Goal: Transaction & Acquisition: Purchase product/service

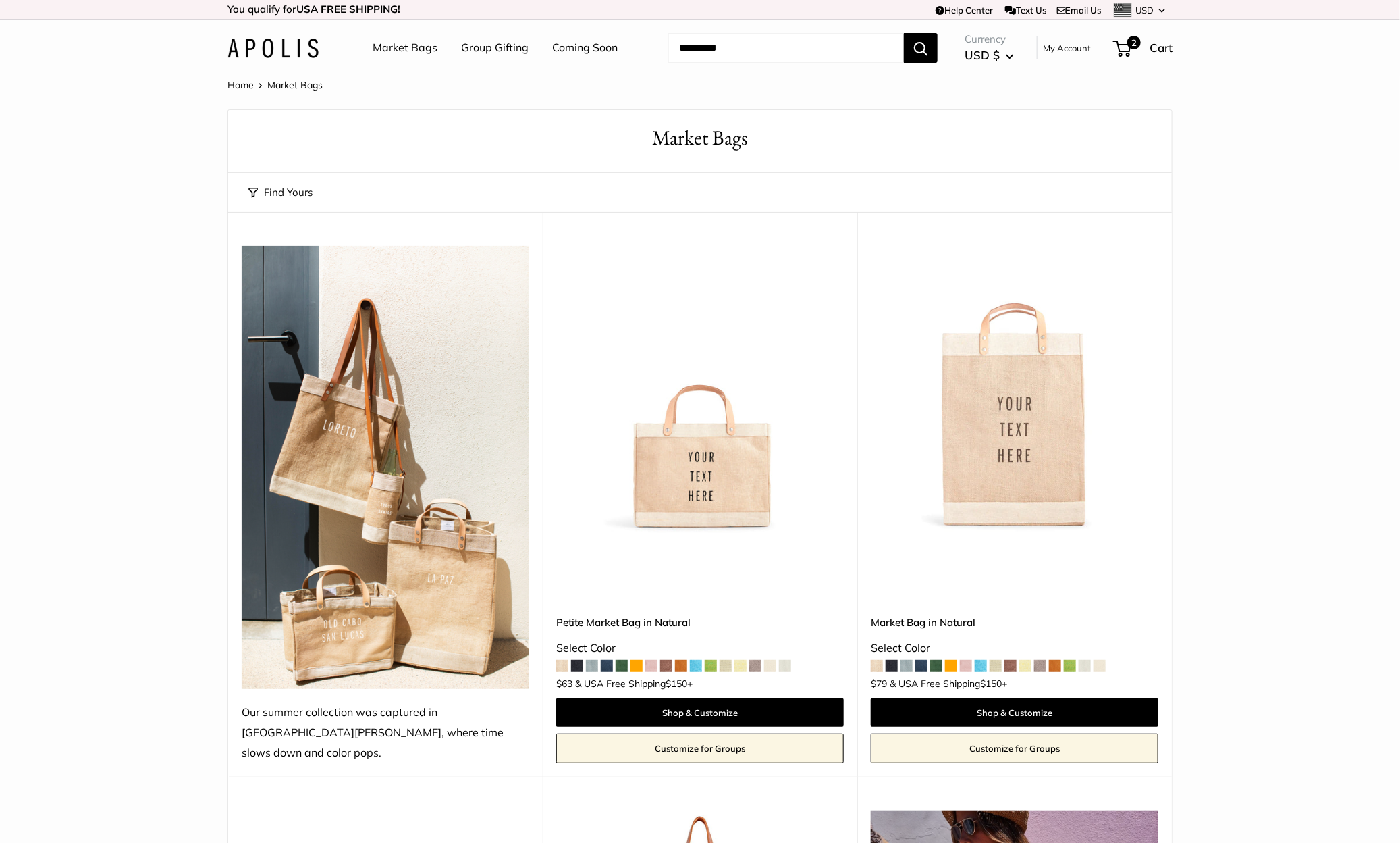
click at [421, 49] on link "Market Bags" at bounding box center [405, 48] width 65 height 20
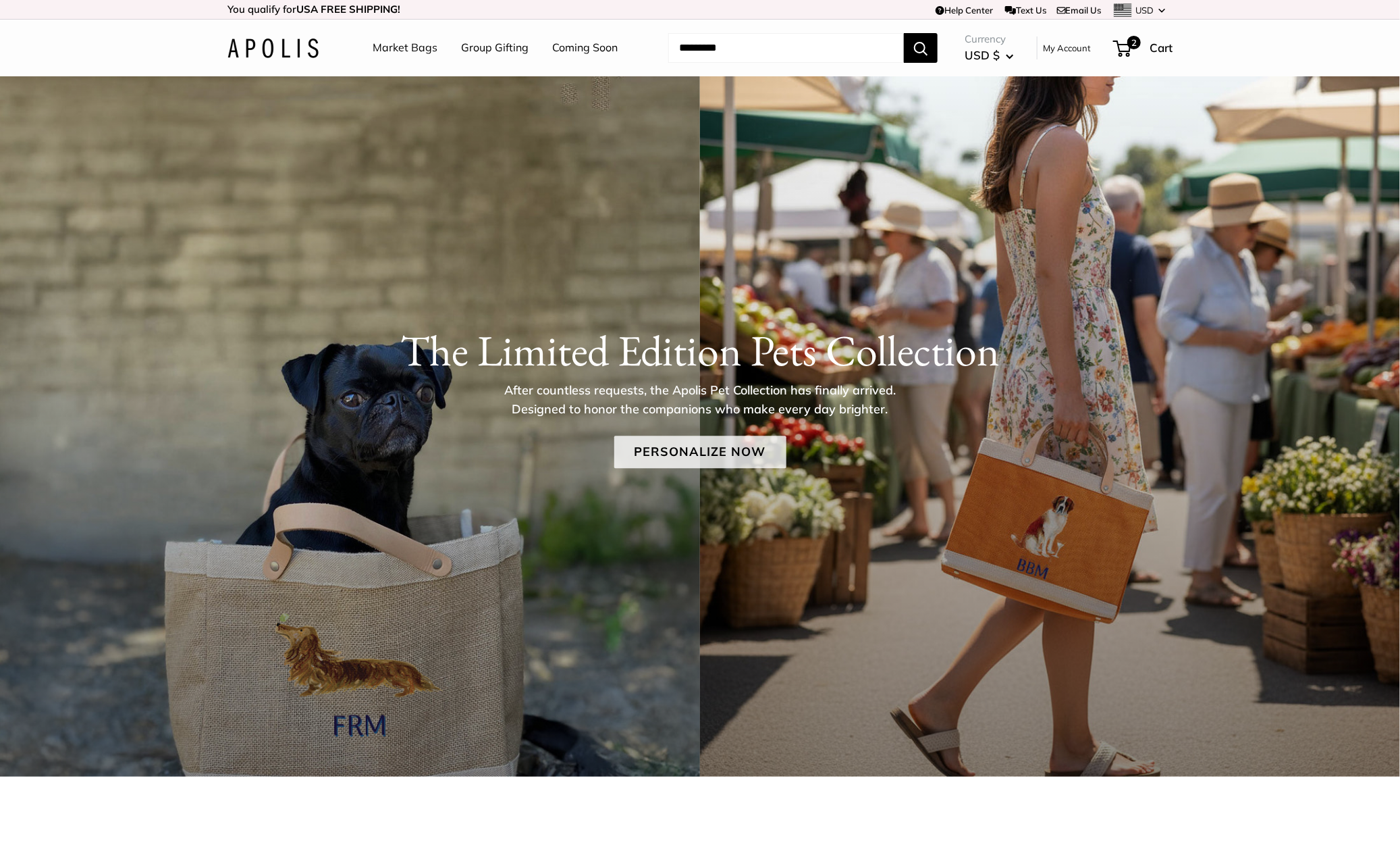
click at [674, 462] on link "Personalize Now" at bounding box center [700, 451] width 172 height 32
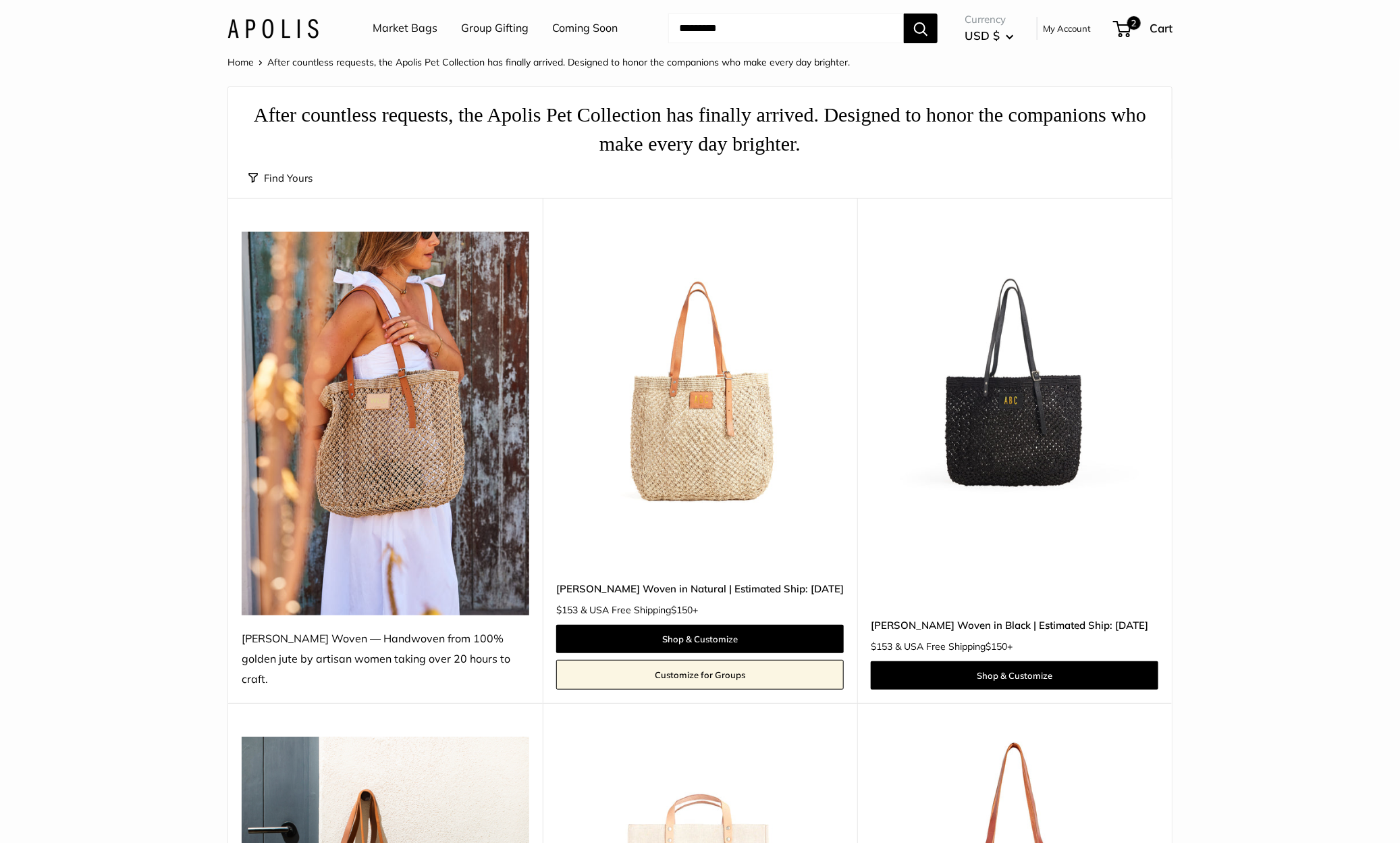
scroll to position [27, 0]
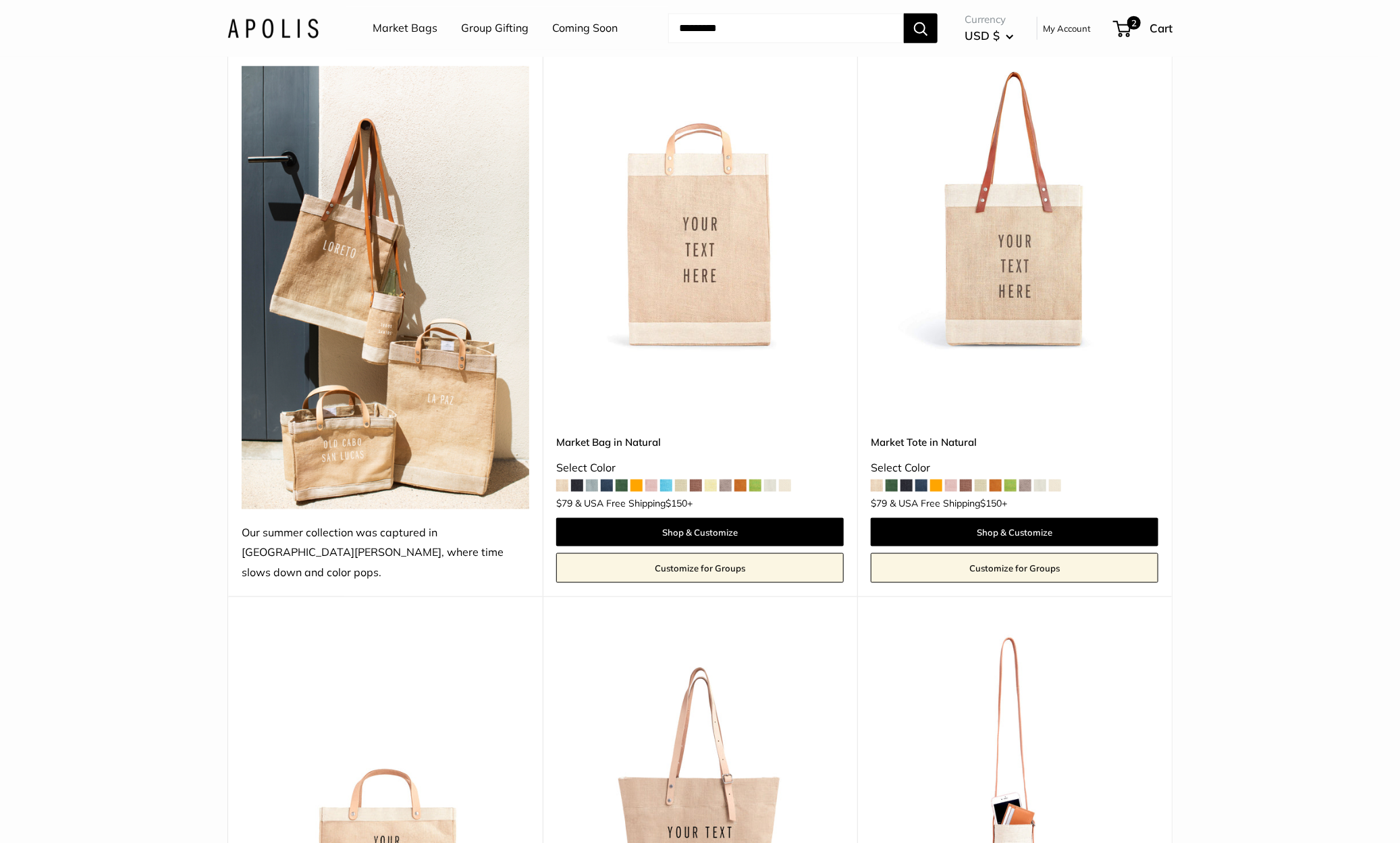
scroll to position [697, 0]
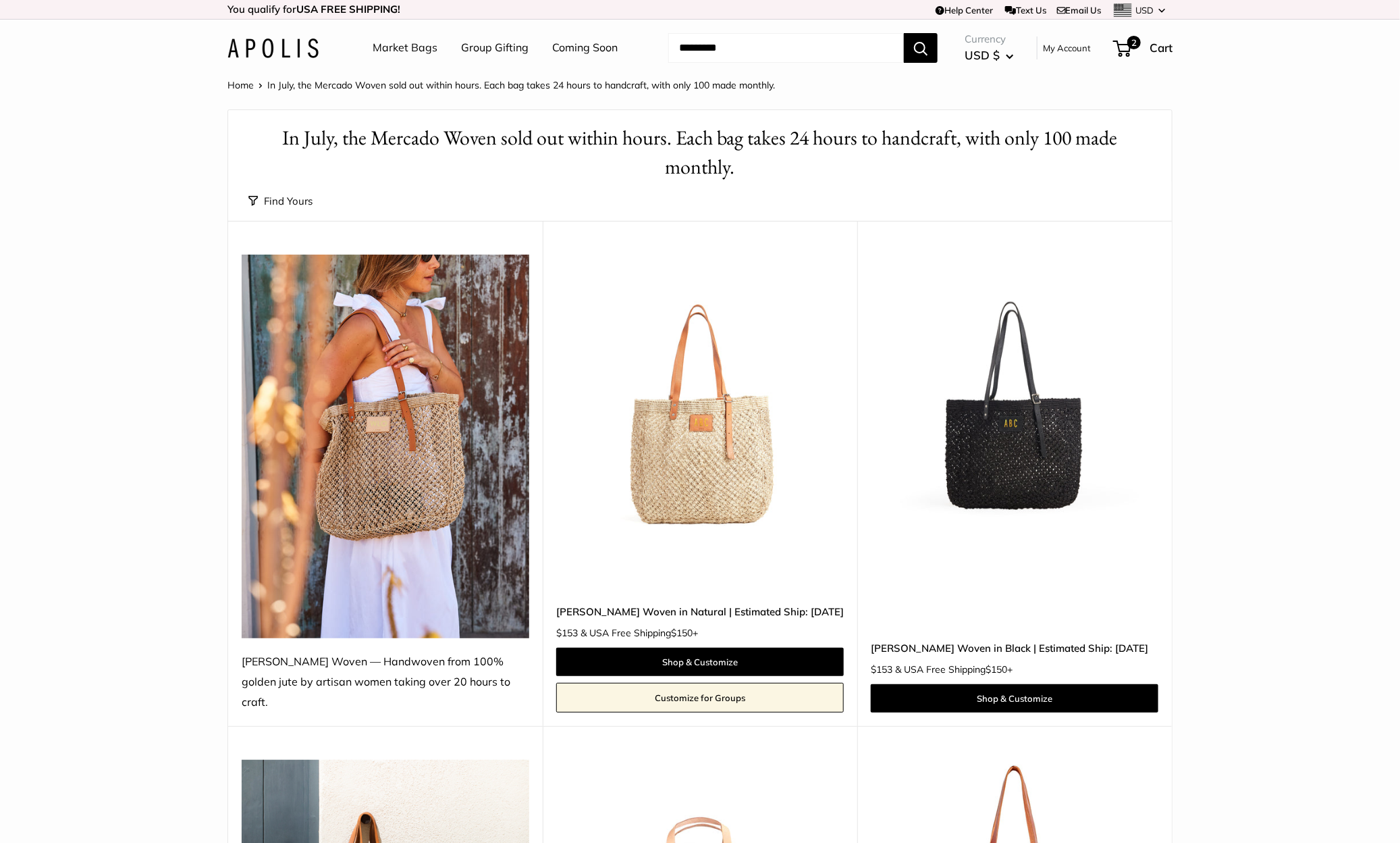
click at [0, 0] on img at bounding box center [0, 0] width 0 height 0
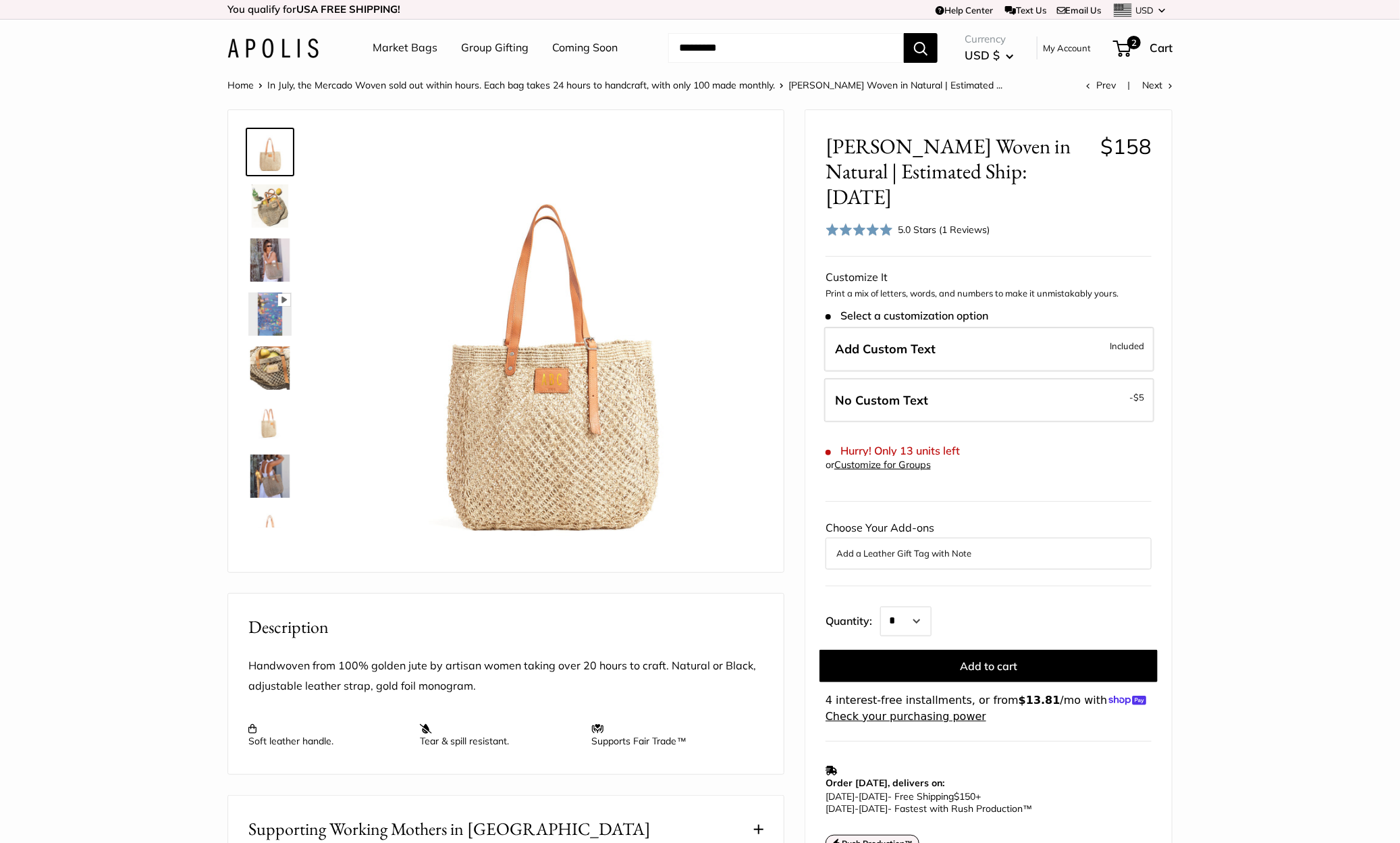
click at [392, 52] on link "Market Bags" at bounding box center [405, 48] width 65 height 20
click at [407, 50] on link "Market Bags" at bounding box center [405, 48] width 65 height 20
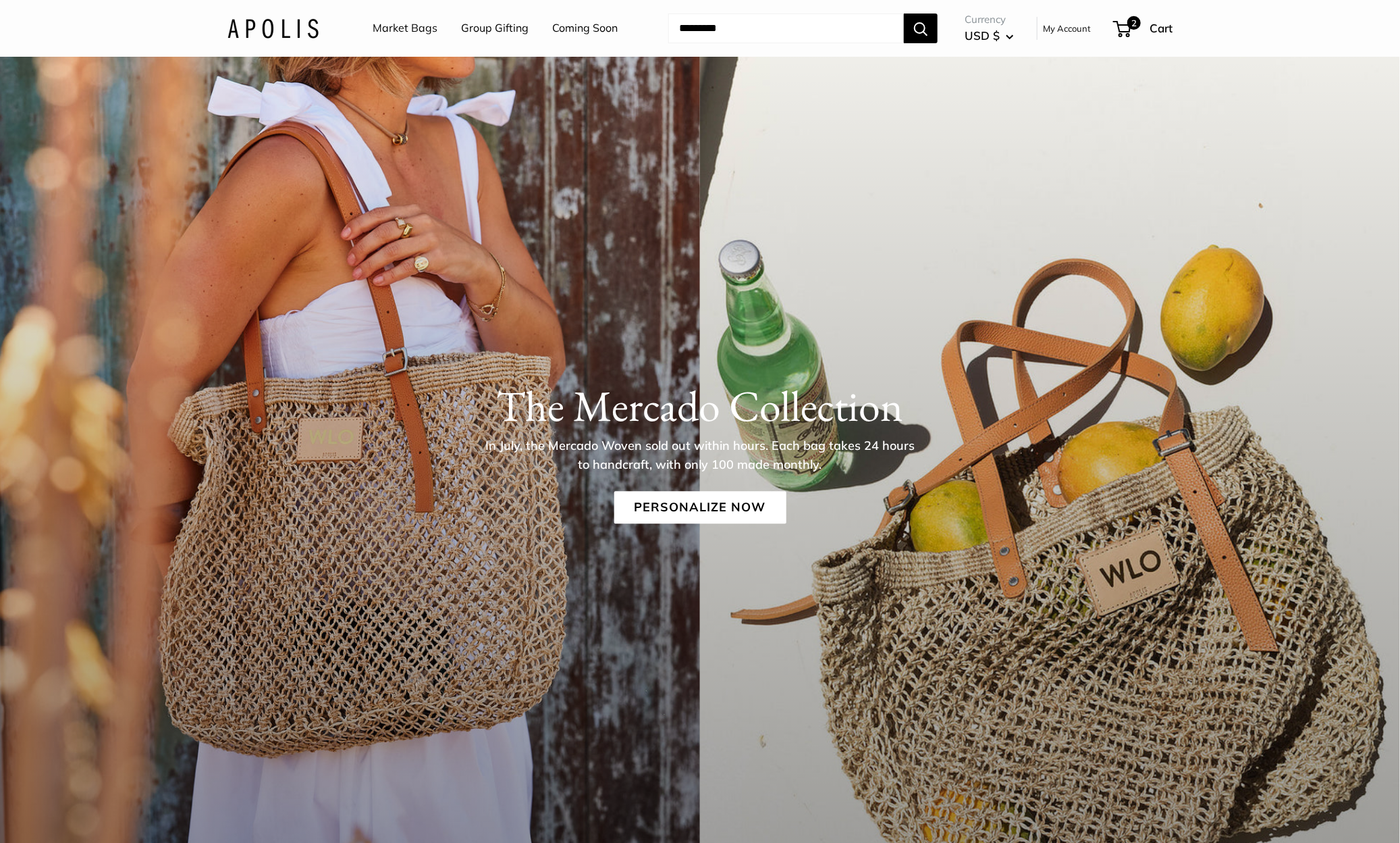
scroll to position [35, 0]
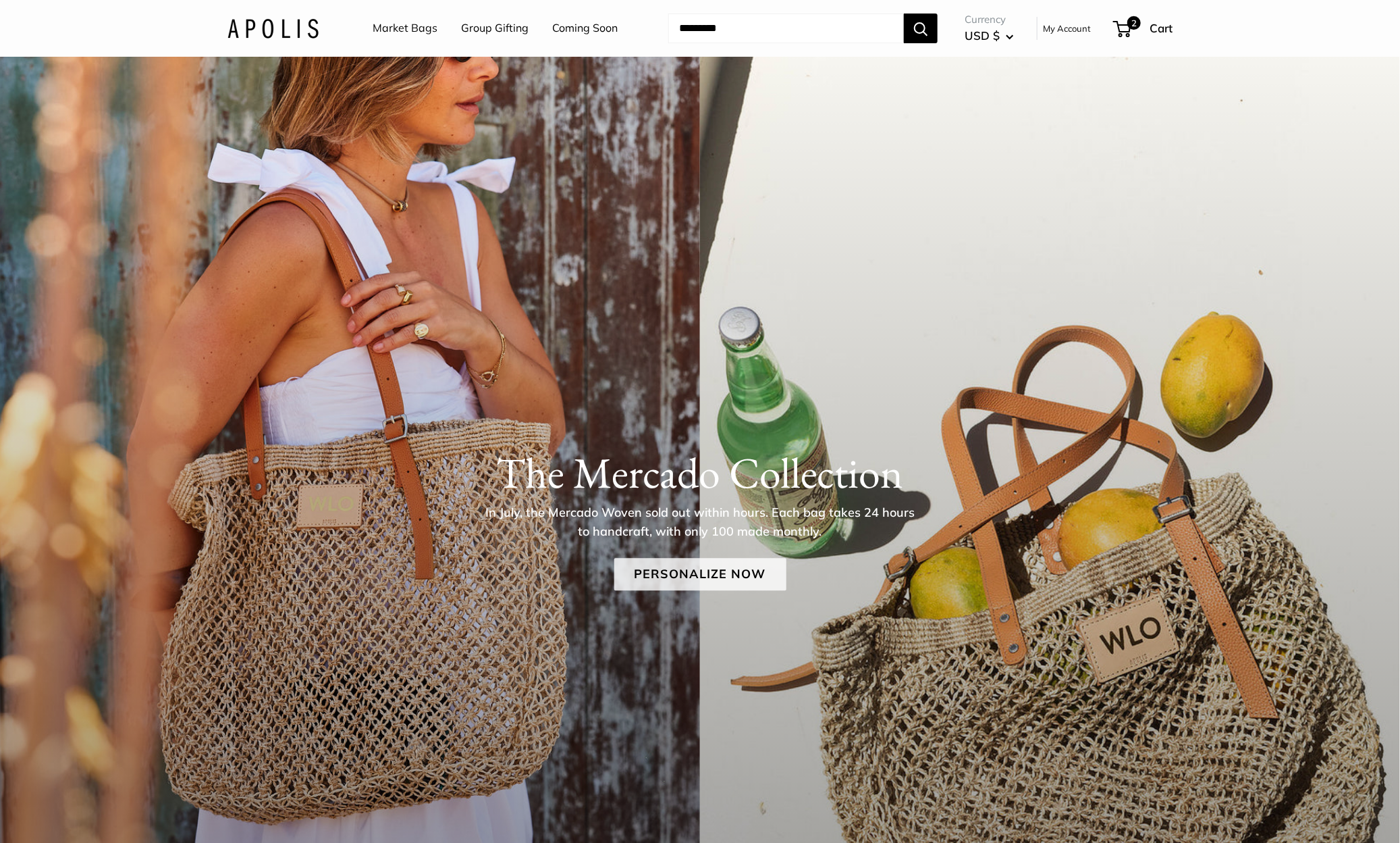
click at [702, 582] on link "Personalize Now" at bounding box center [700, 574] width 172 height 32
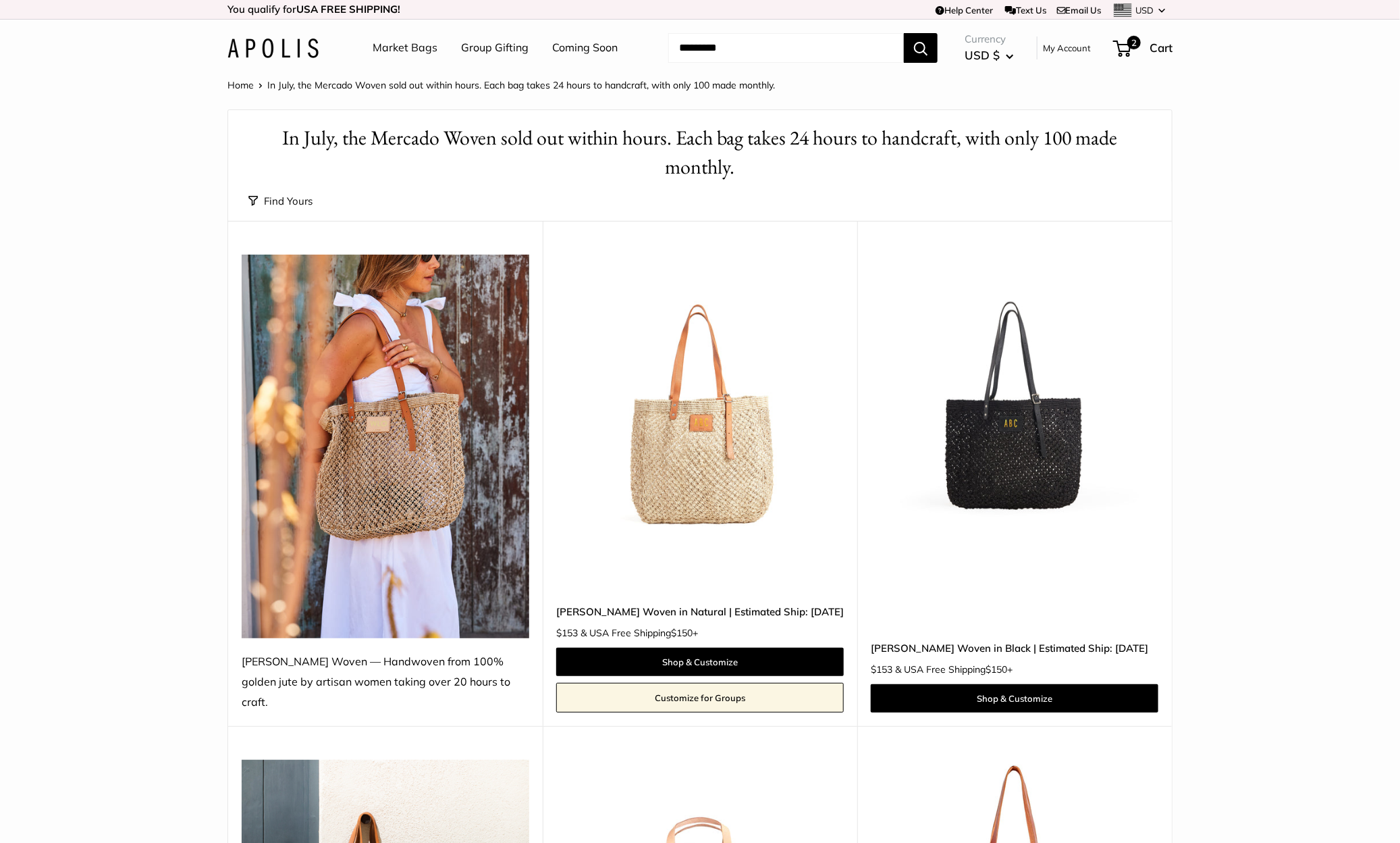
click at [294, 53] on img at bounding box center [273, 48] width 91 height 20
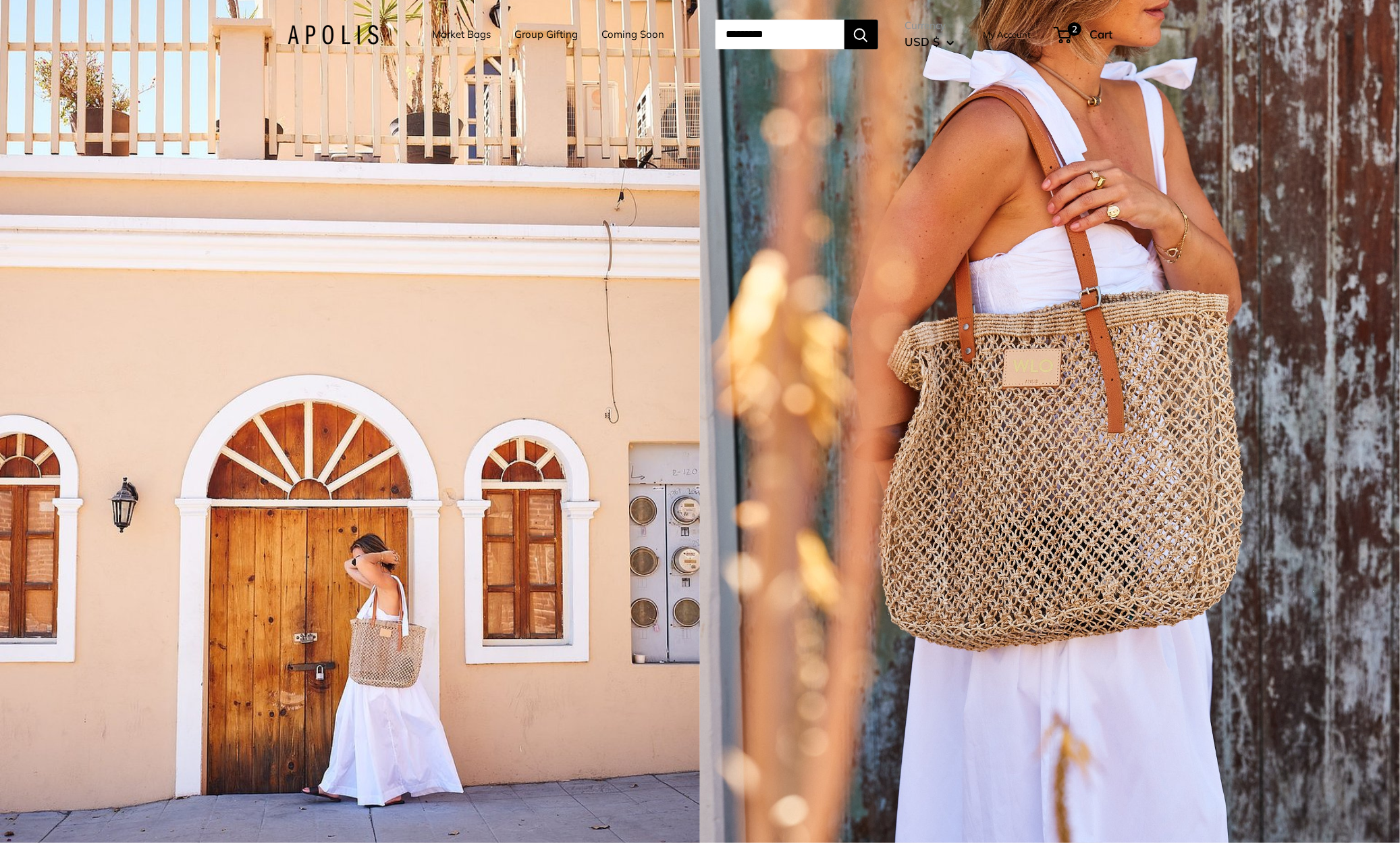
click at [346, 312] on div "1 / 5" at bounding box center [350, 422] width 700 height 843
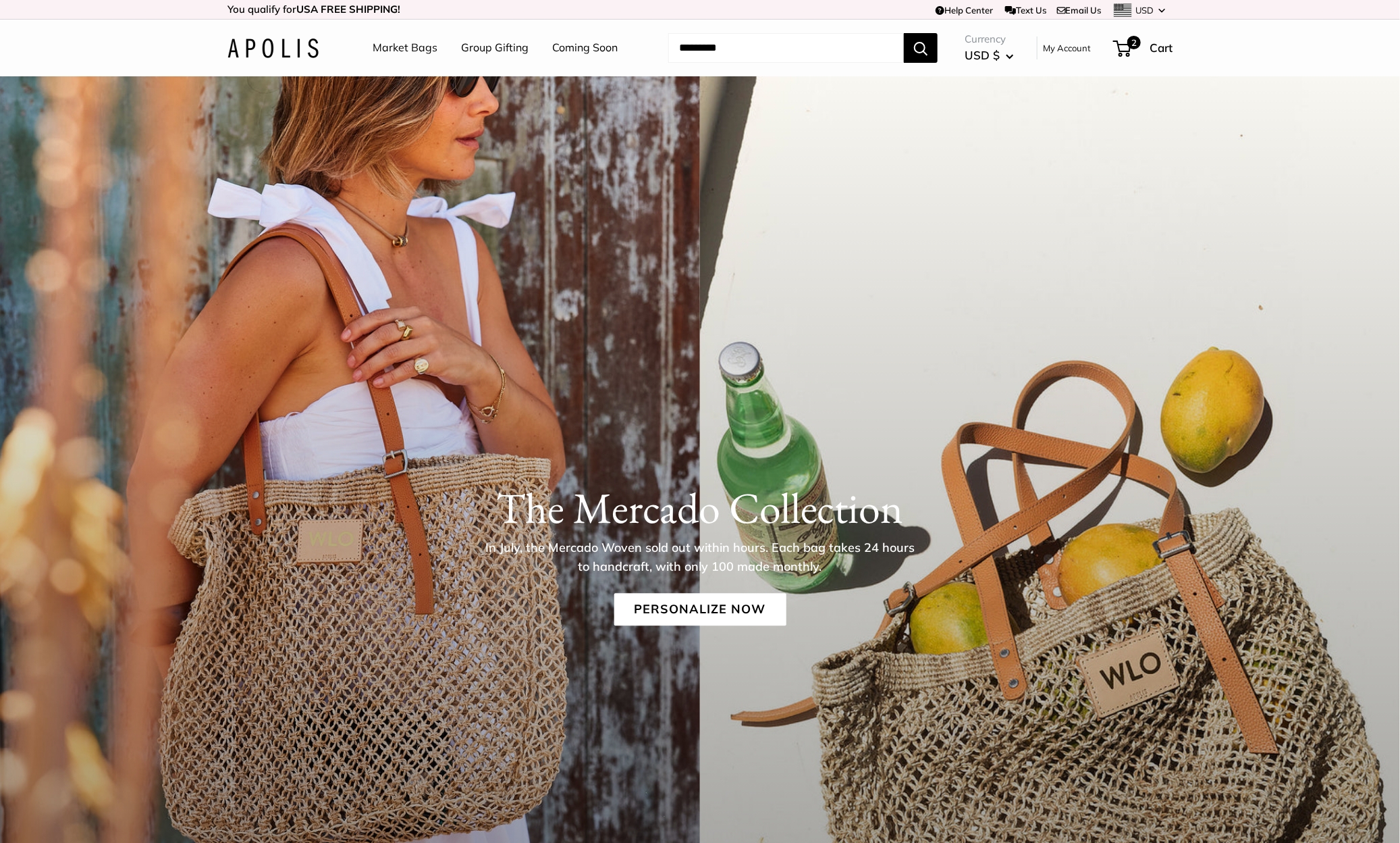
click at [277, 39] on img at bounding box center [273, 48] width 91 height 20
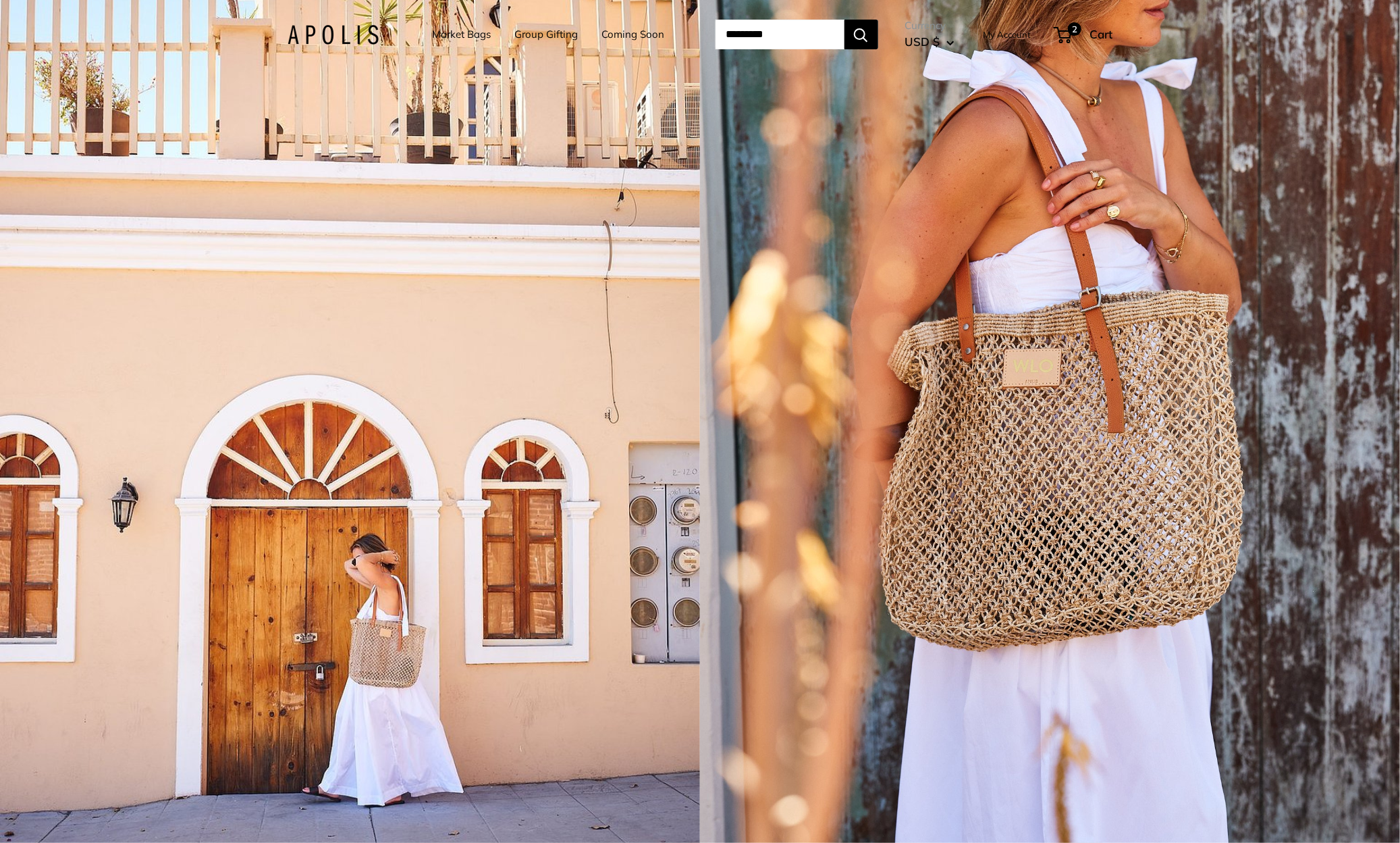
click at [613, 288] on div "1 / 5" at bounding box center [350, 422] width 700 height 843
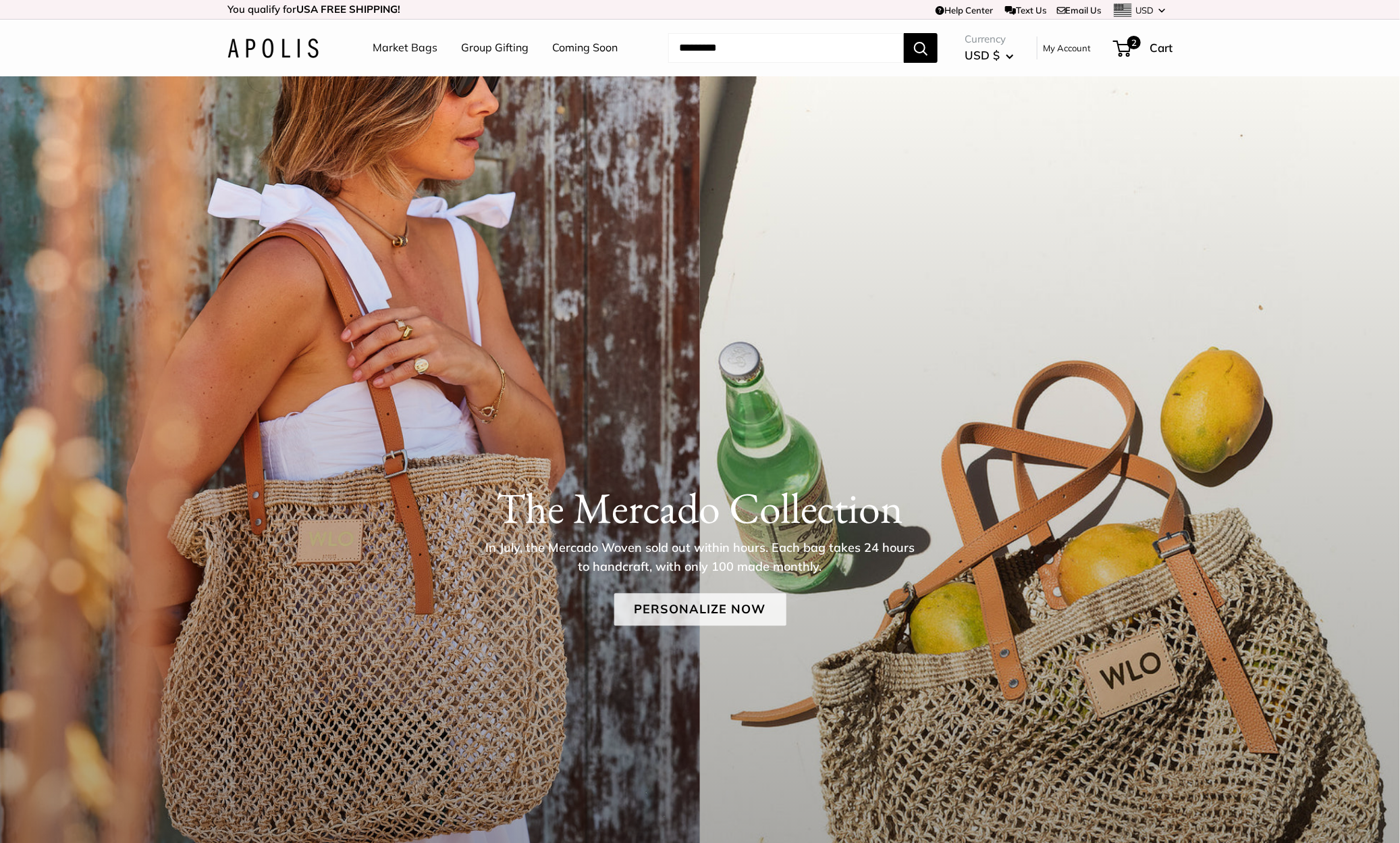
click at [707, 607] on link "Personalize Now" at bounding box center [700, 608] width 172 height 32
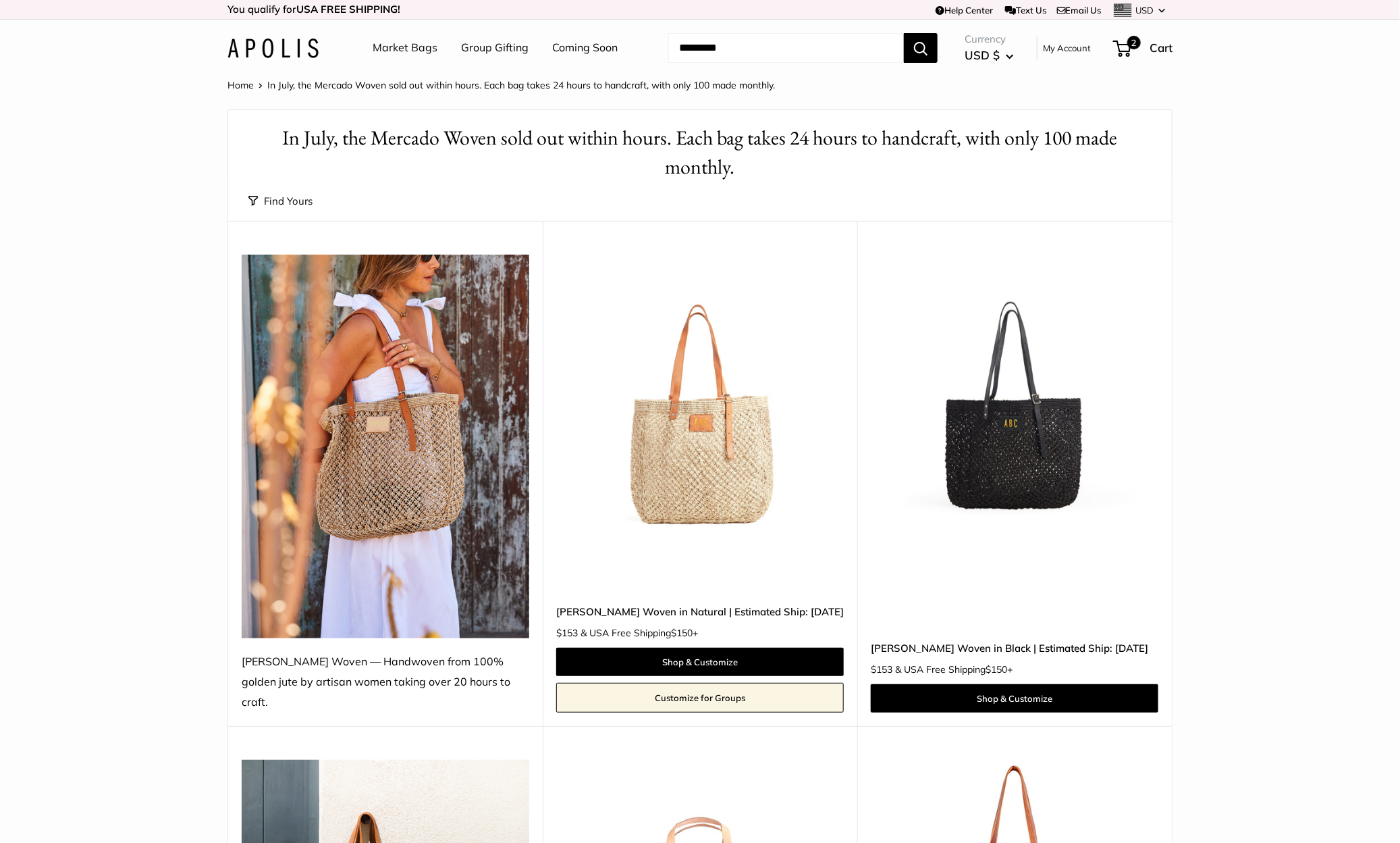
click at [0, 0] on img at bounding box center [0, 0] width 0 height 0
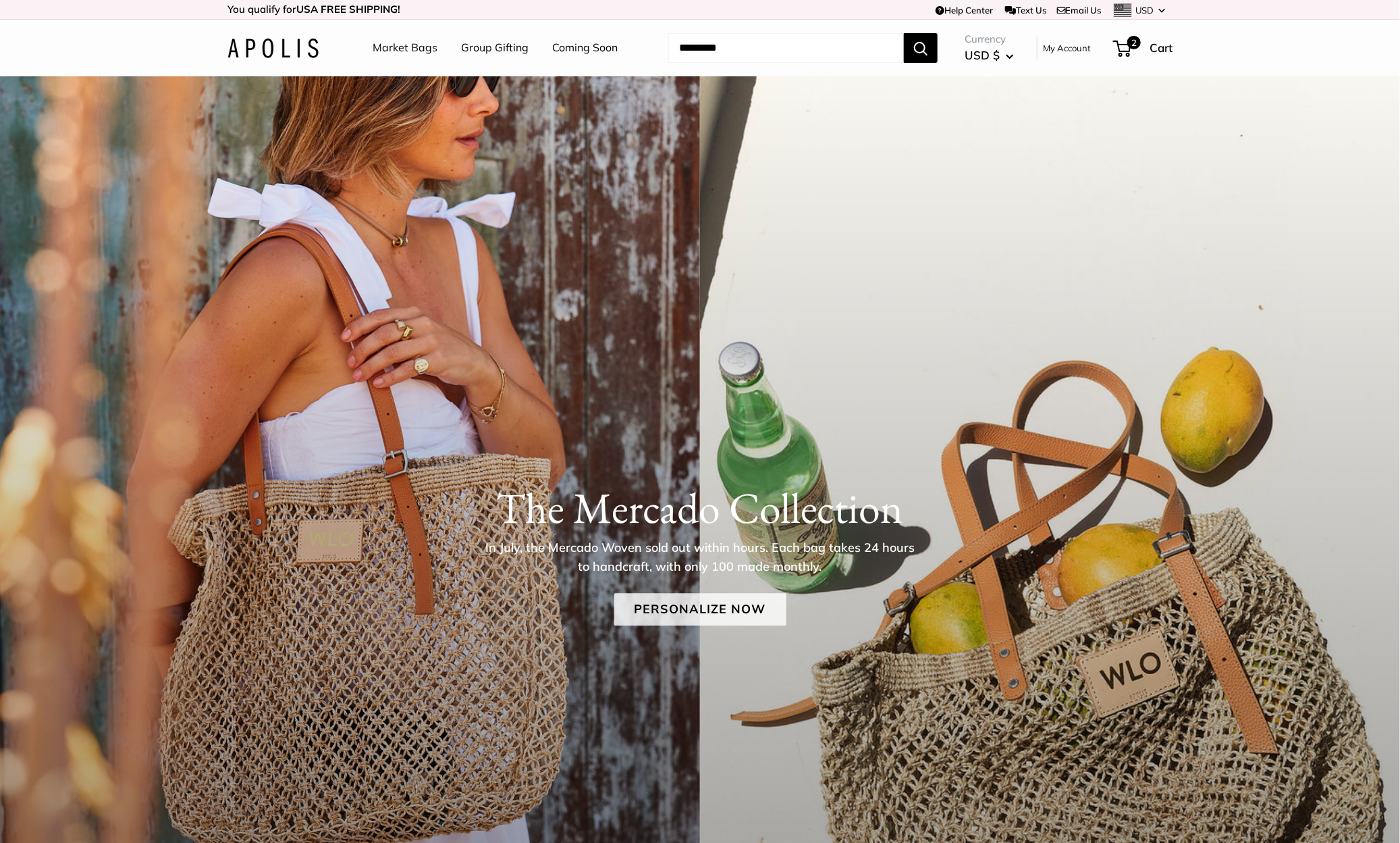
click at [669, 609] on link "Personalize Now" at bounding box center [700, 608] width 172 height 32
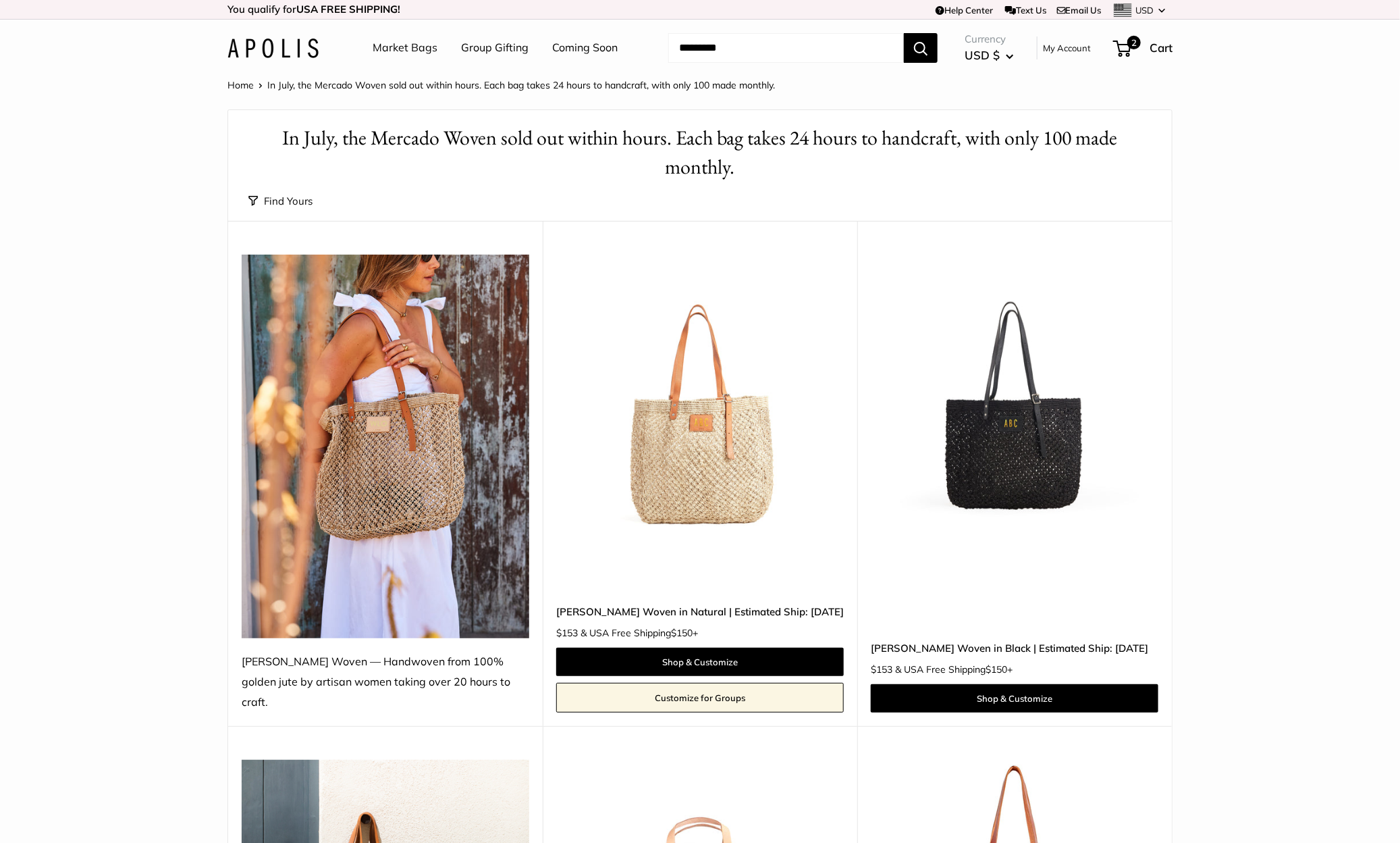
click at [295, 196] on button "Find Yours" at bounding box center [281, 202] width 64 height 19
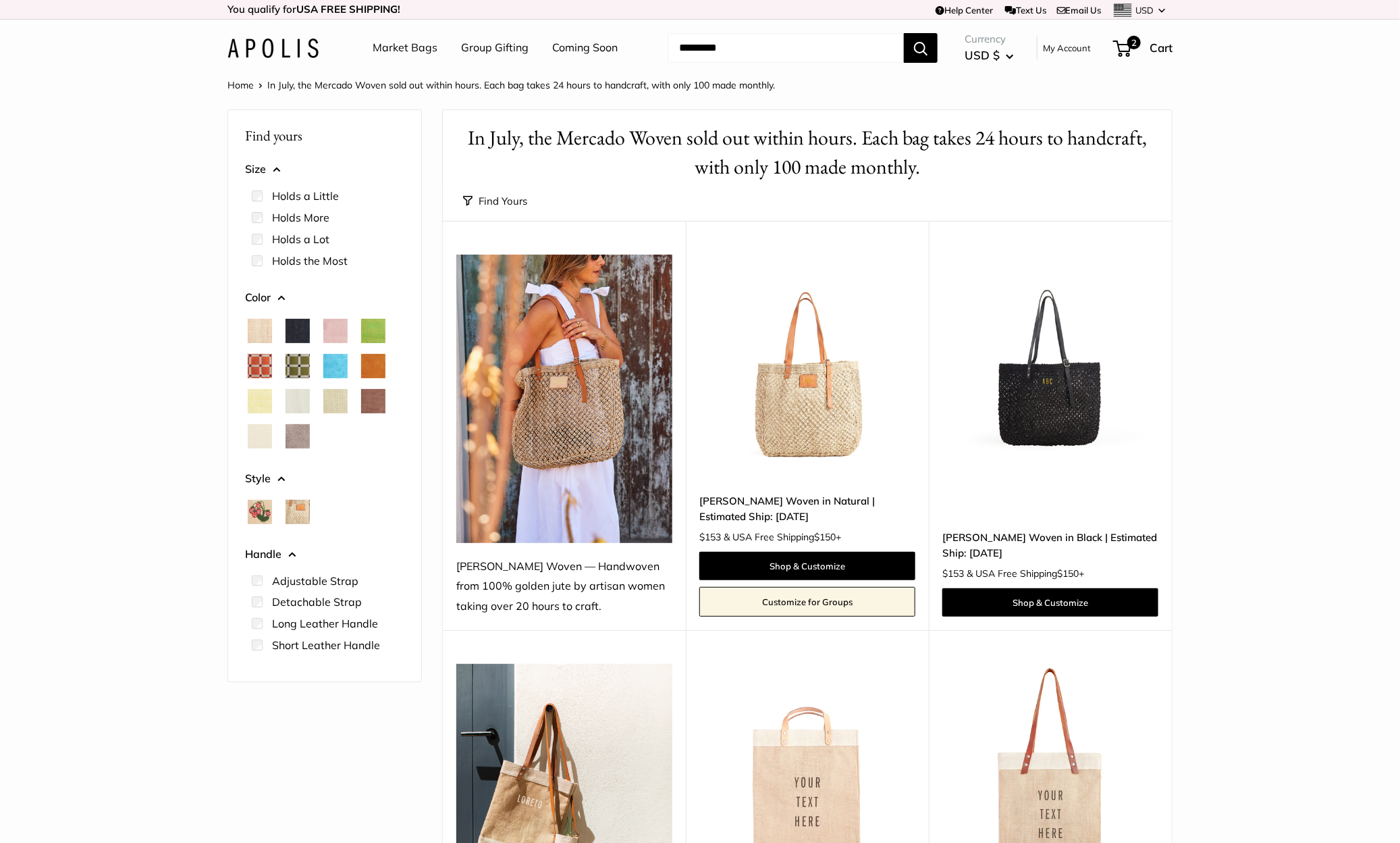
click at [255, 514] on span "Strawberrys" at bounding box center [260, 512] width 24 height 24
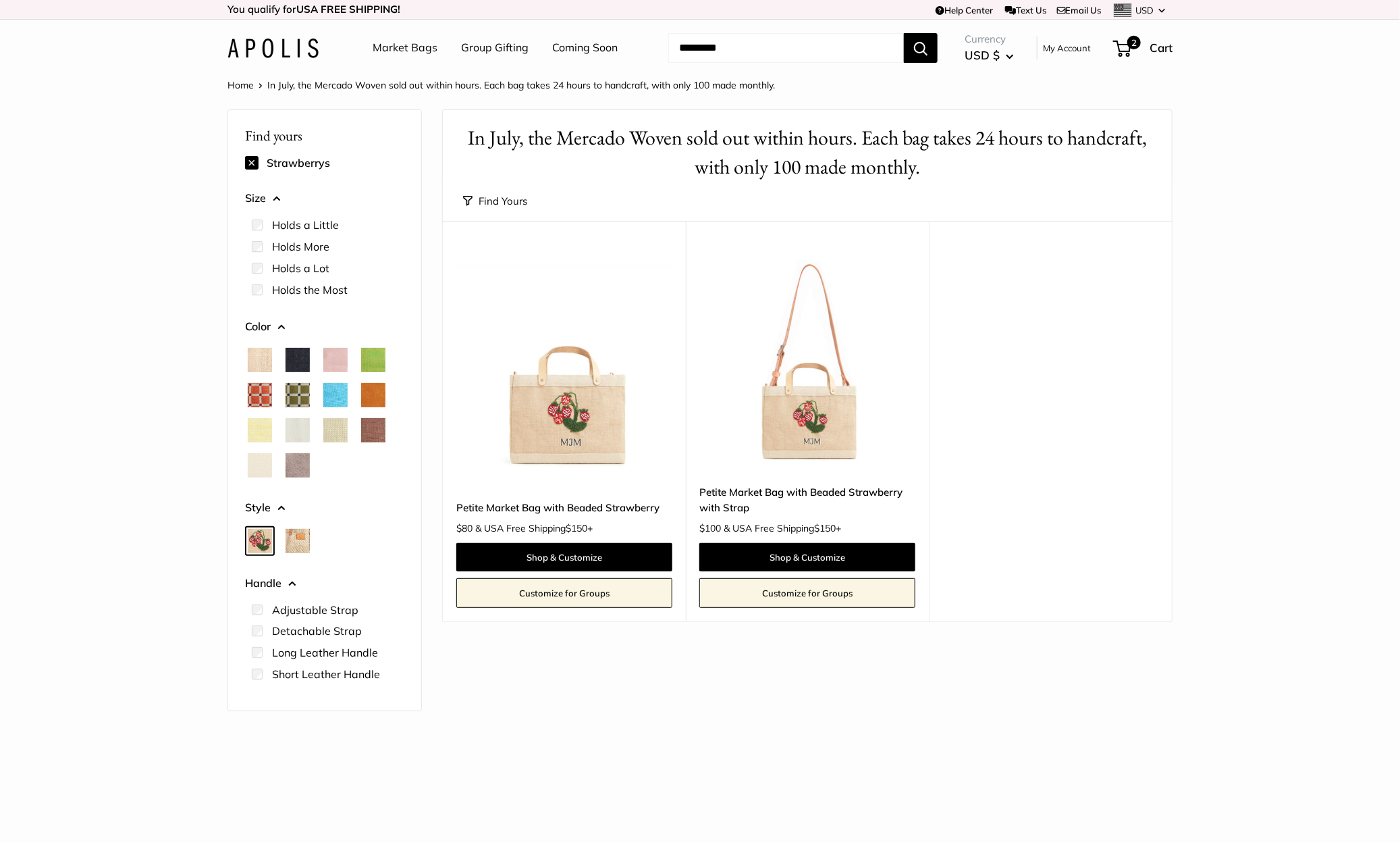
click at [294, 537] on span "Woven" at bounding box center [298, 541] width 24 height 24
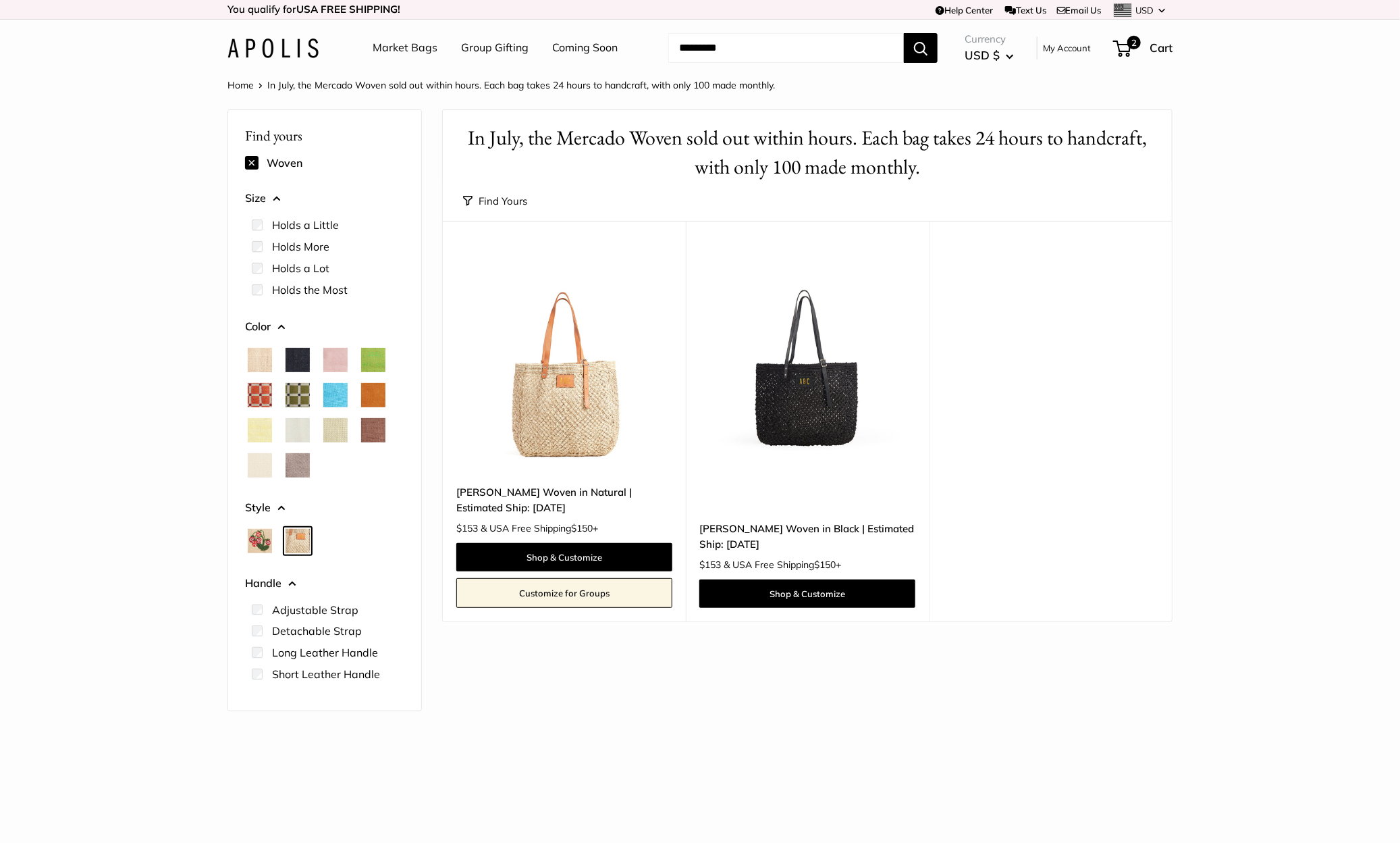
click at [266, 548] on span "Strawberrys" at bounding box center [260, 541] width 24 height 24
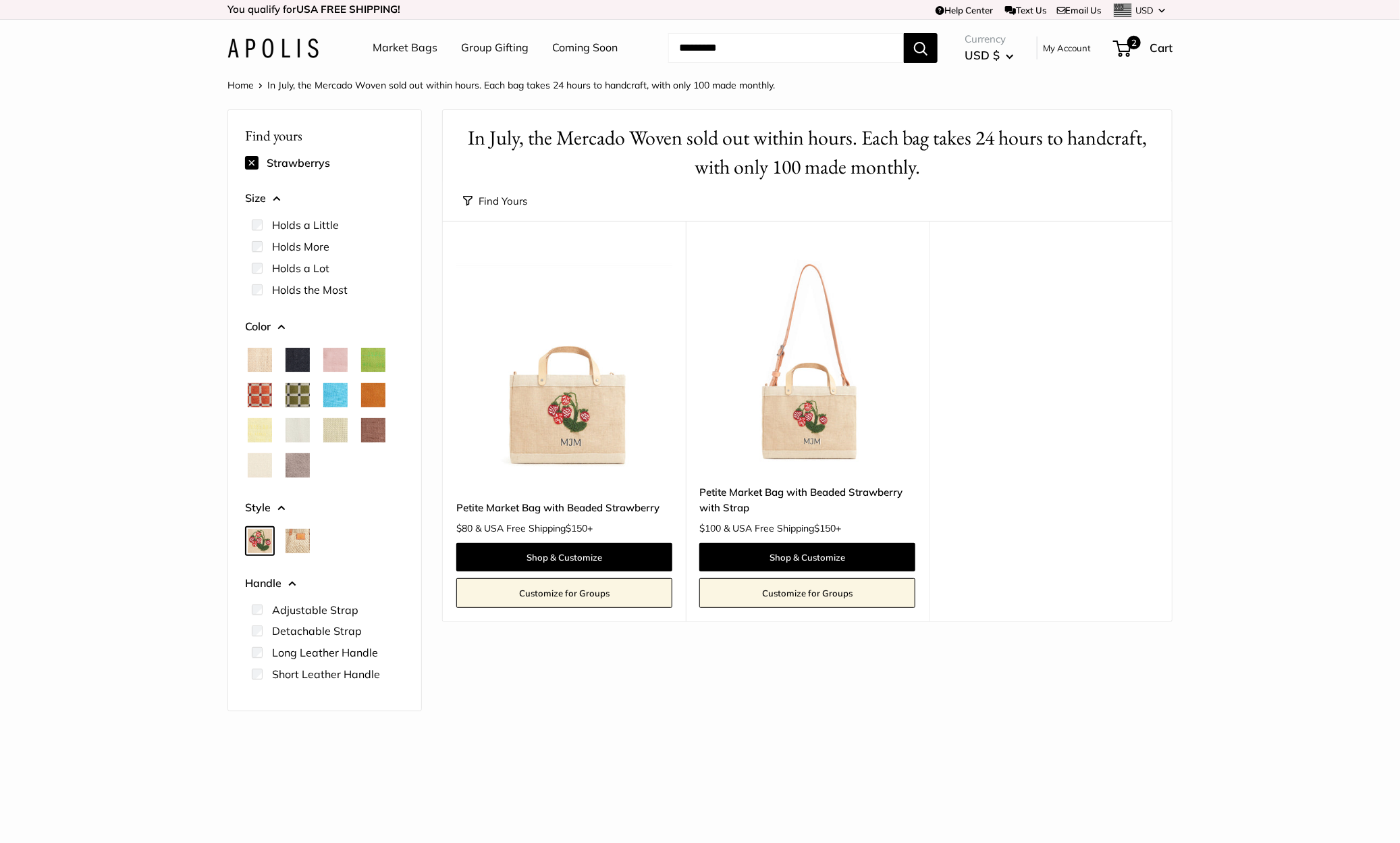
click at [302, 541] on span "Woven" at bounding box center [298, 541] width 24 height 24
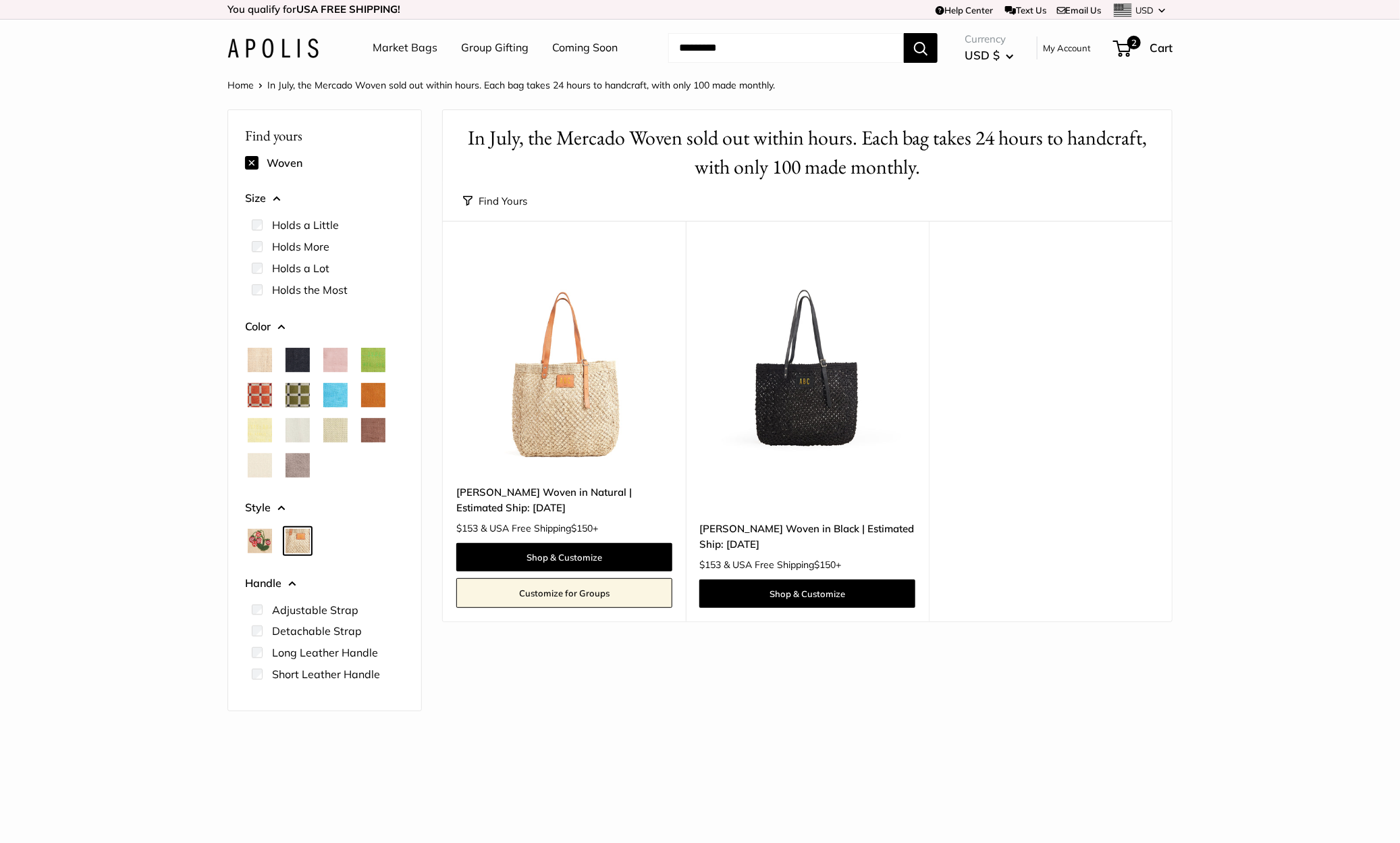
click at [253, 543] on span "Strawberrys" at bounding box center [260, 541] width 24 height 24
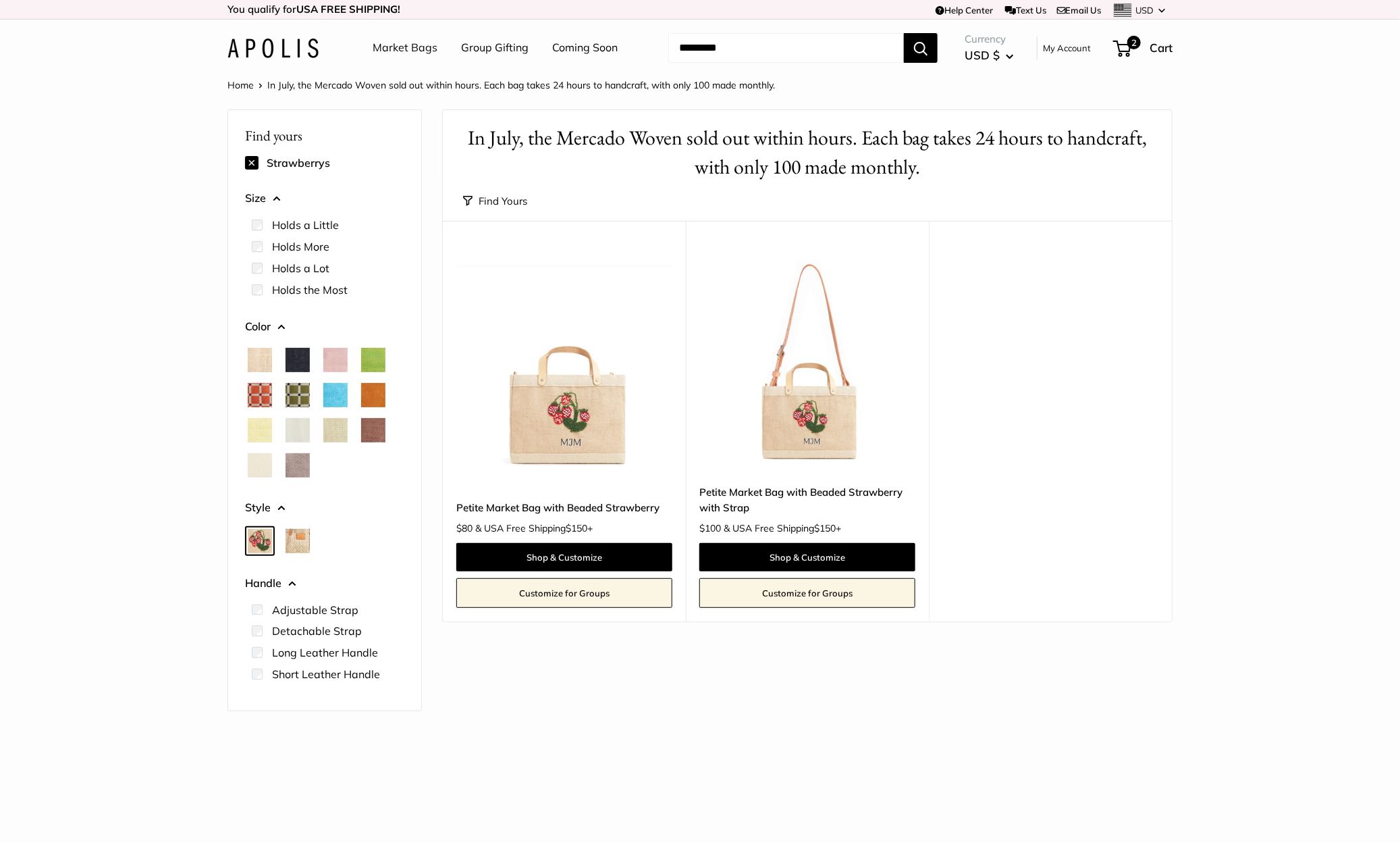
click at [289, 543] on span "Woven" at bounding box center [298, 541] width 24 height 24
click at [571, 40] on link "Coming Soon" at bounding box center [584, 48] width 65 height 20
click at [397, 48] on link "Market Bags" at bounding box center [405, 48] width 65 height 20
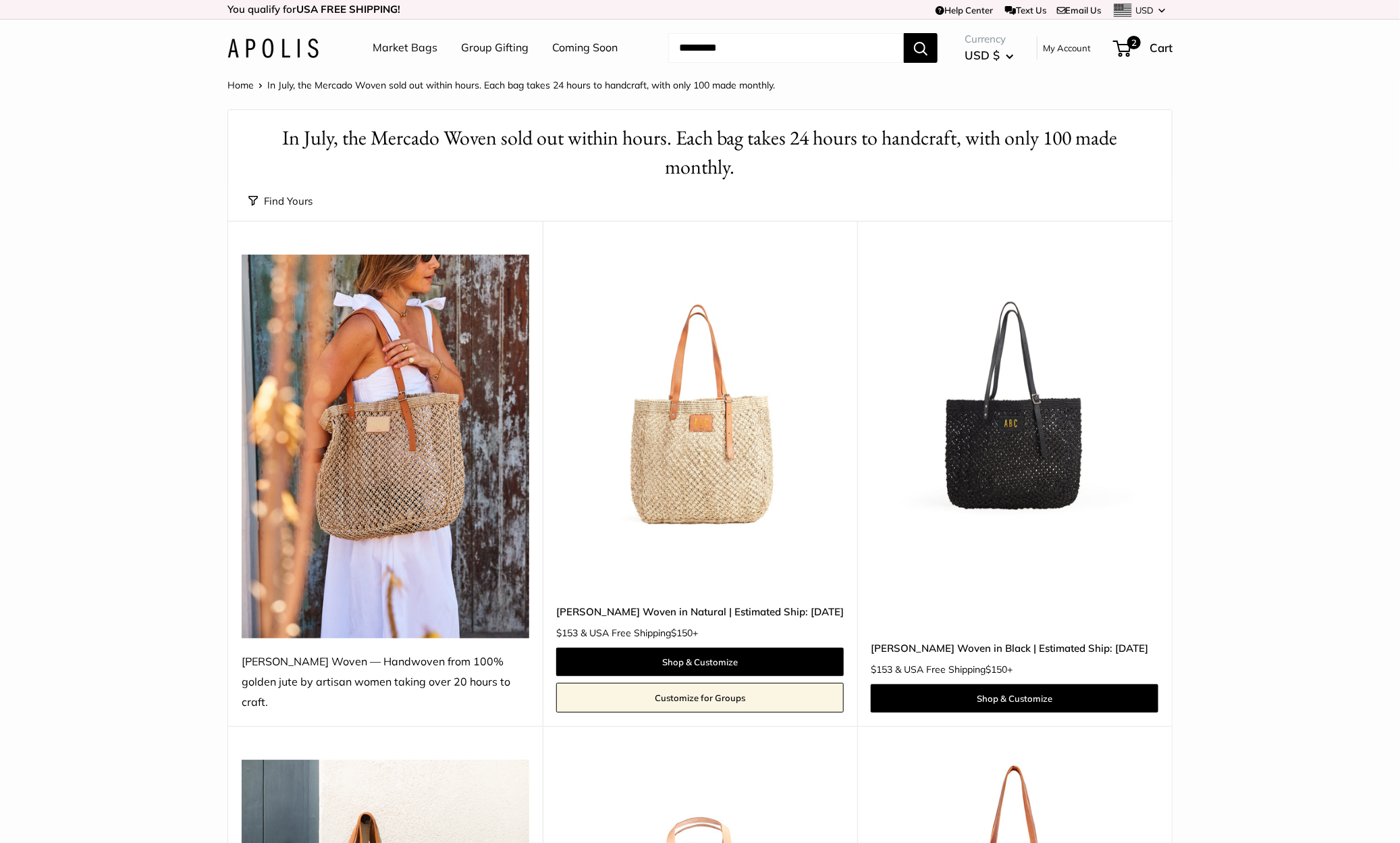
click at [0, 0] on img at bounding box center [0, 0] width 0 height 0
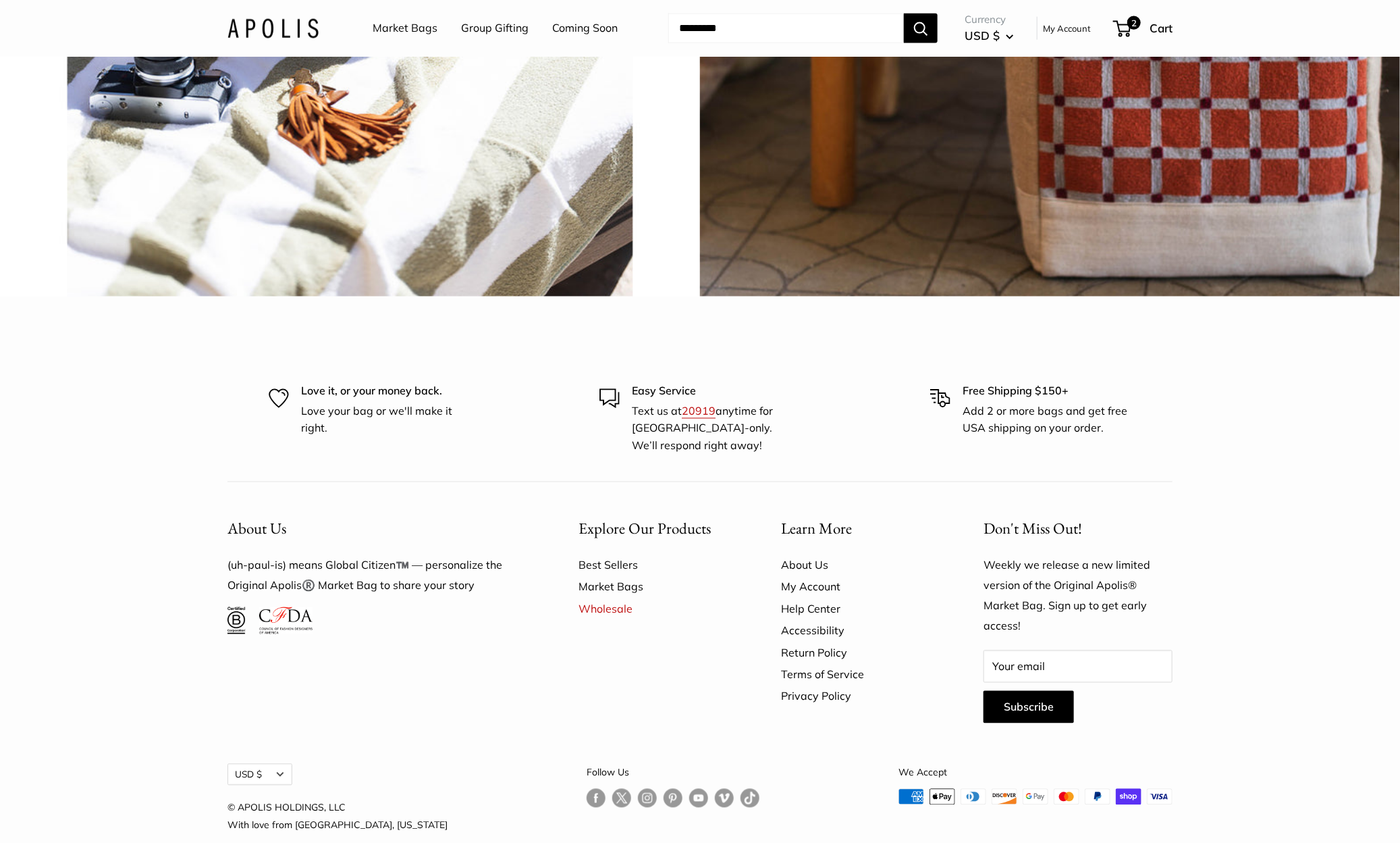
scroll to position [3836, 0]
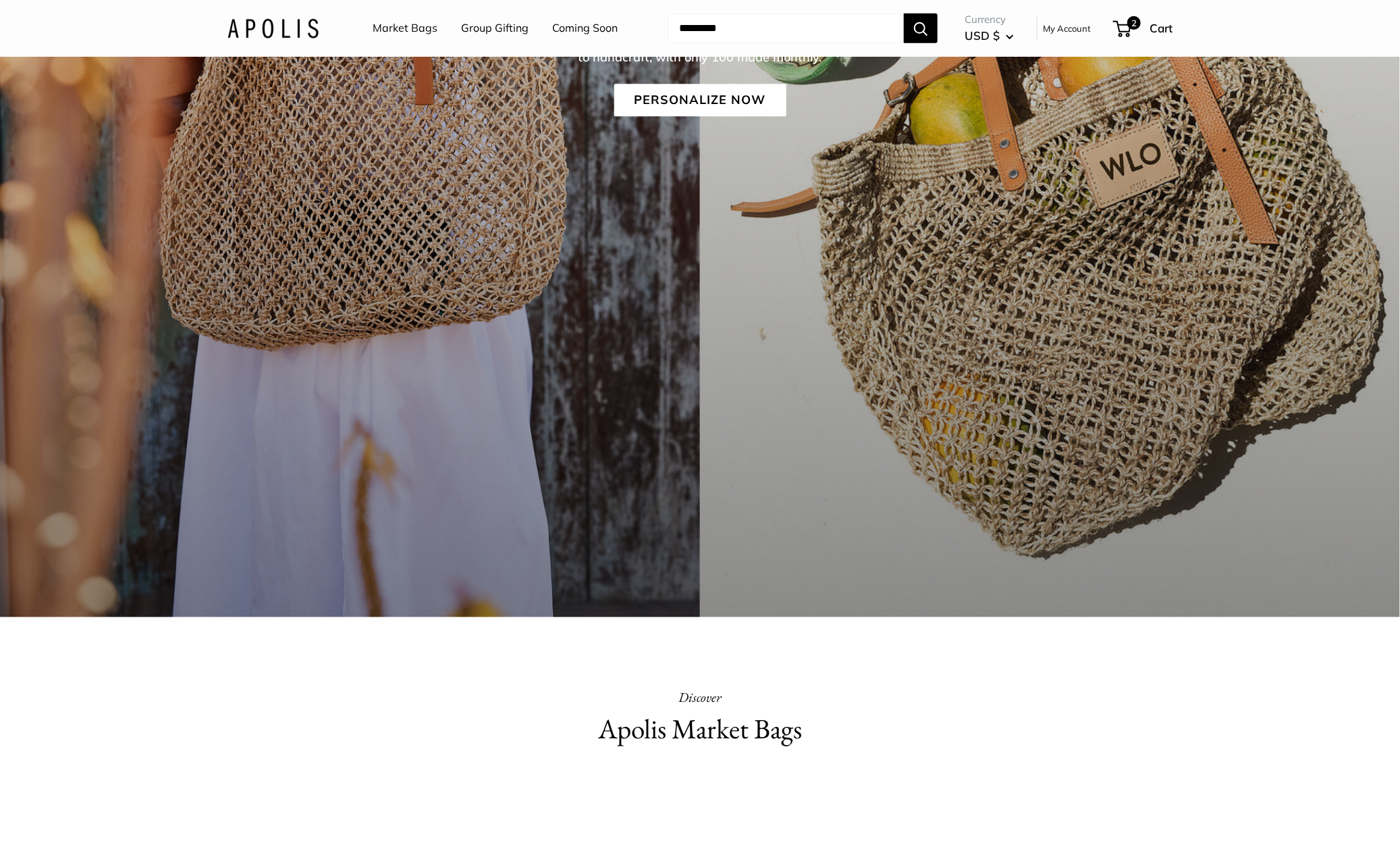
scroll to position [329, 0]
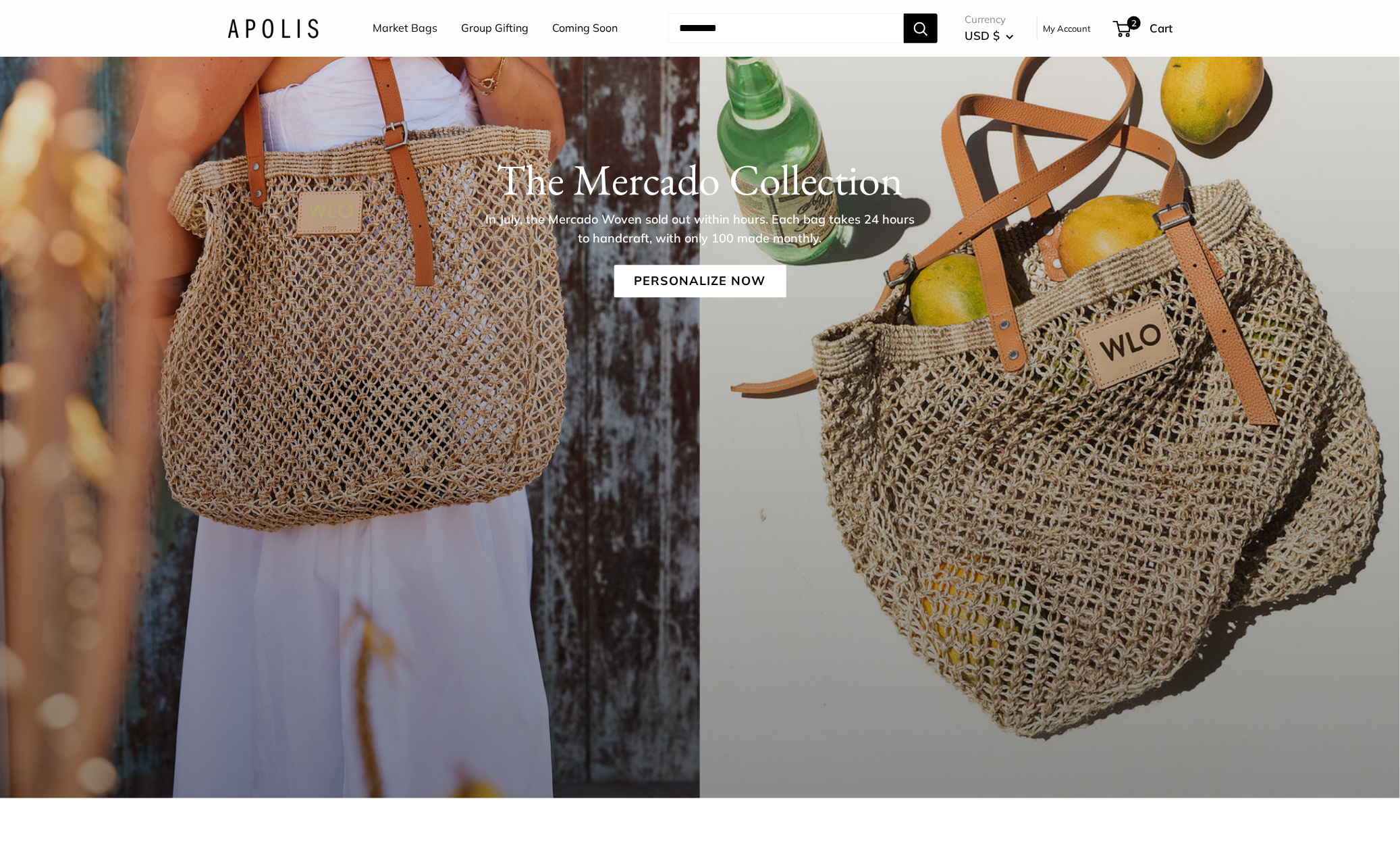
click at [662, 389] on div "The [PERSON_NAME] Collection In July, the [PERSON_NAME] Woven sold out within h…" at bounding box center [700, 273] width 1400 height 1050
click at [678, 280] on link "Personalize Now" at bounding box center [700, 281] width 172 height 32
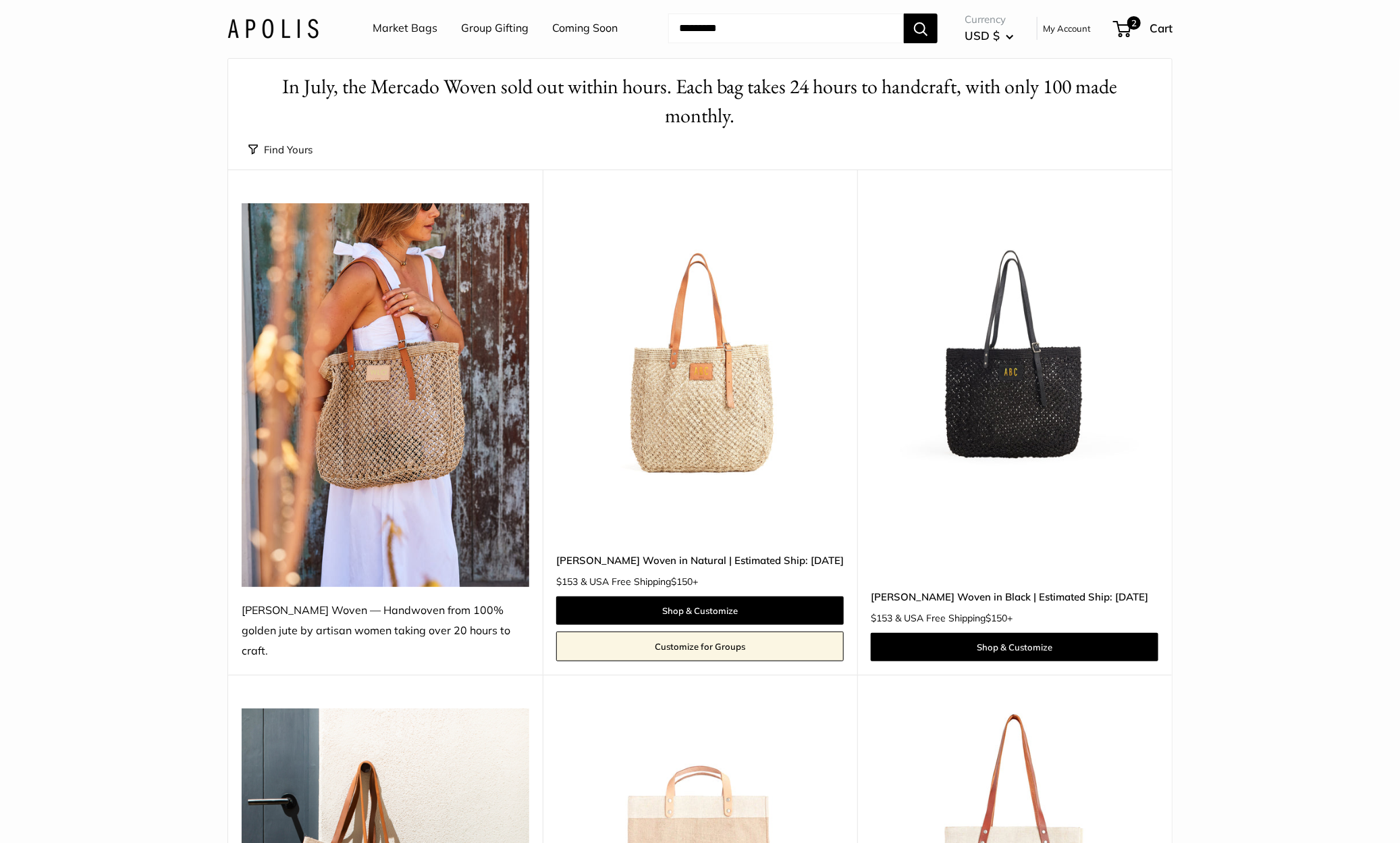
scroll to position [26, 0]
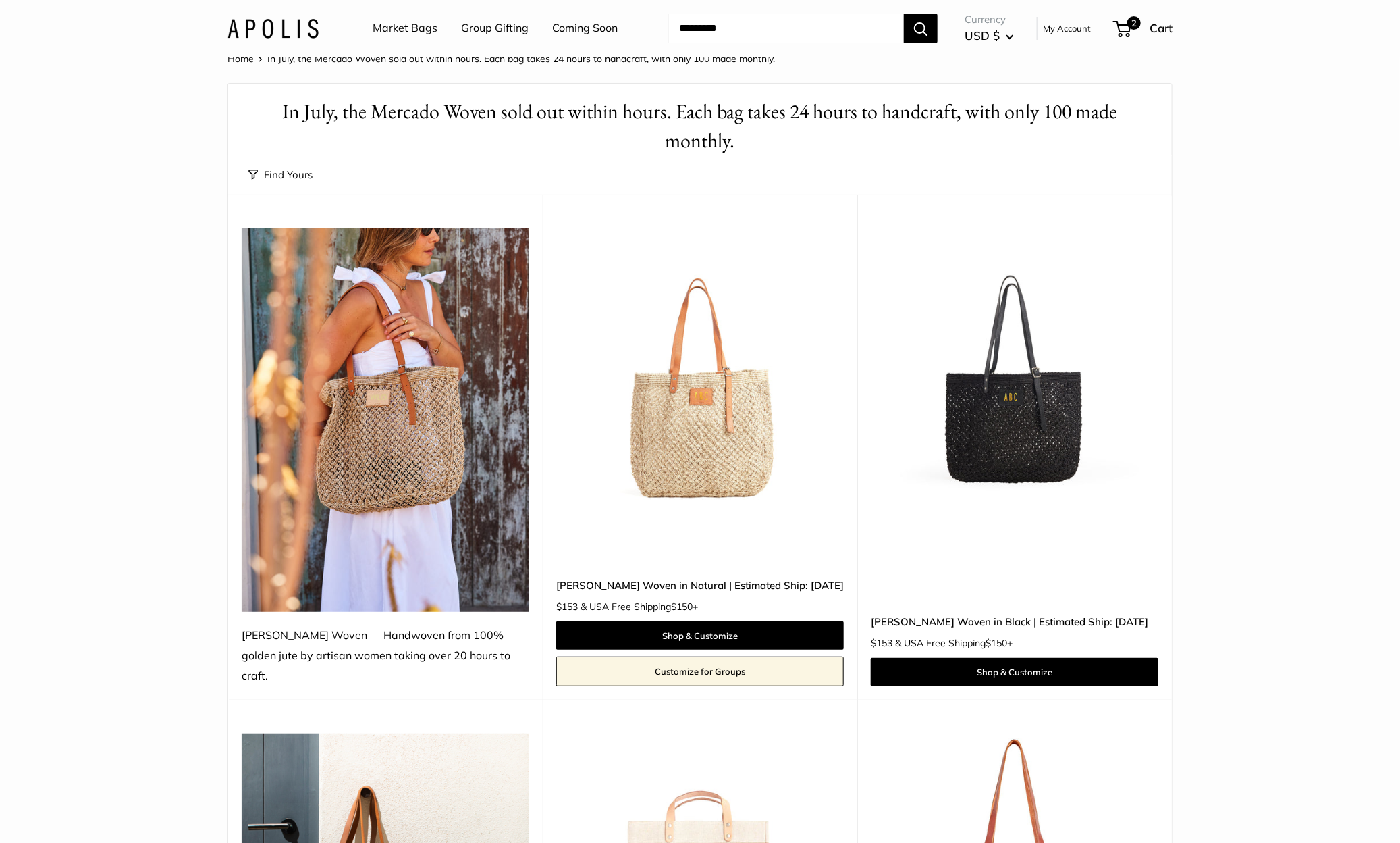
click at [414, 30] on link "Market Bags" at bounding box center [405, 28] width 65 height 20
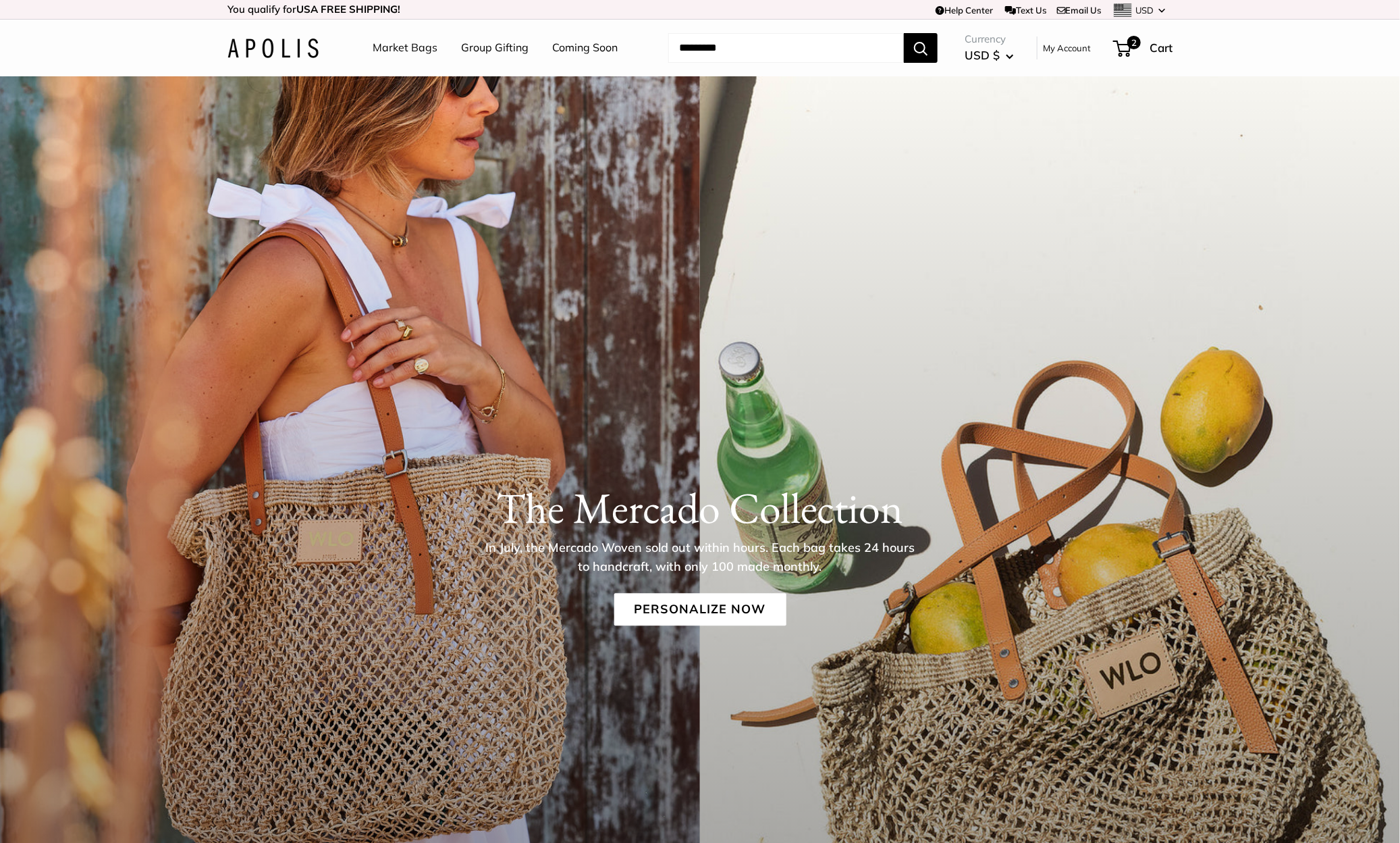
click at [494, 273] on div "The [PERSON_NAME] Collection In July, the [PERSON_NAME] Woven sold out within h…" at bounding box center [700, 601] width 1400 height 1050
click at [711, 602] on link "Personalize Now" at bounding box center [700, 608] width 172 height 32
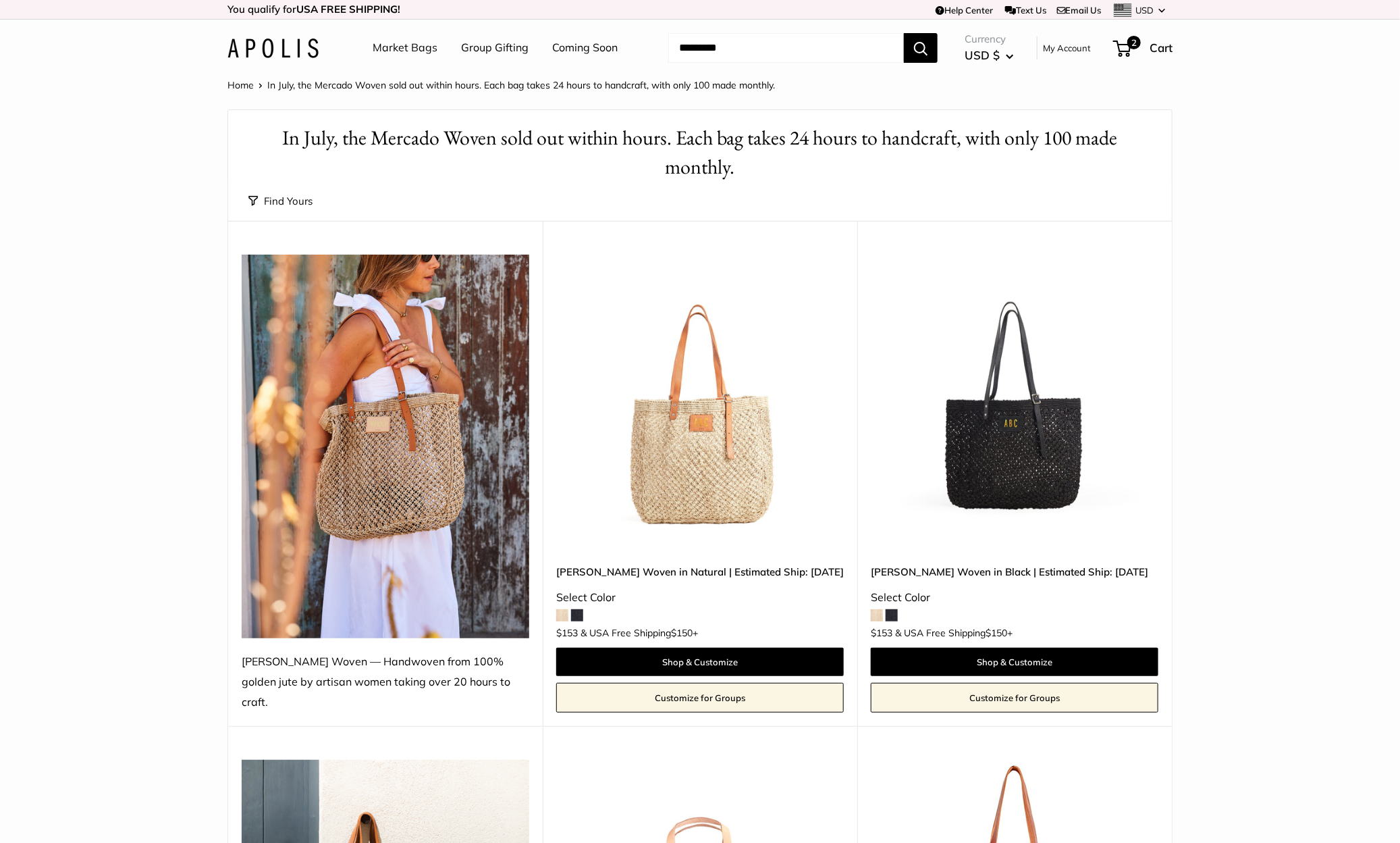
click at [0, 0] on img at bounding box center [0, 0] width 0 height 0
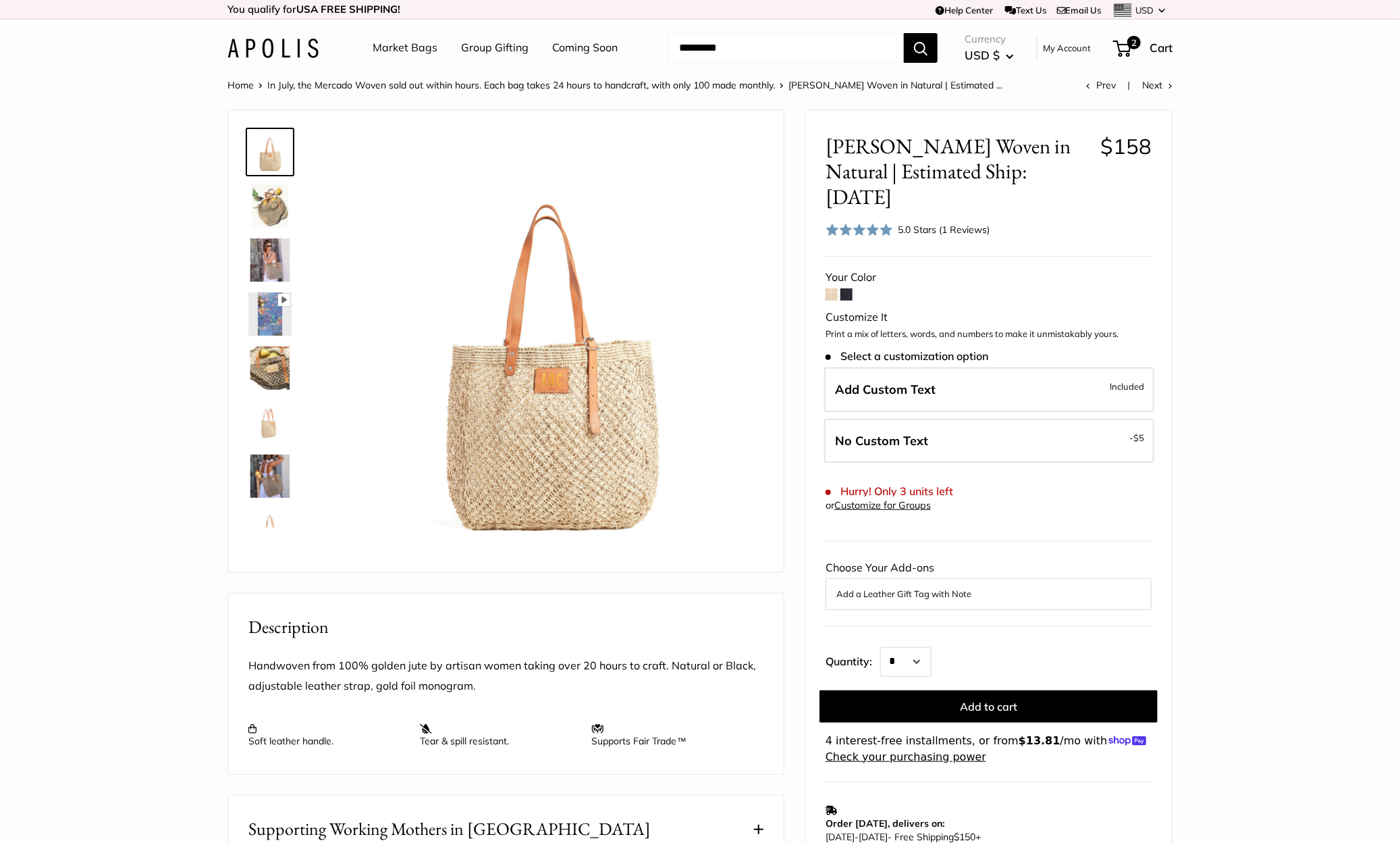
click at [303, 51] on img at bounding box center [273, 48] width 91 height 20
click at [843, 289] on span at bounding box center [846, 295] width 12 height 12
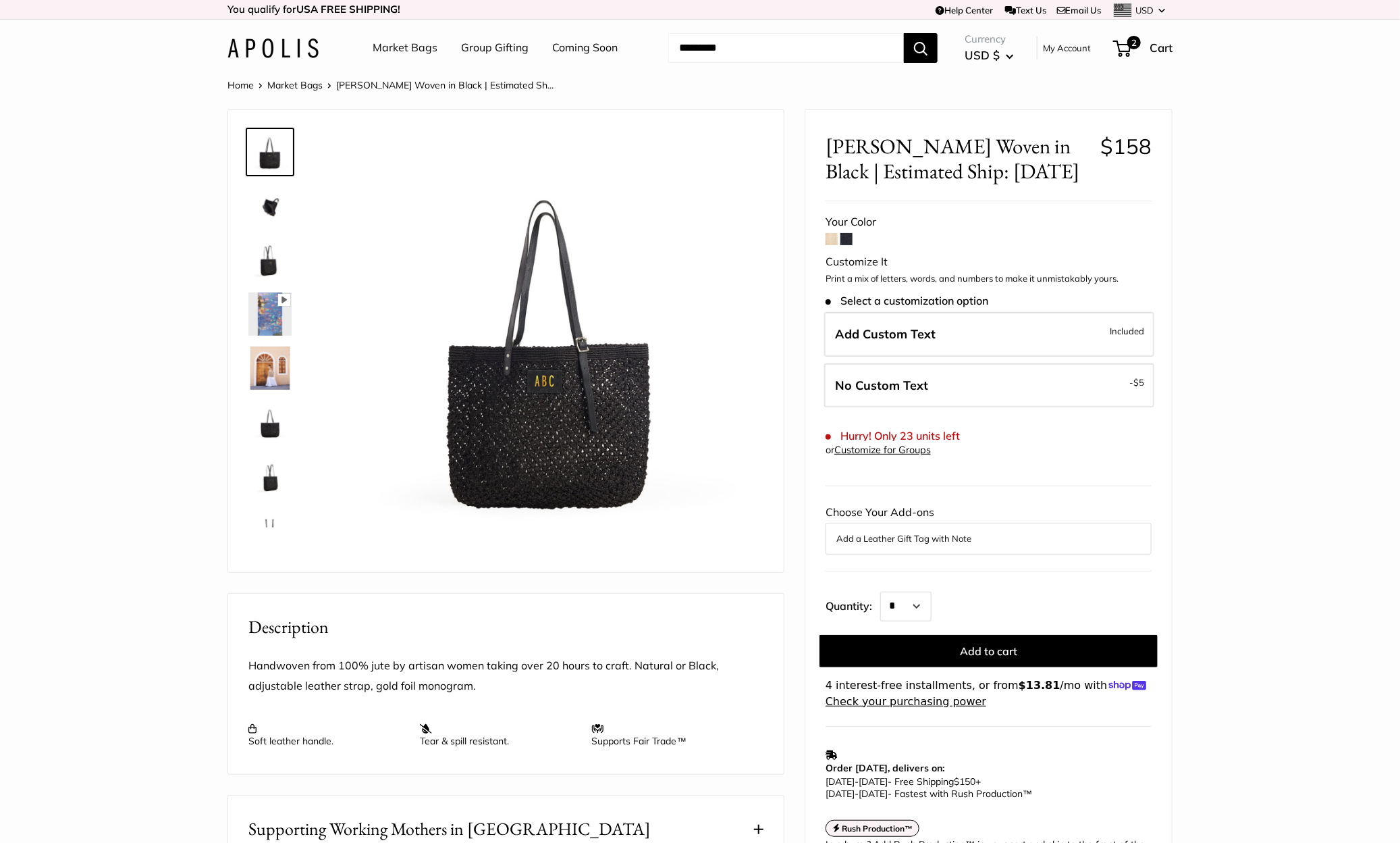
click at [270, 471] on img at bounding box center [270, 476] width 43 height 43
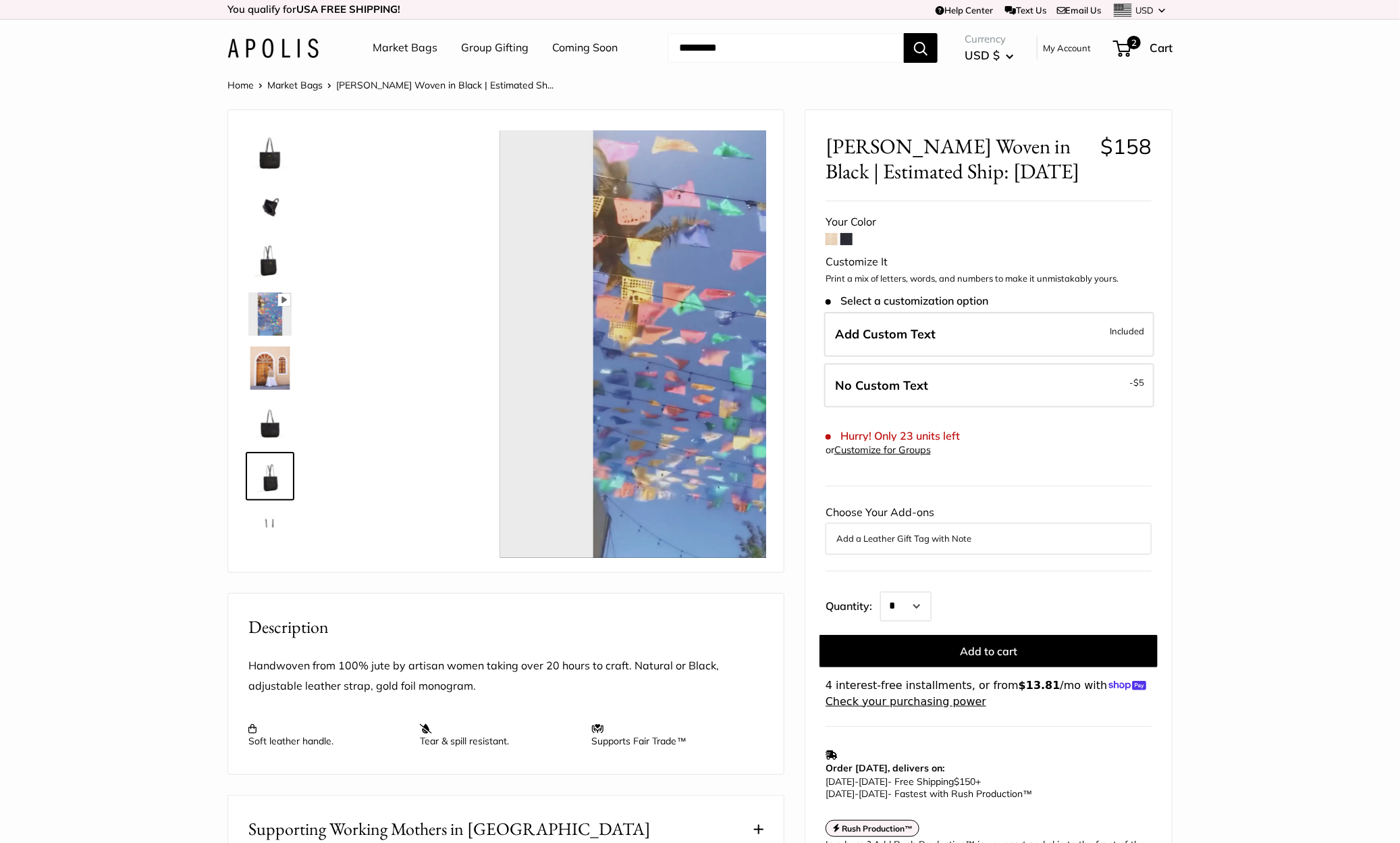
scroll to position [86, 0]
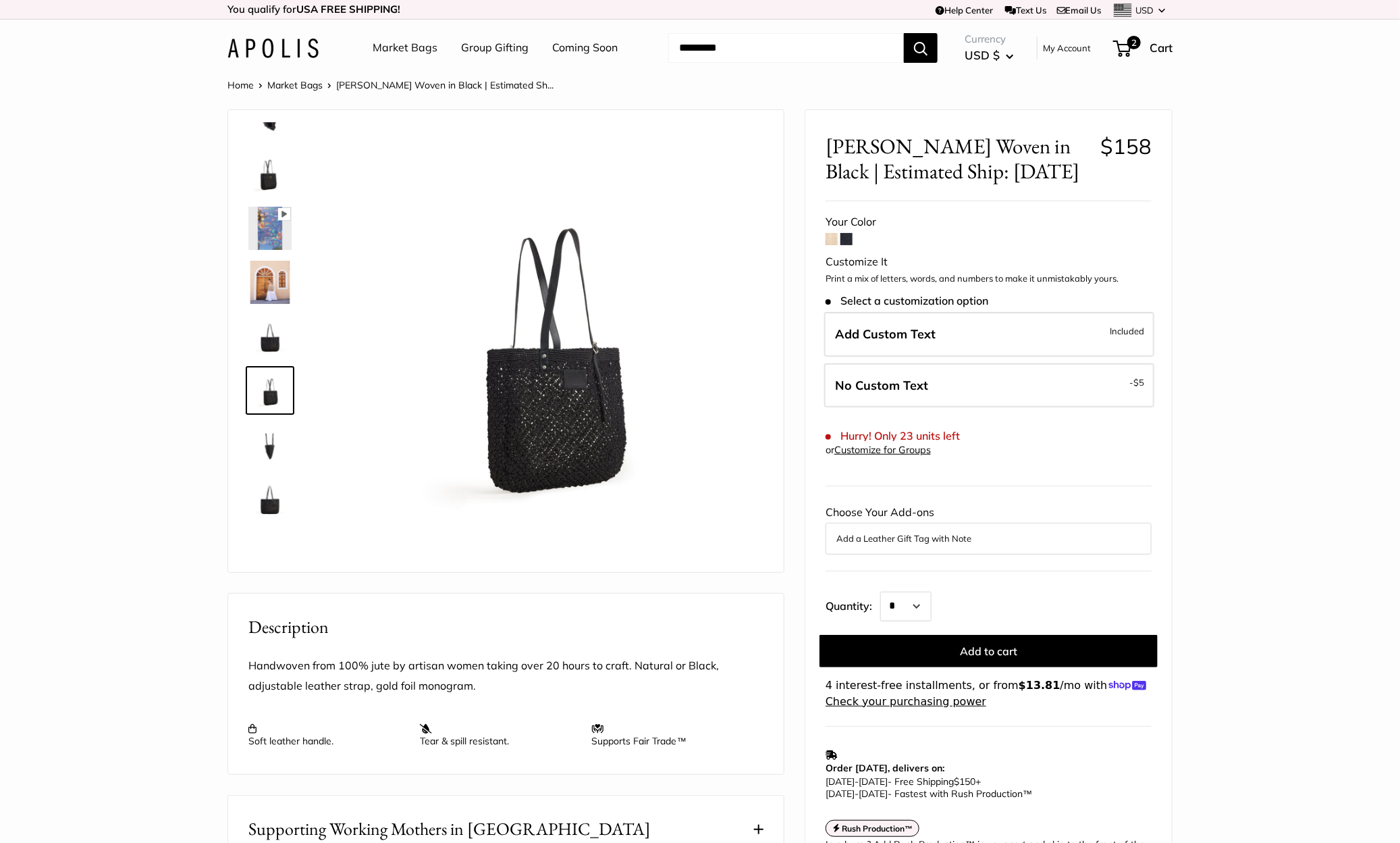
click at [275, 183] on img at bounding box center [270, 175] width 43 height 43
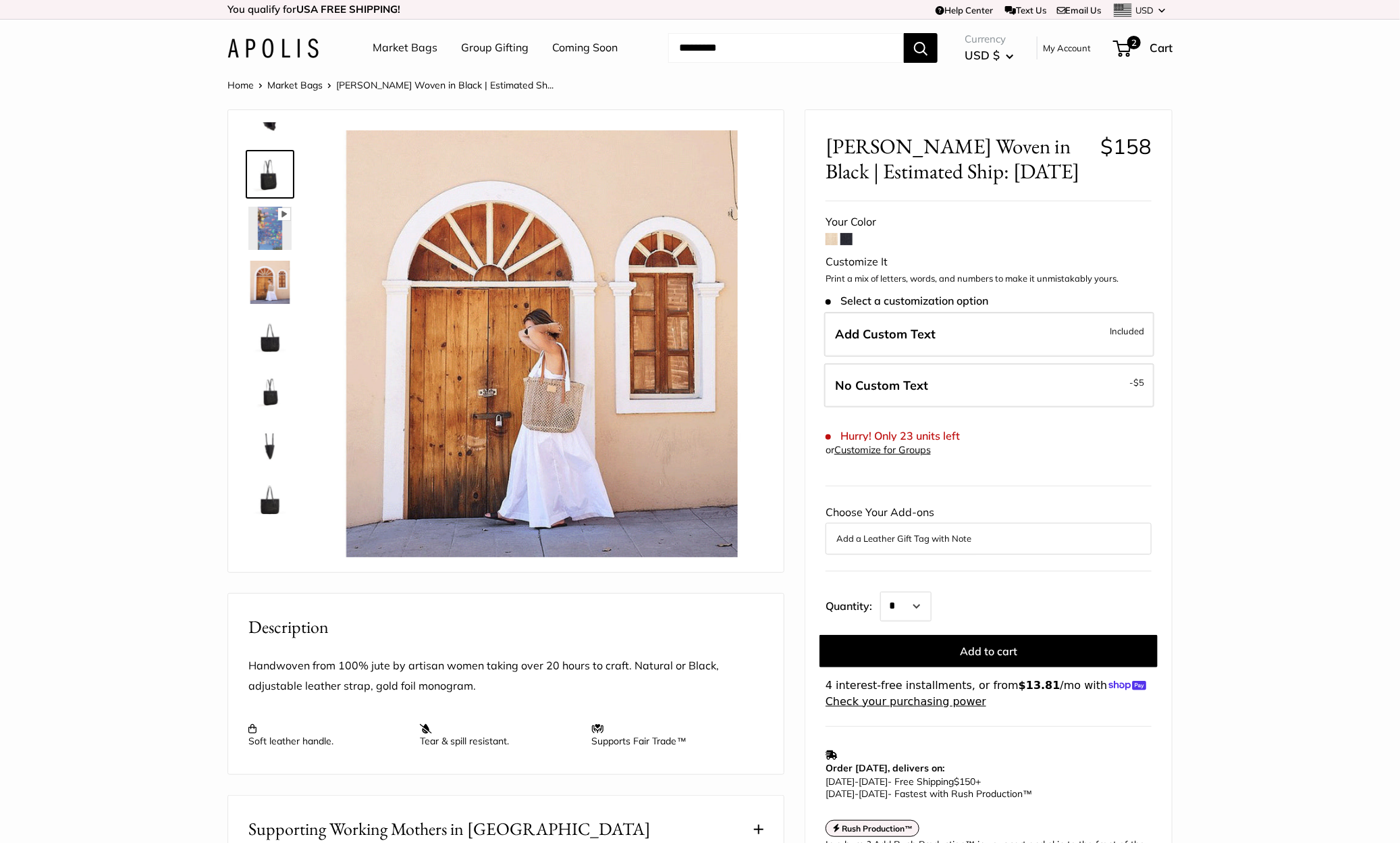
scroll to position [0, 0]
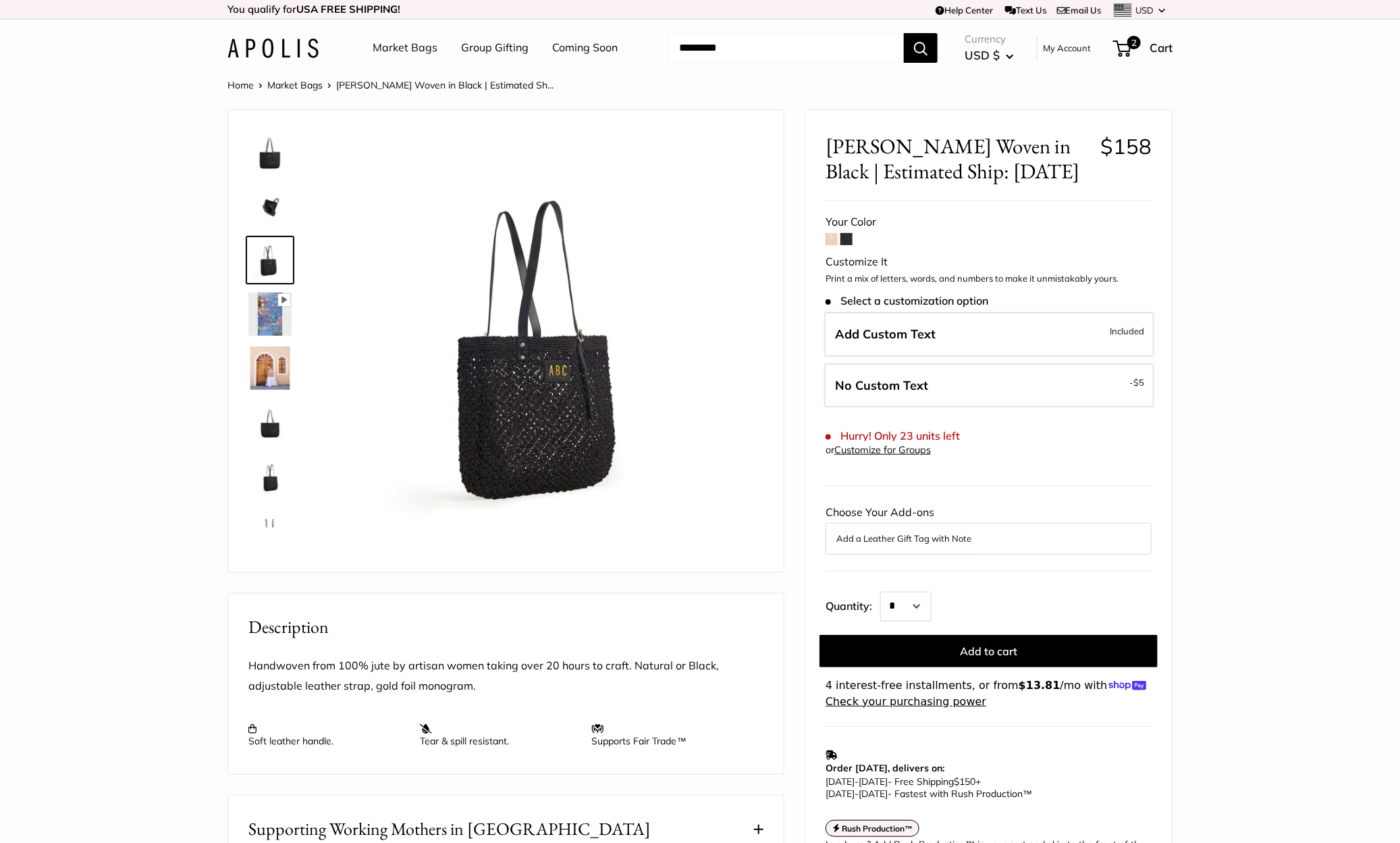
click at [265, 153] on img at bounding box center [270, 152] width 43 height 43
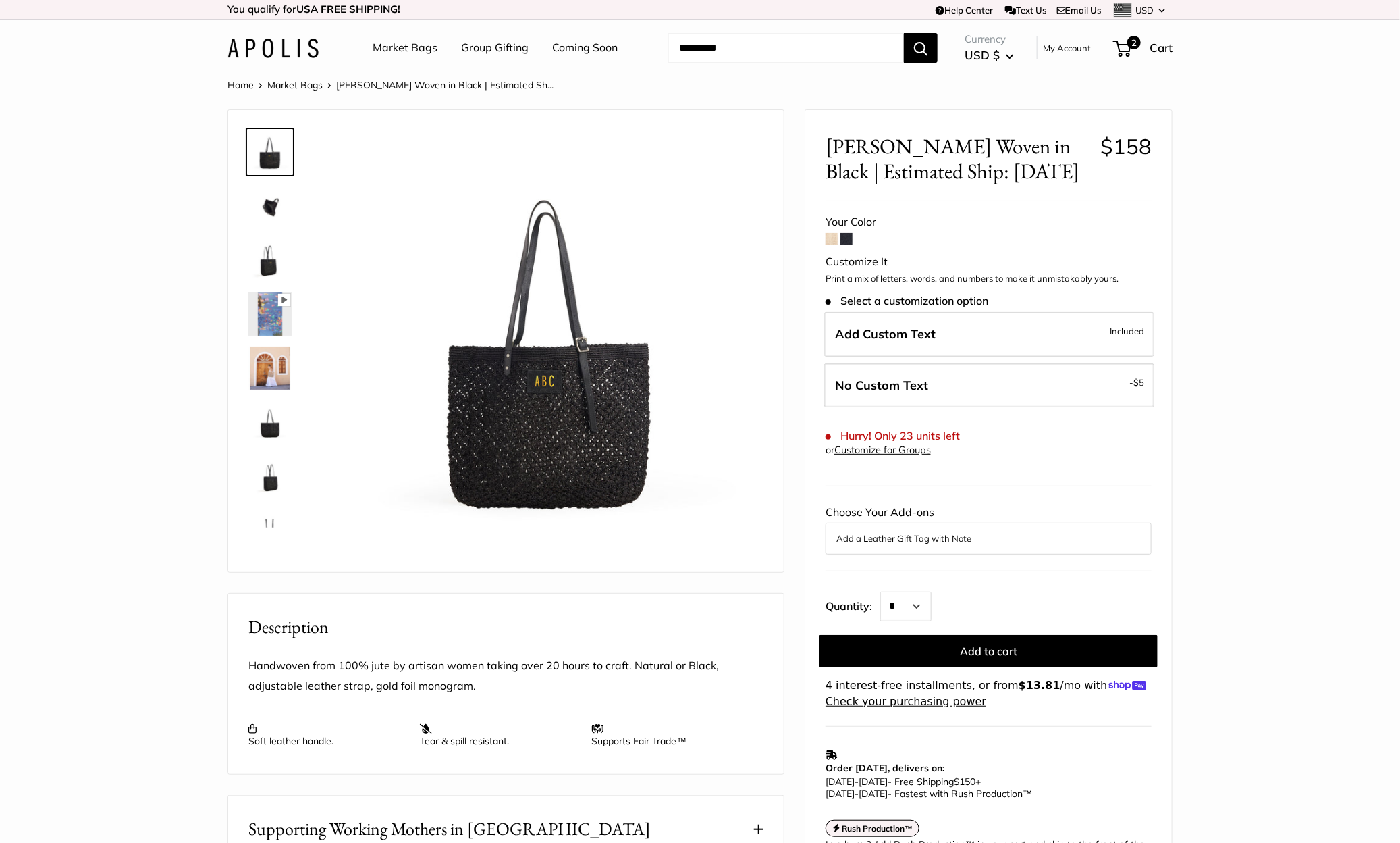
click at [262, 430] on img at bounding box center [270, 422] width 43 height 43
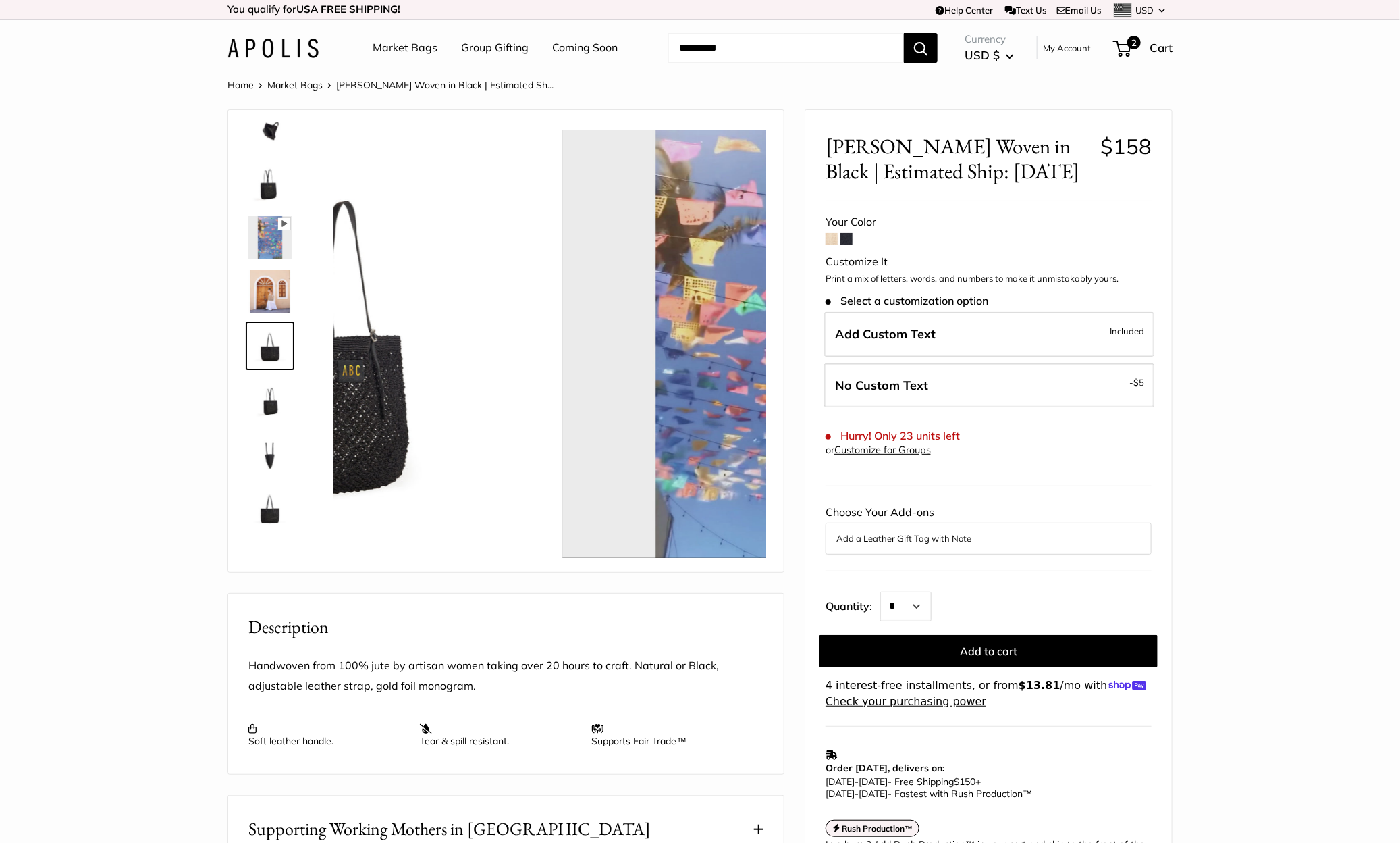
scroll to position [86, 0]
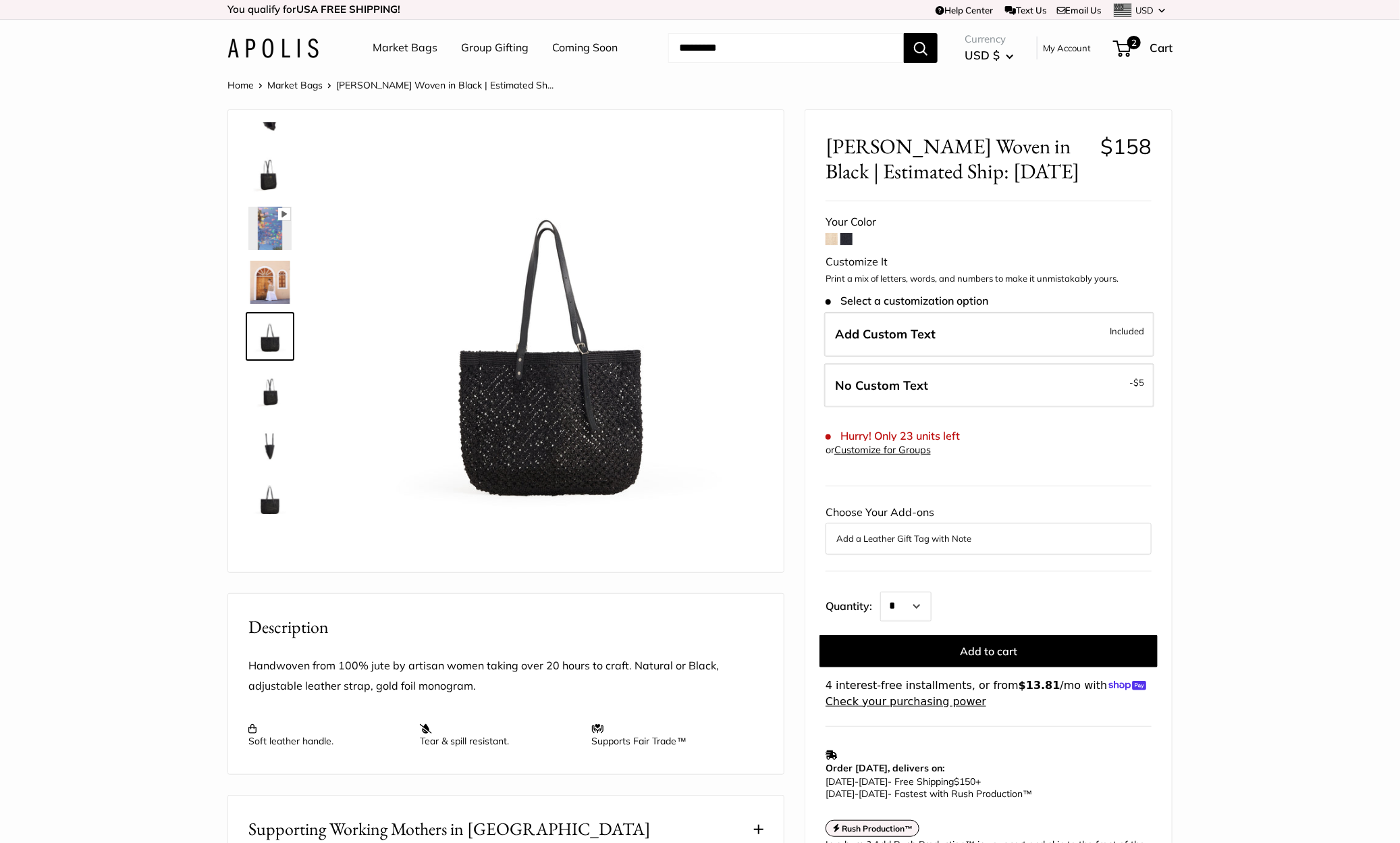
click at [270, 447] on img at bounding box center [270, 444] width 43 height 43
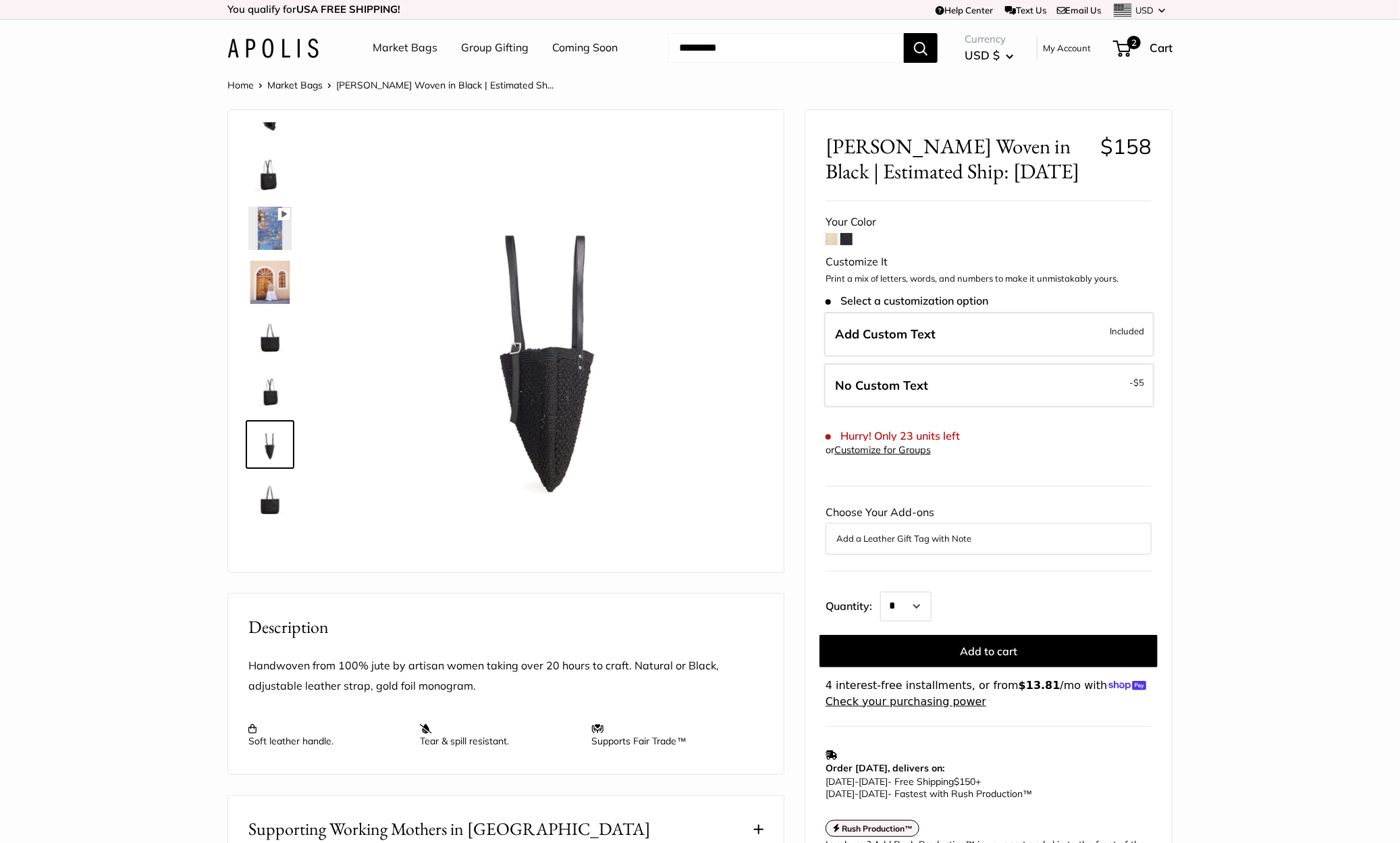
click at [268, 502] on img at bounding box center [270, 498] width 43 height 43
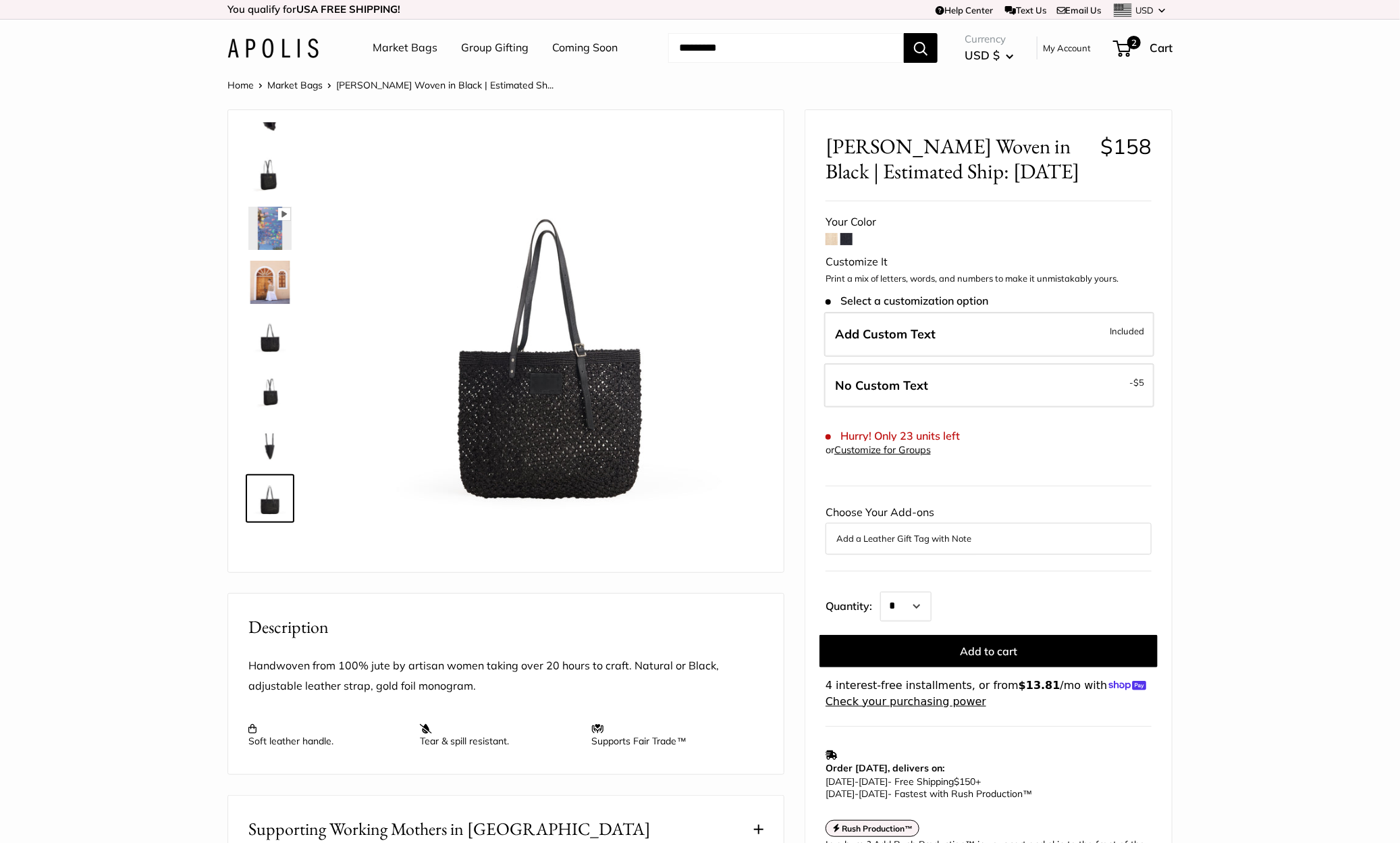
click at [280, 335] on img at bounding box center [270, 336] width 43 height 43
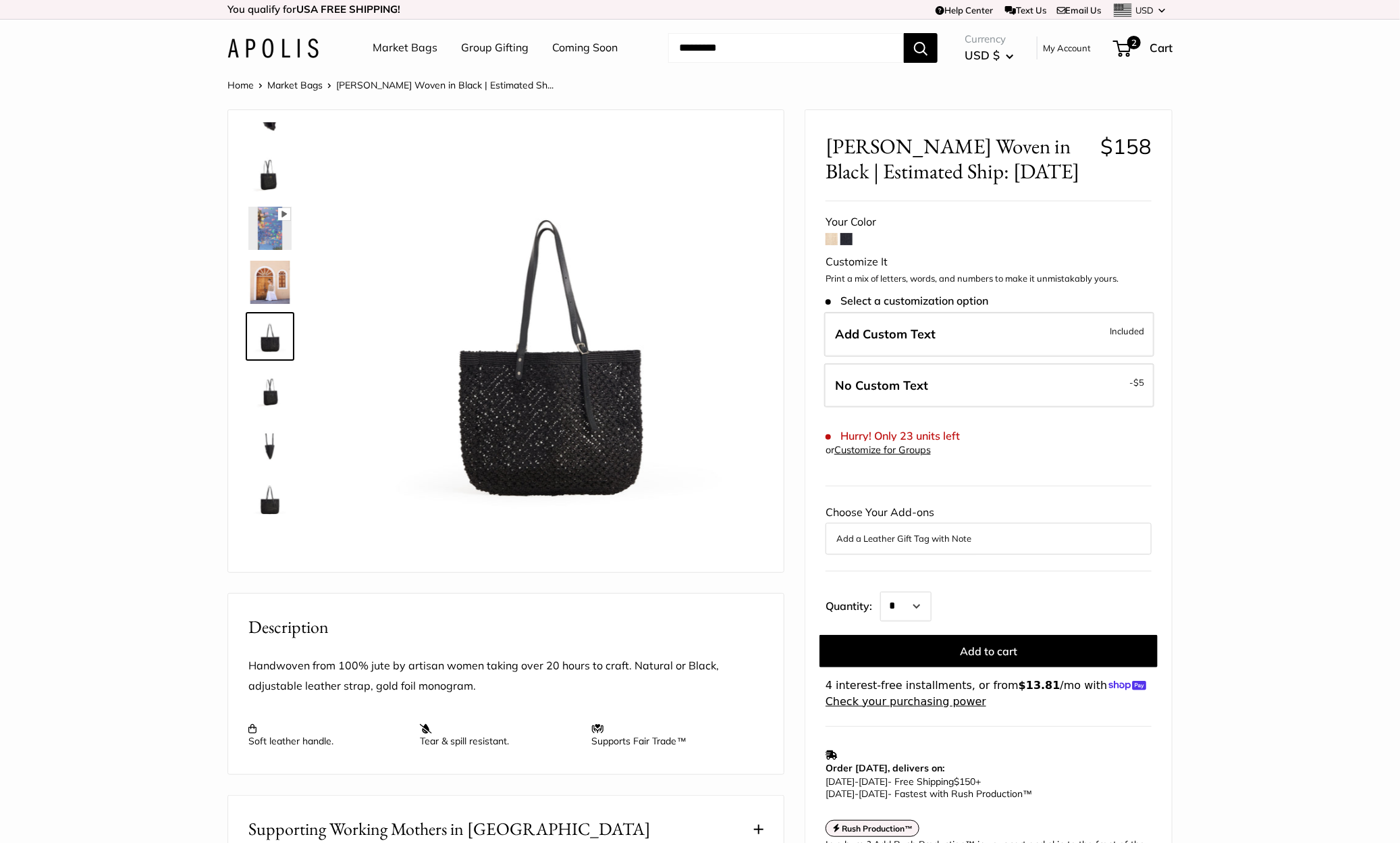
click at [275, 180] on img at bounding box center [270, 175] width 43 height 43
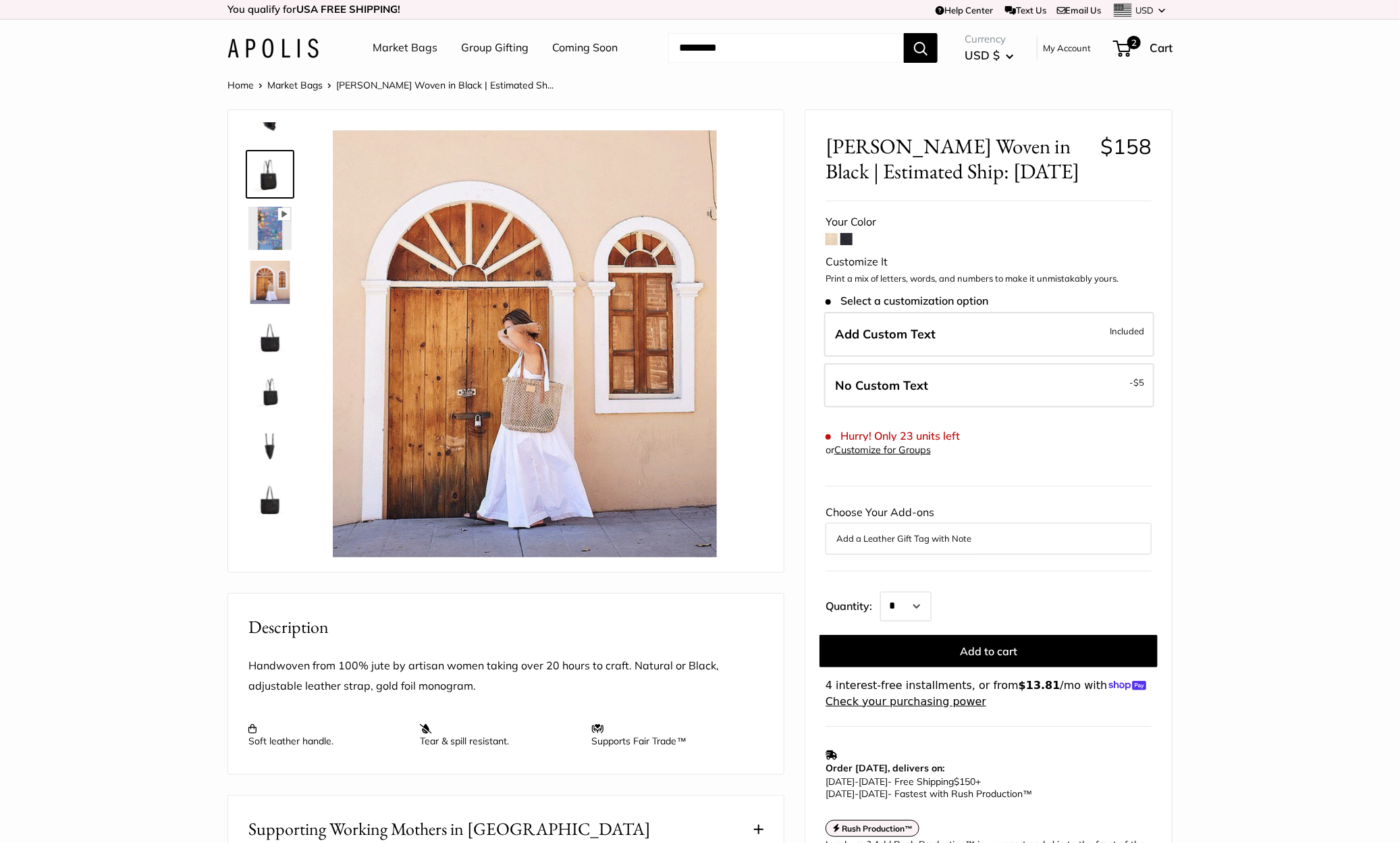
scroll to position [0, 0]
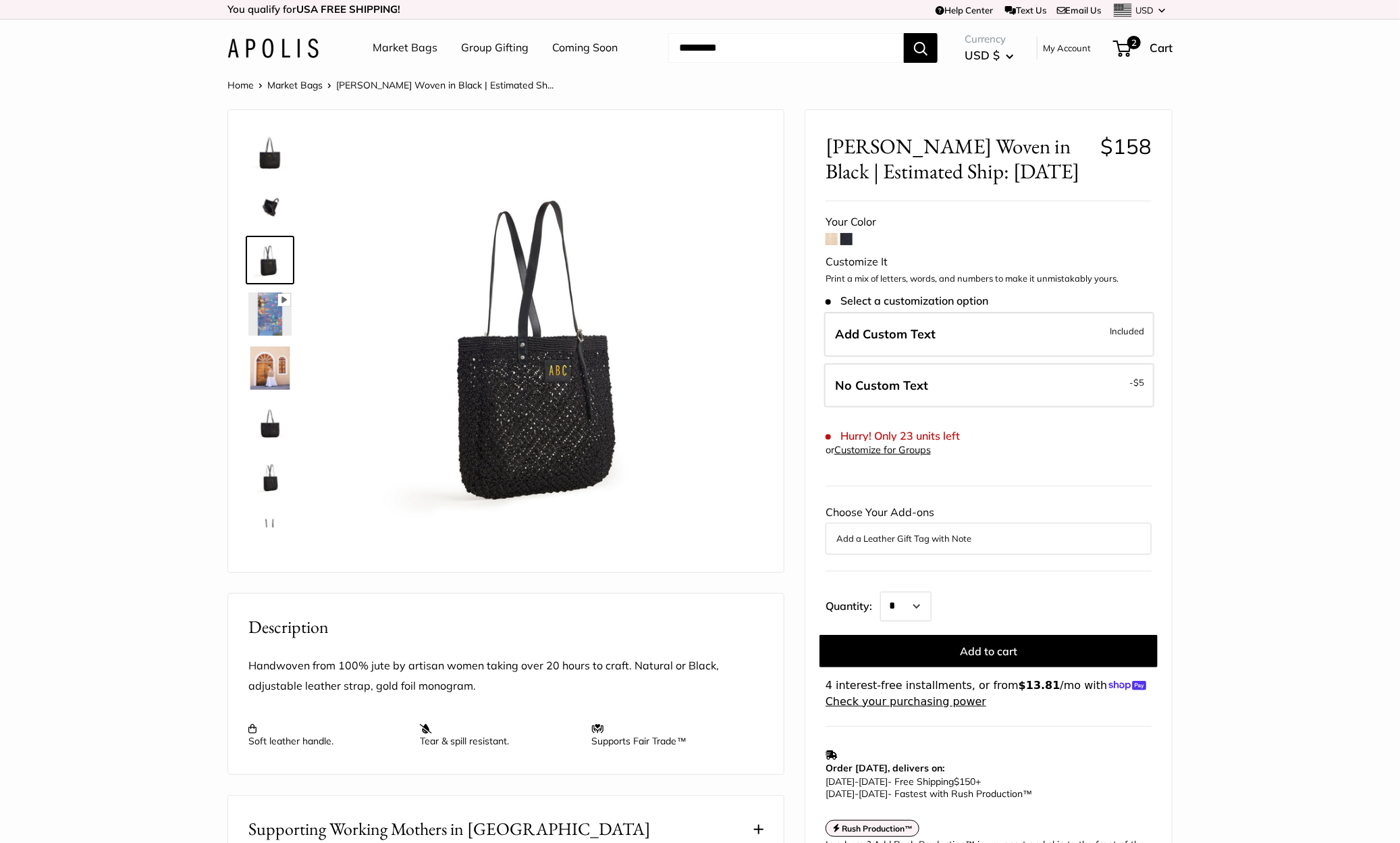
click at [271, 152] on img at bounding box center [270, 152] width 43 height 43
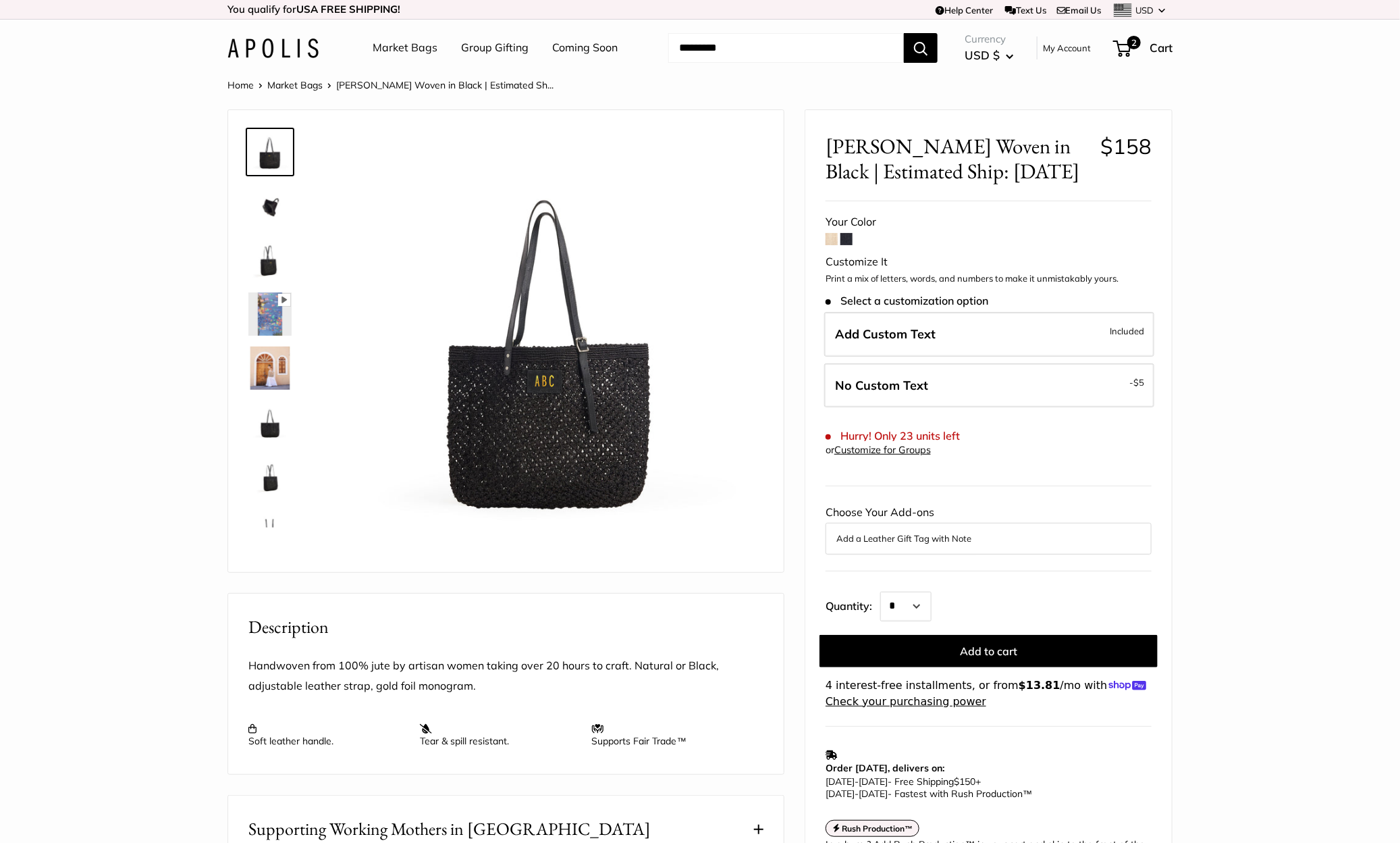
click at [267, 277] on img at bounding box center [270, 260] width 43 height 43
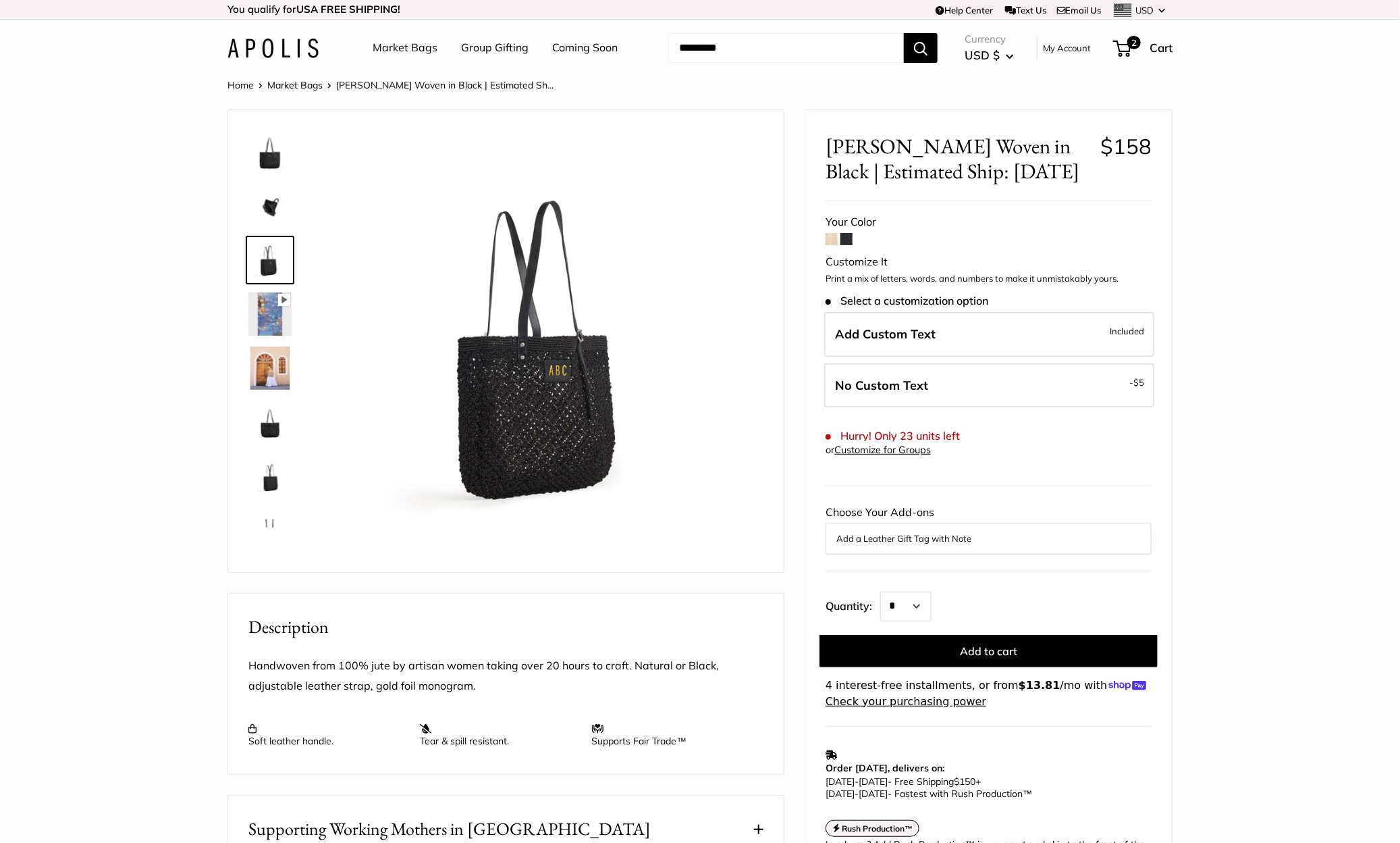
click at [262, 434] on img at bounding box center [270, 422] width 43 height 43
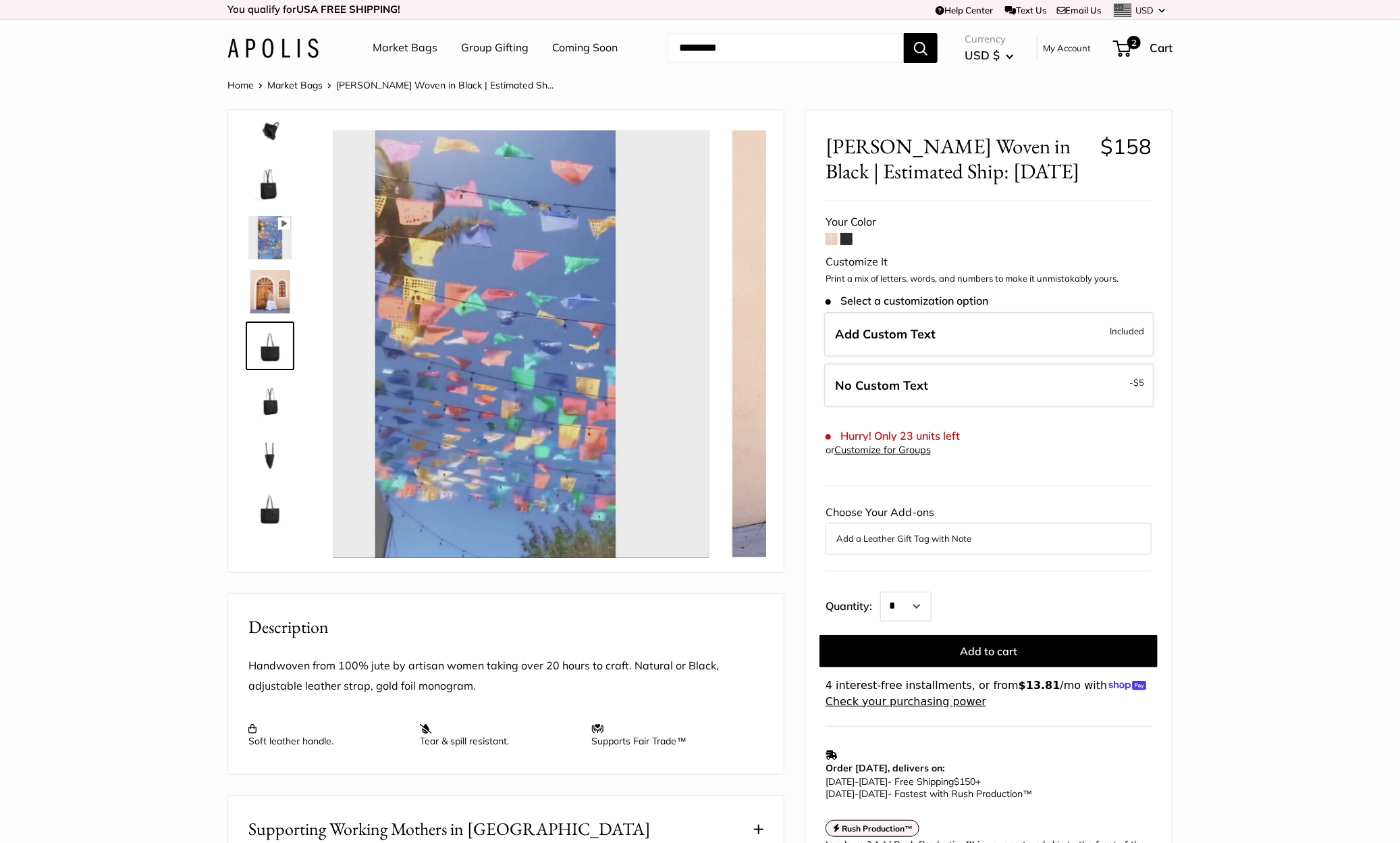
scroll to position [86, 0]
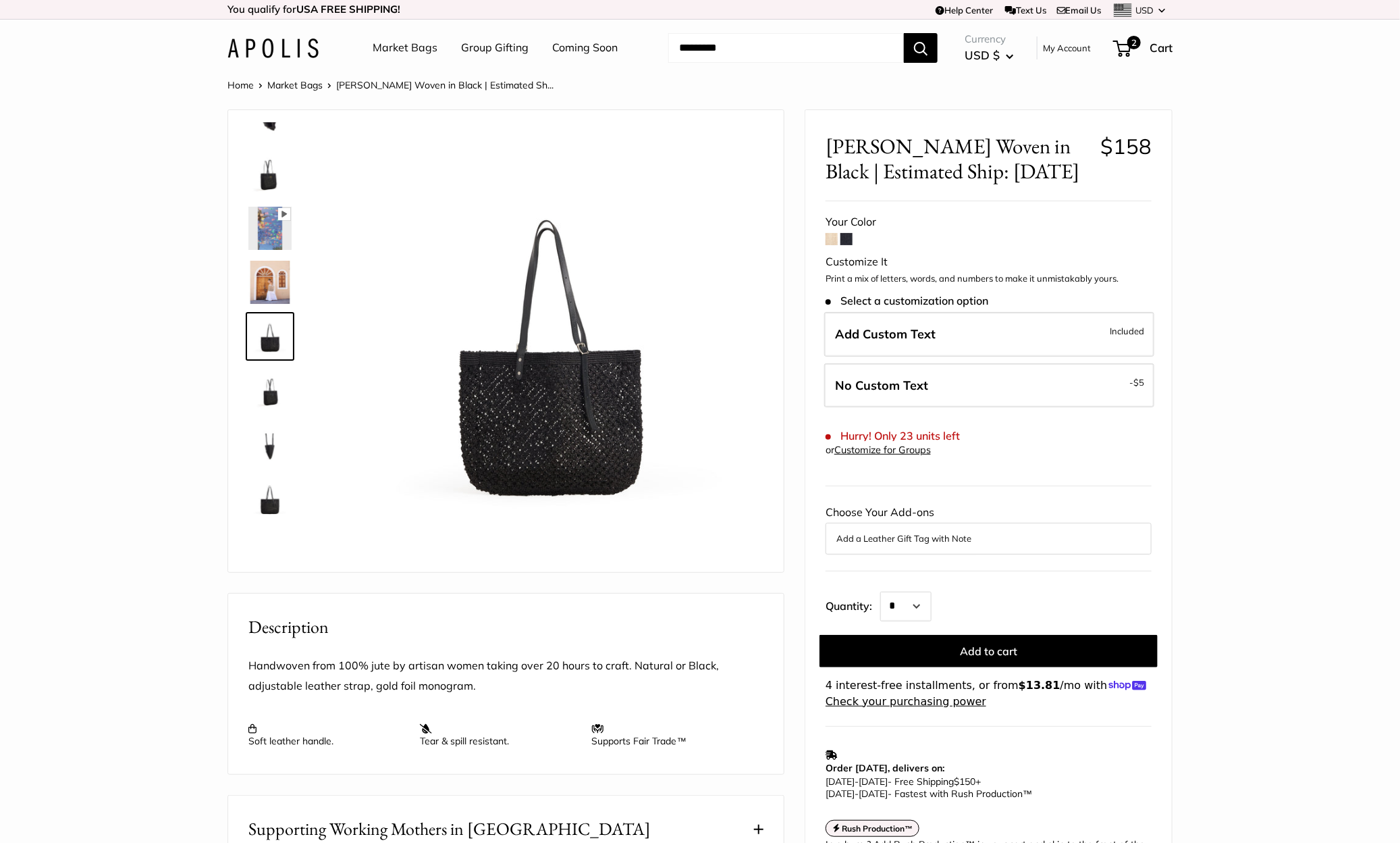
click at [295, 56] on img at bounding box center [273, 48] width 91 height 20
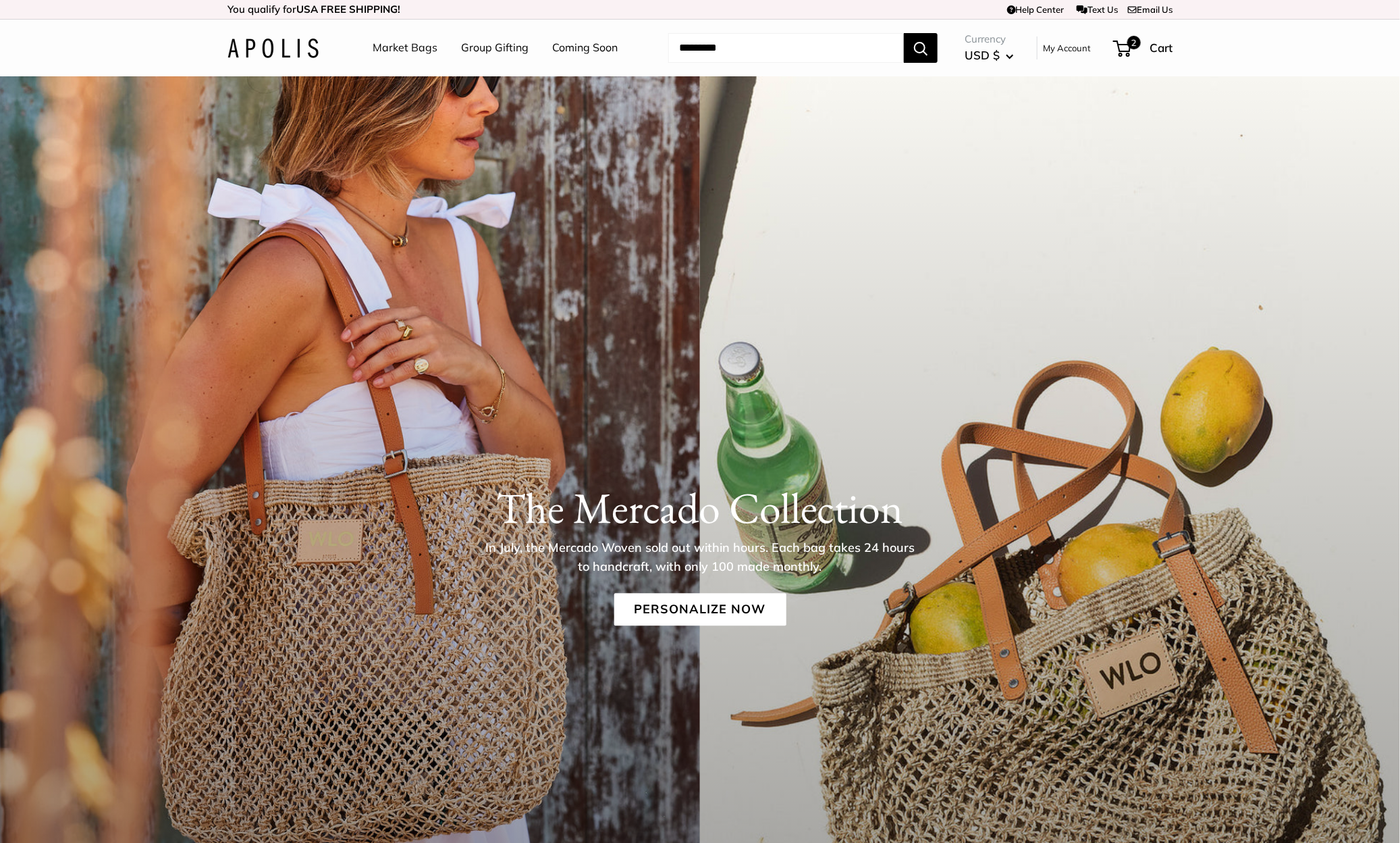
click at [666, 520] on h1 "The Mercado Collection" at bounding box center [700, 508] width 945 height 51
click at [693, 607] on link "Personalize Now" at bounding box center [700, 608] width 172 height 32
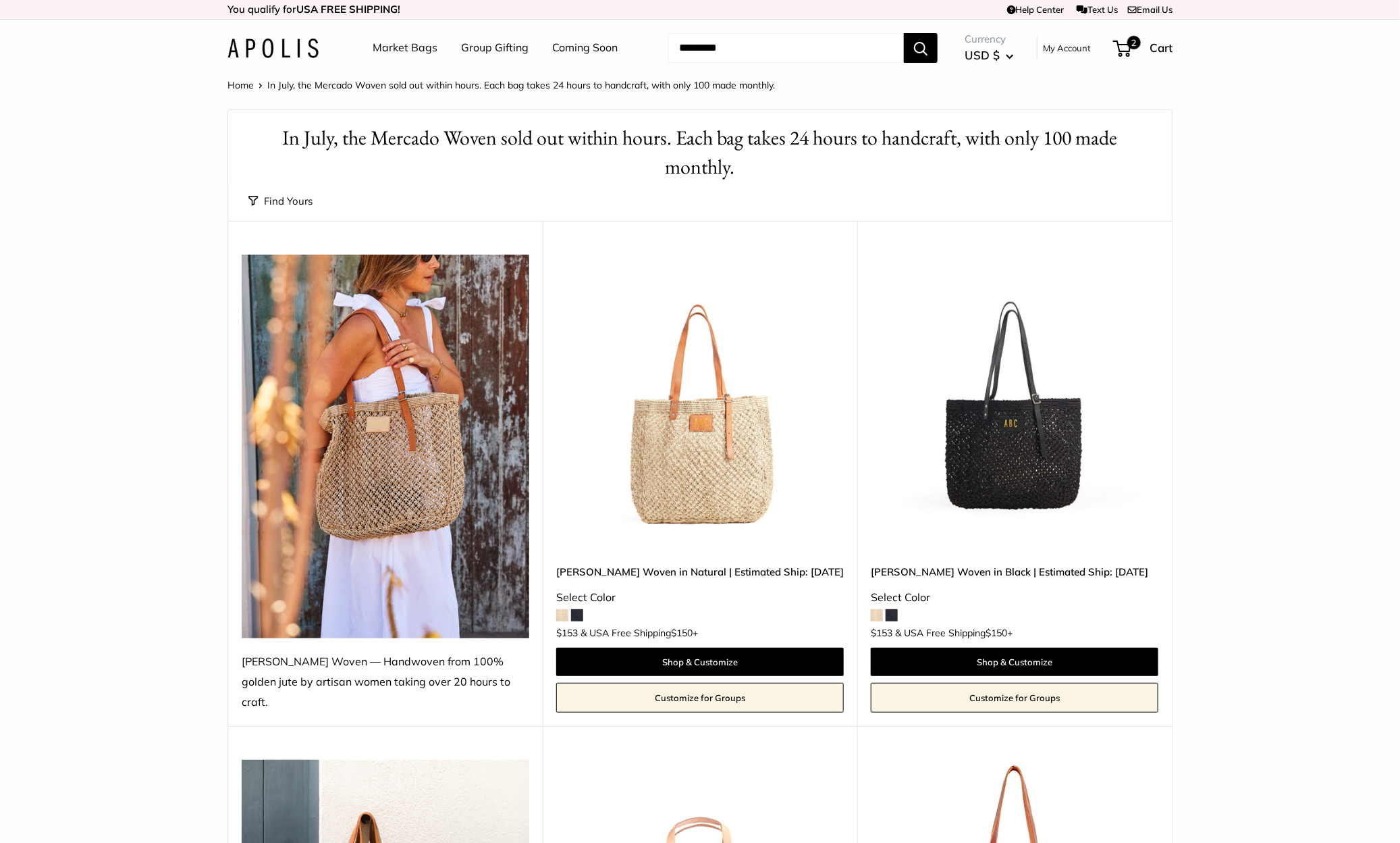
click at [0, 0] on img at bounding box center [0, 0] width 0 height 0
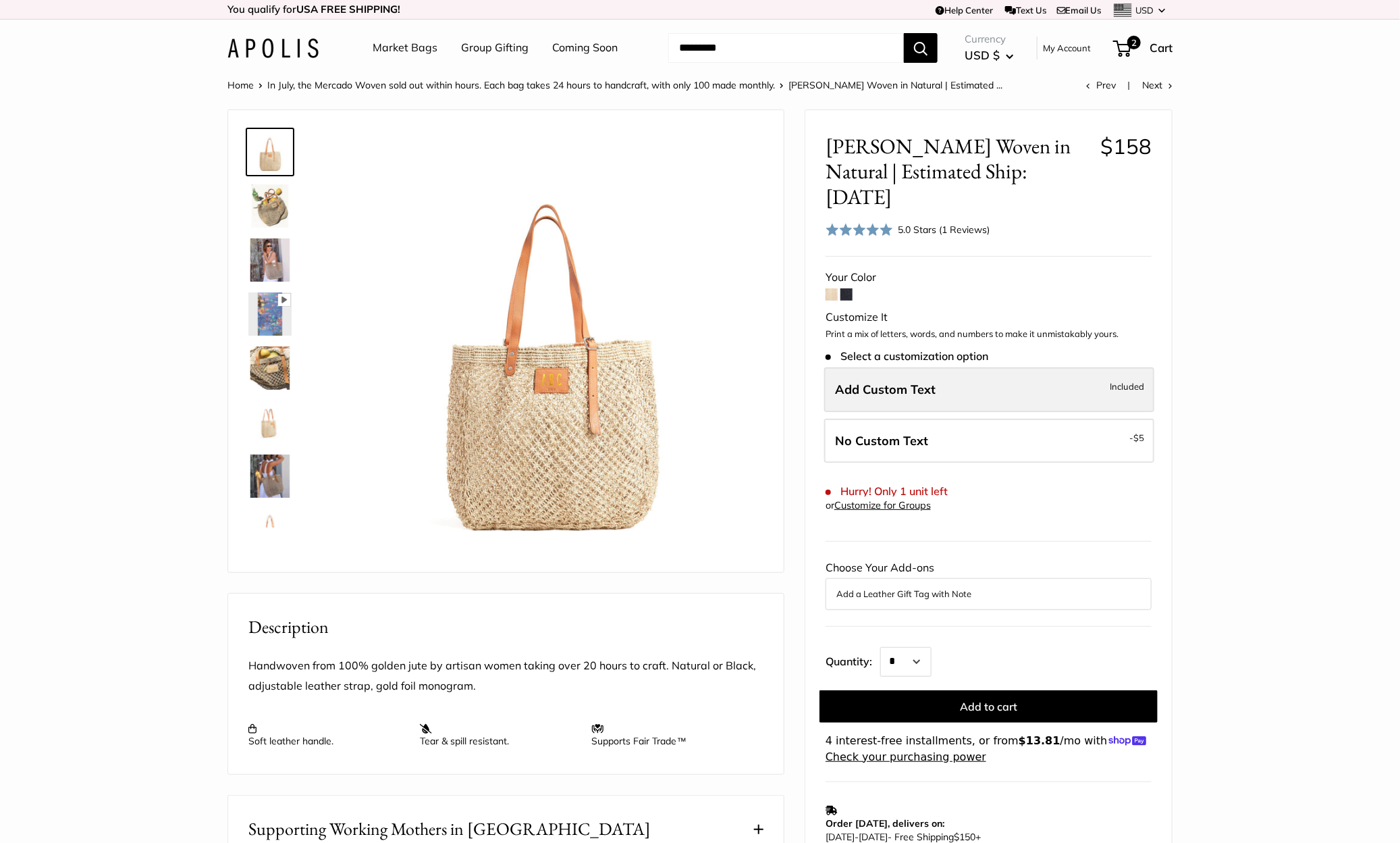
click at [966, 370] on label "Add Custom Text Included" at bounding box center [990, 389] width 330 height 44
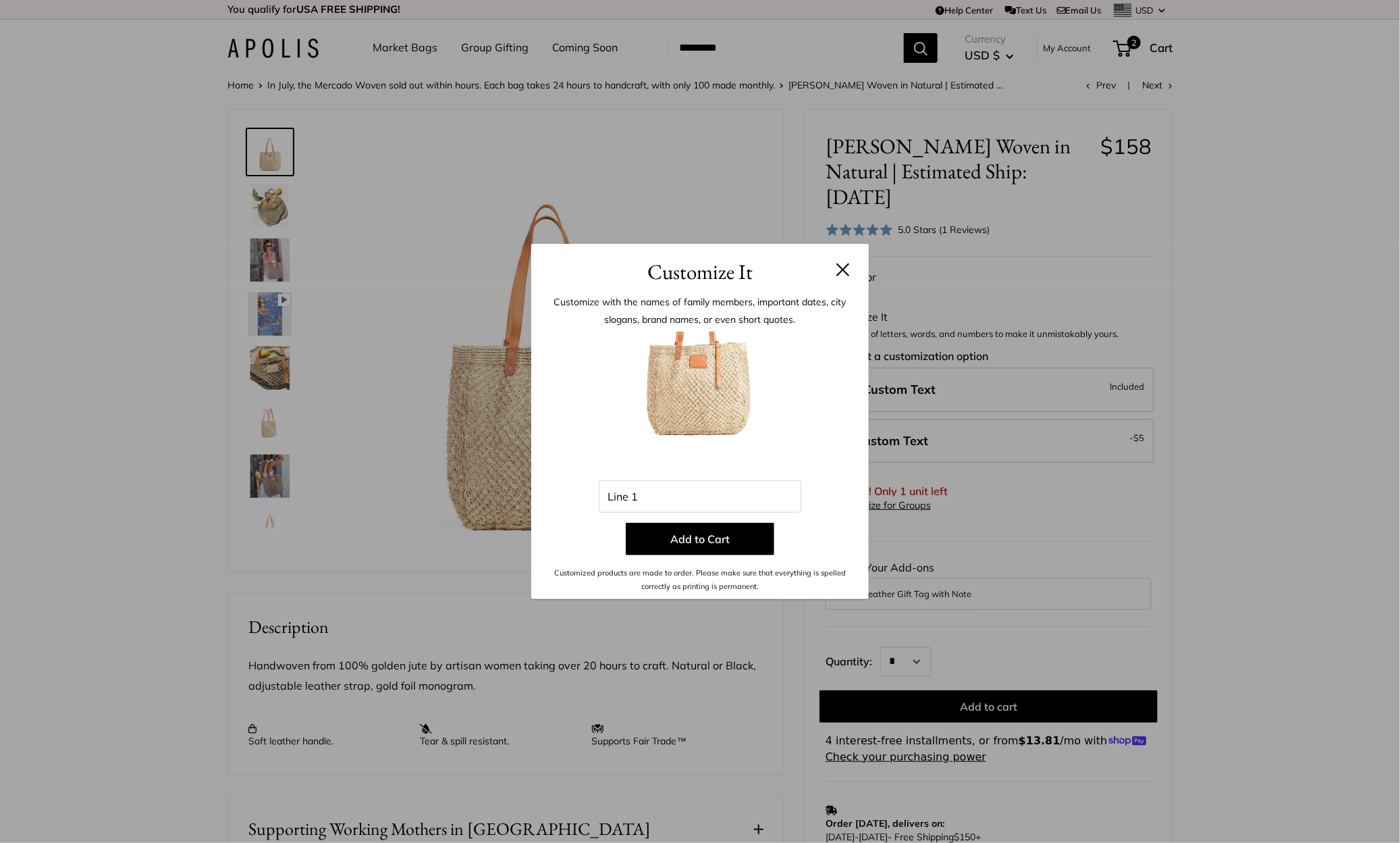
click at [844, 269] on button at bounding box center [844, 269] width 14 height 14
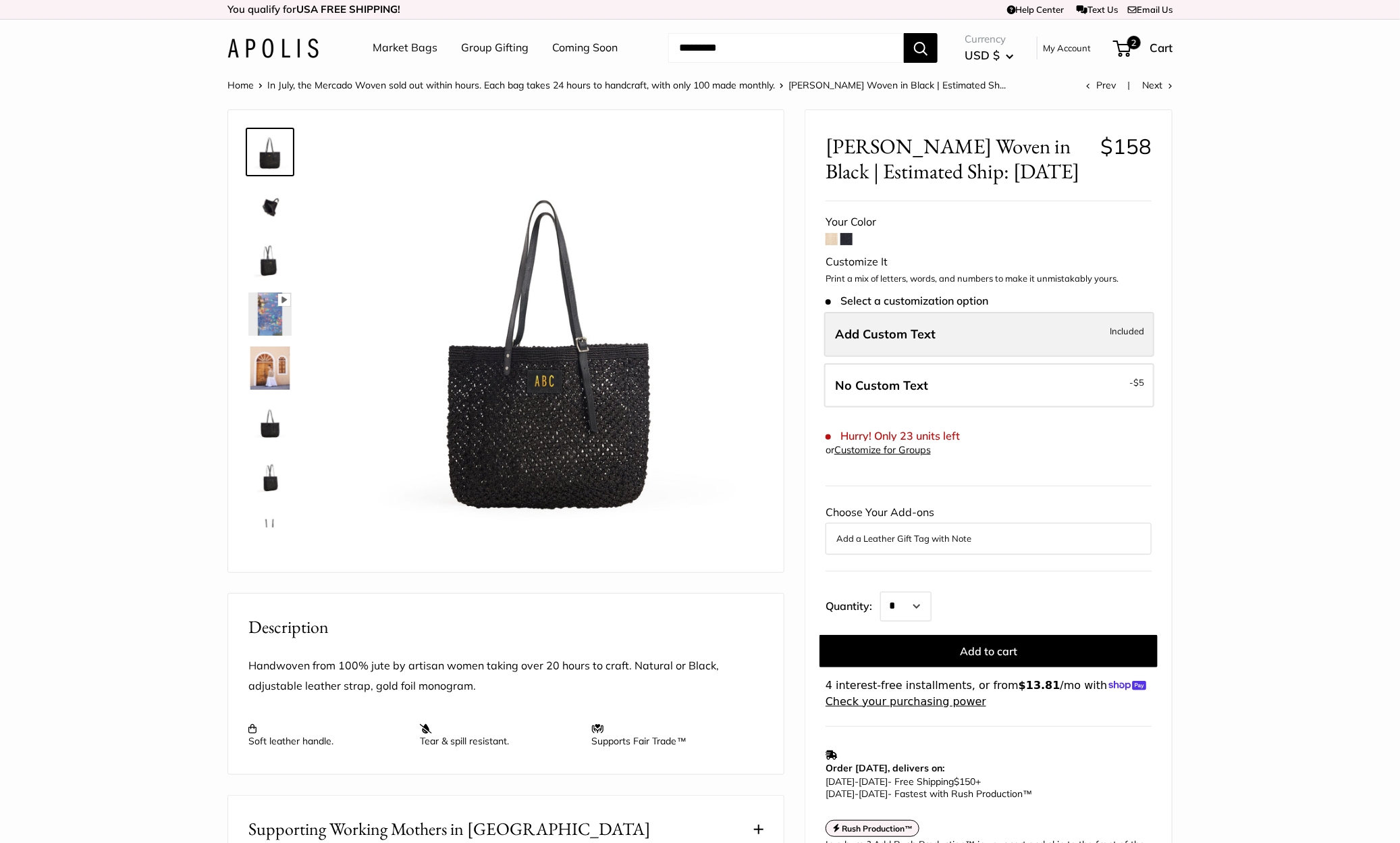
click at [937, 338] on label "Add Custom Text Included" at bounding box center [990, 334] width 330 height 44
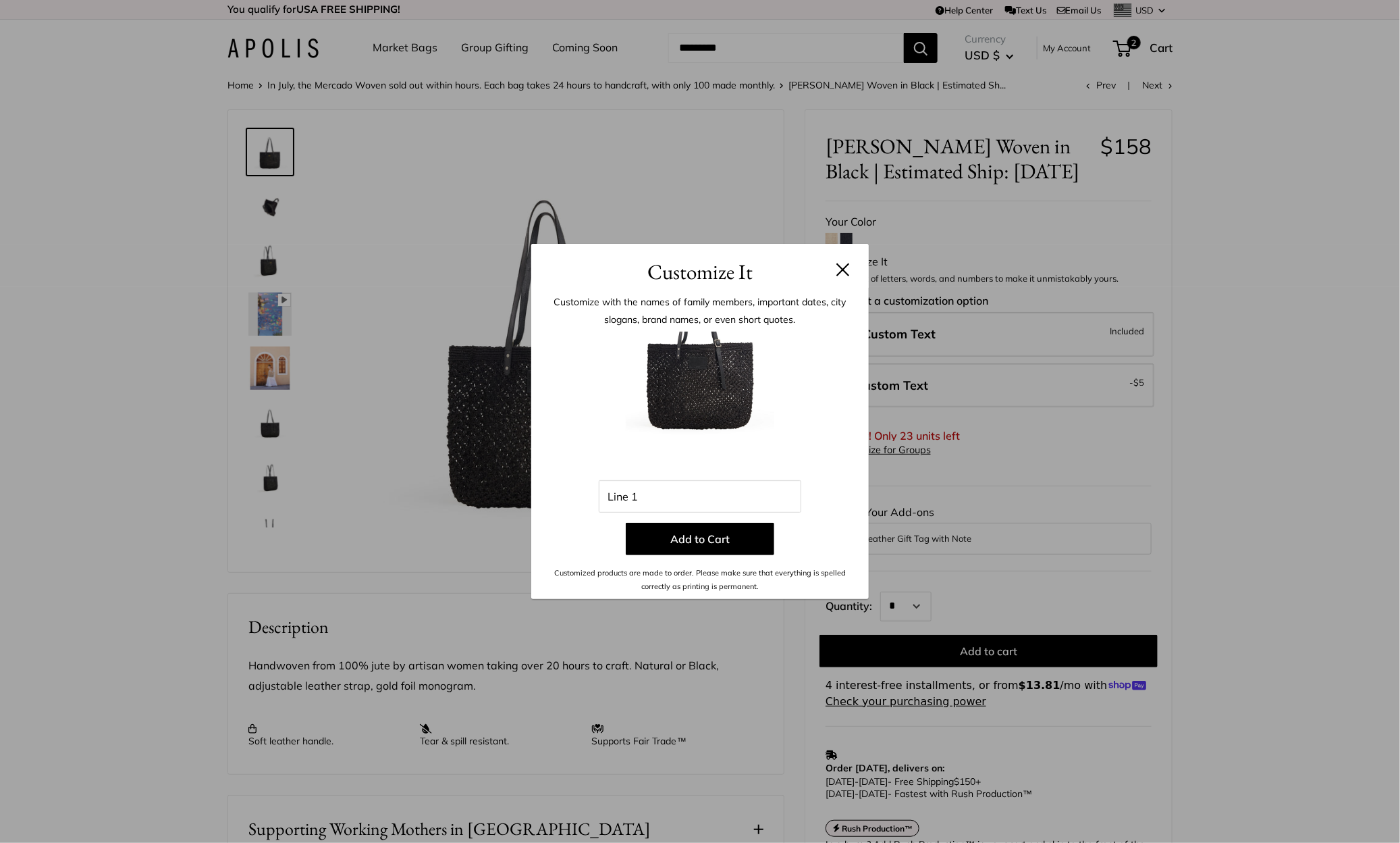
click at [829, 283] on h3 "Customize It" at bounding box center [700, 271] width 297 height 32
click at [845, 273] on button at bounding box center [844, 269] width 14 height 14
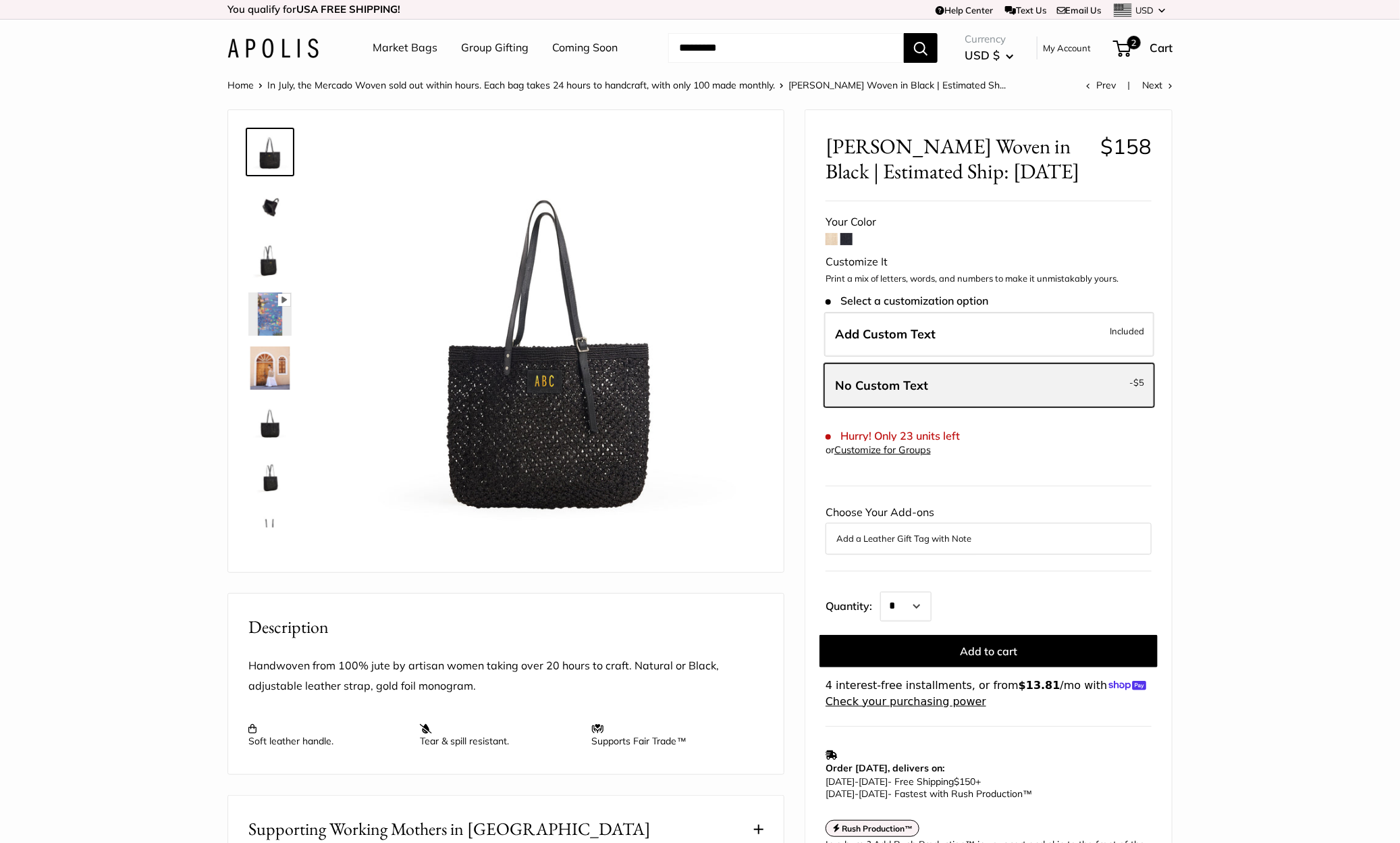
click at [920, 375] on label "No Custom Text - $5" at bounding box center [990, 385] width 330 height 44
click at [1012, 637] on button "Add to cart" at bounding box center [988, 650] width 338 height 32
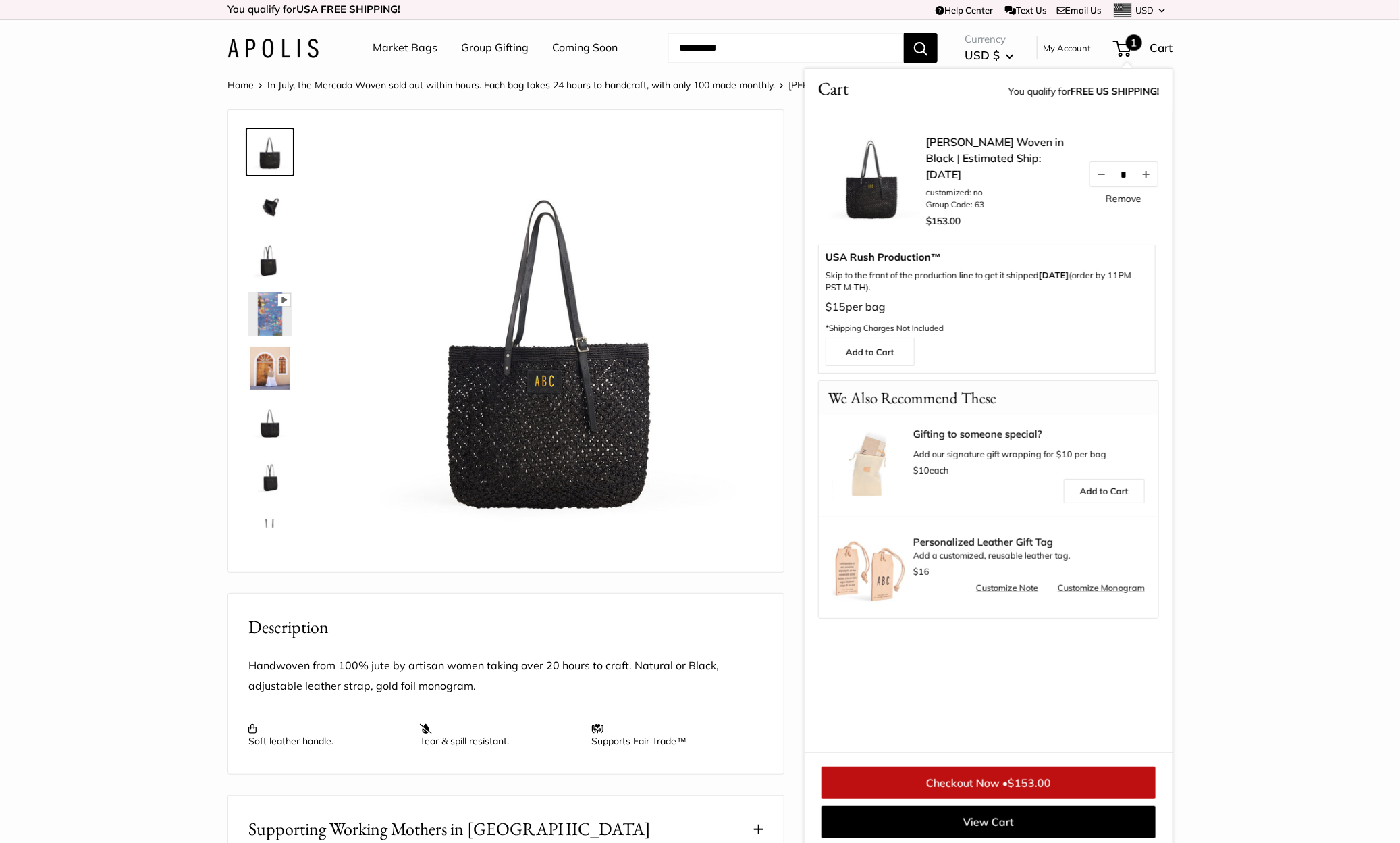
click at [1017, 787] on span "$153.00" at bounding box center [1030, 783] width 43 height 14
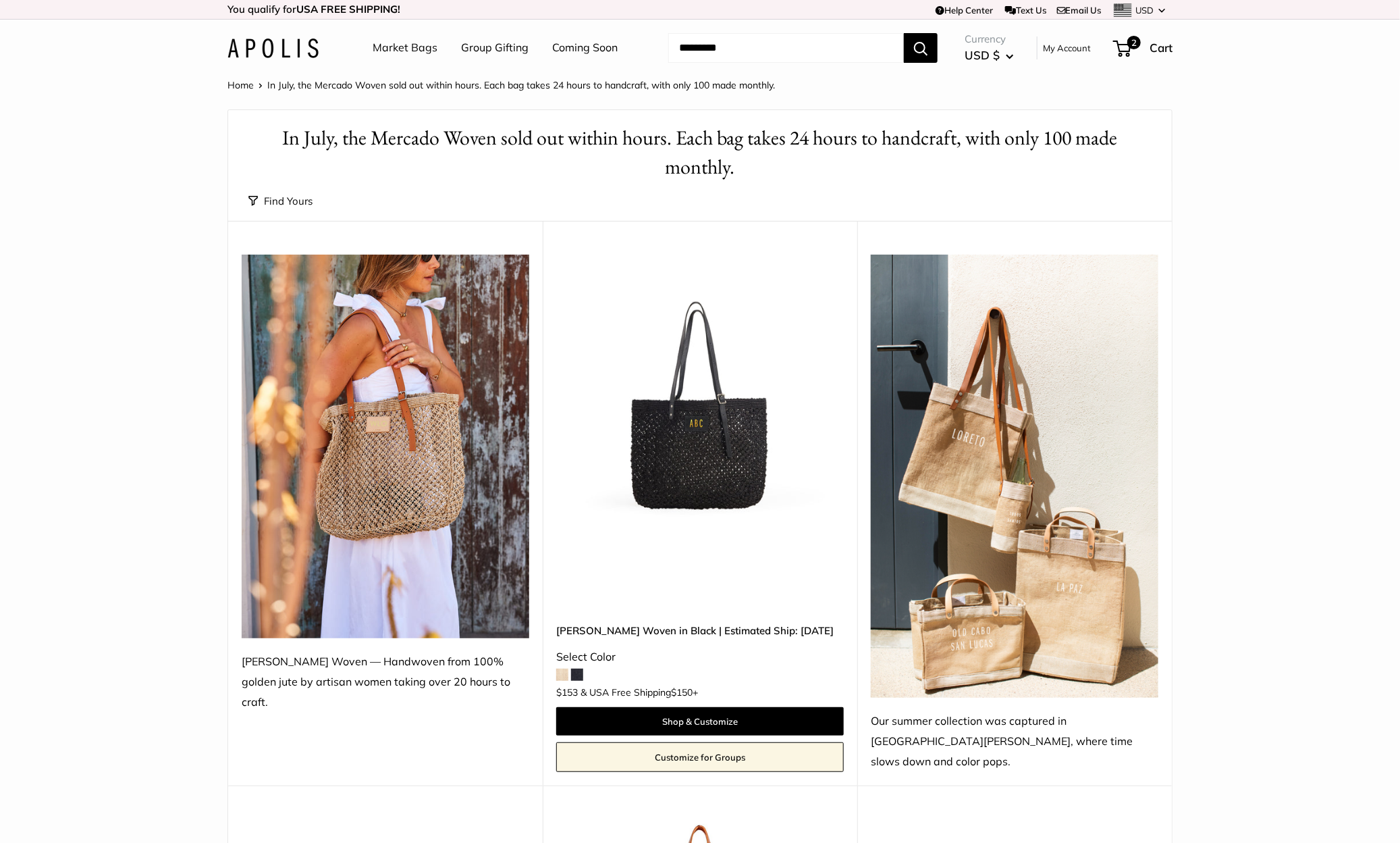
click at [721, 545] on div "Upgrade: Next Day Fulfillment Customizable Text New Mercado Woven in Black | Es…" at bounding box center [700, 502] width 315 height 564
click at [0, 0] on img at bounding box center [0, 0] width 0 height 0
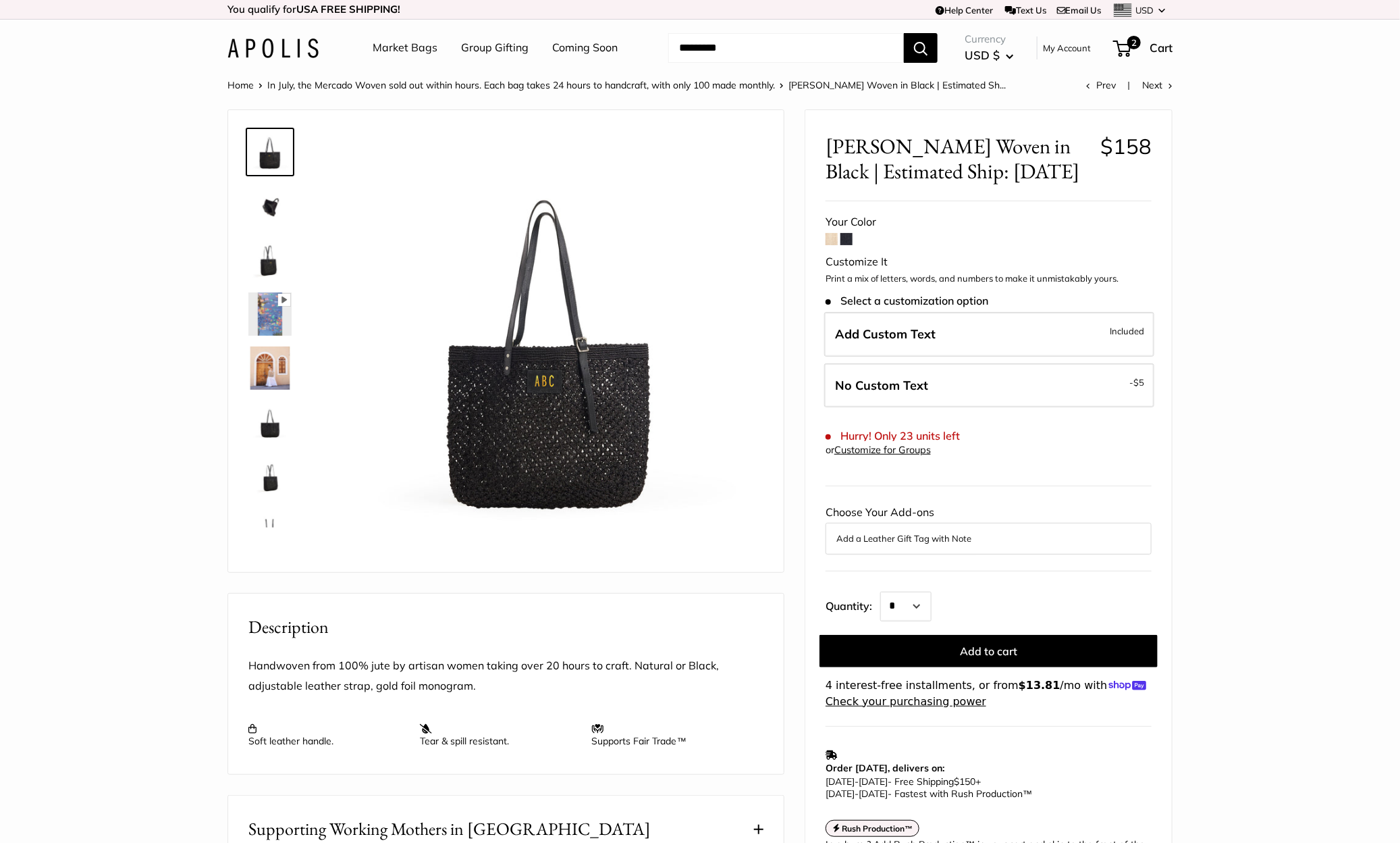
click at [831, 241] on span at bounding box center [832, 239] width 12 height 12
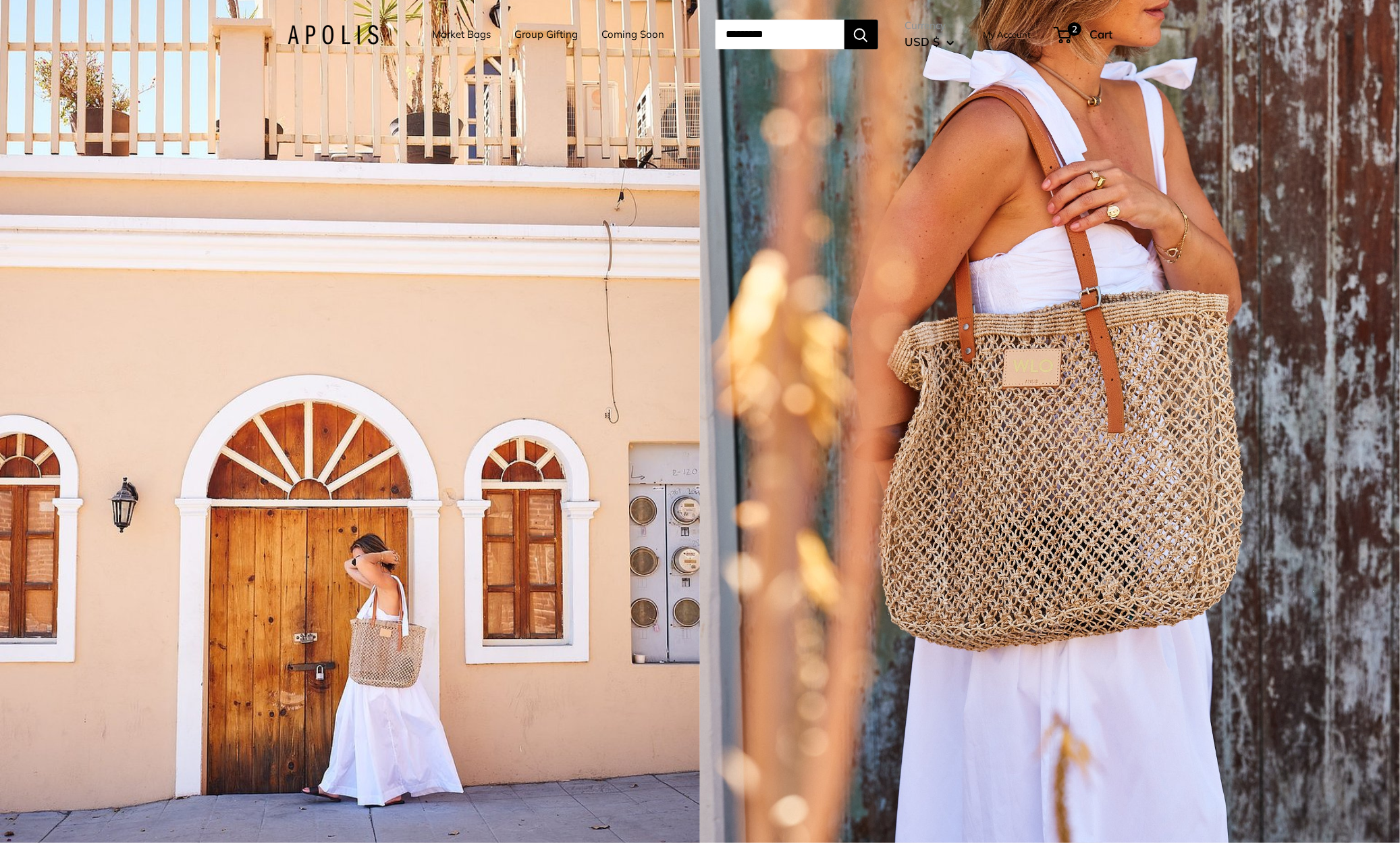
click at [343, 291] on div "1 / 5" at bounding box center [350, 422] width 700 height 843
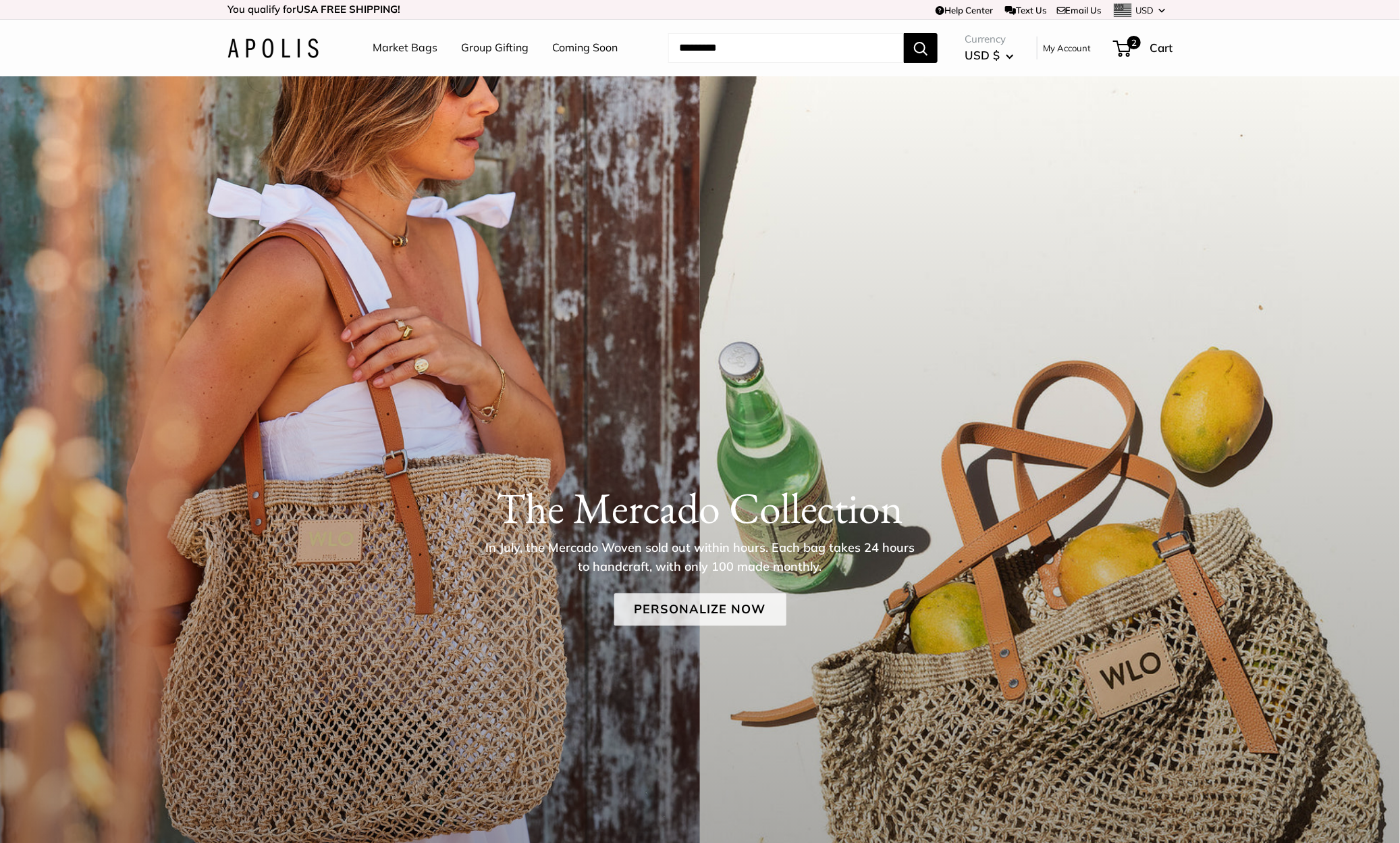
click at [679, 599] on link "Personalize Now" at bounding box center [700, 608] width 172 height 32
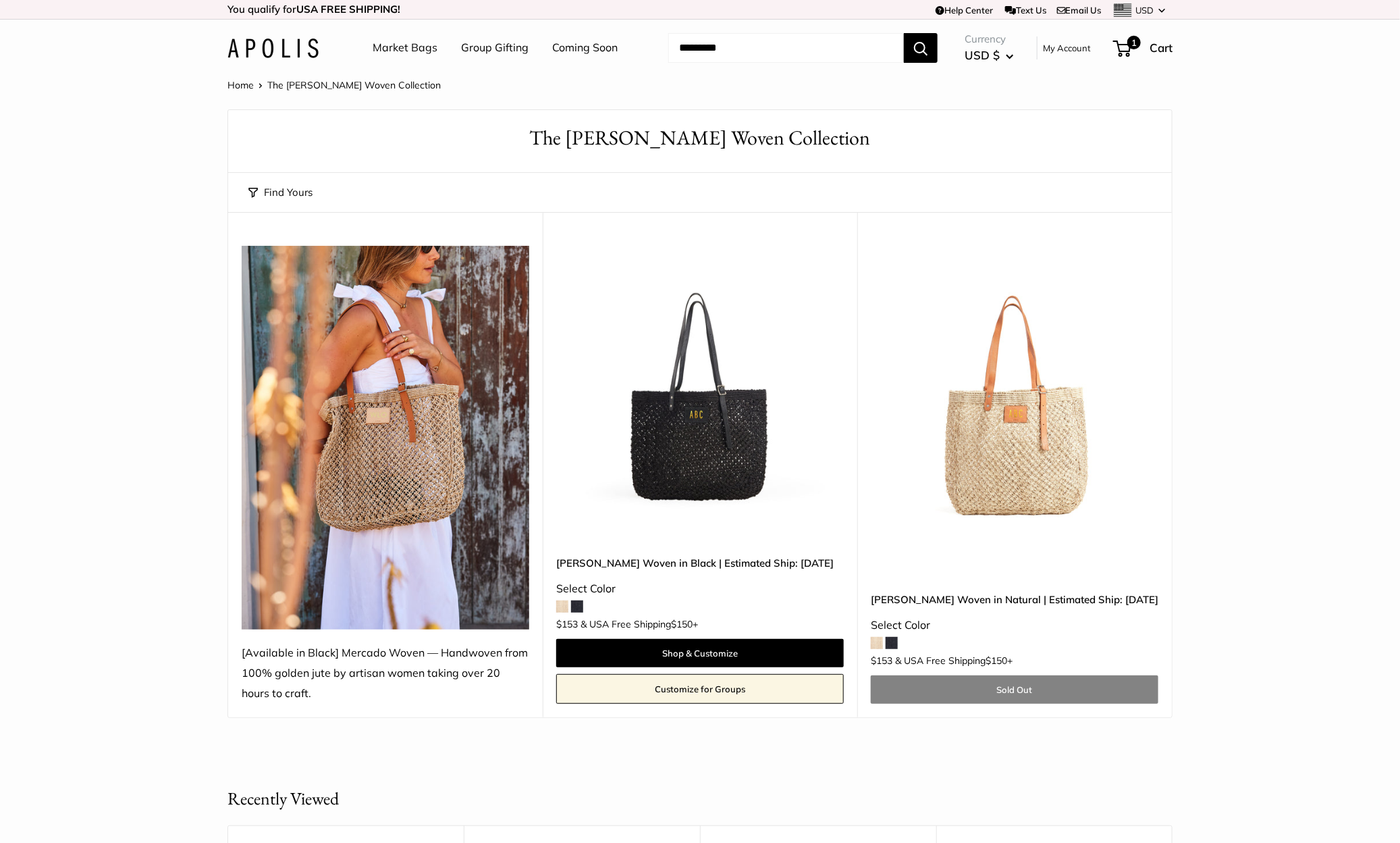
click at [292, 43] on img at bounding box center [273, 48] width 91 height 20
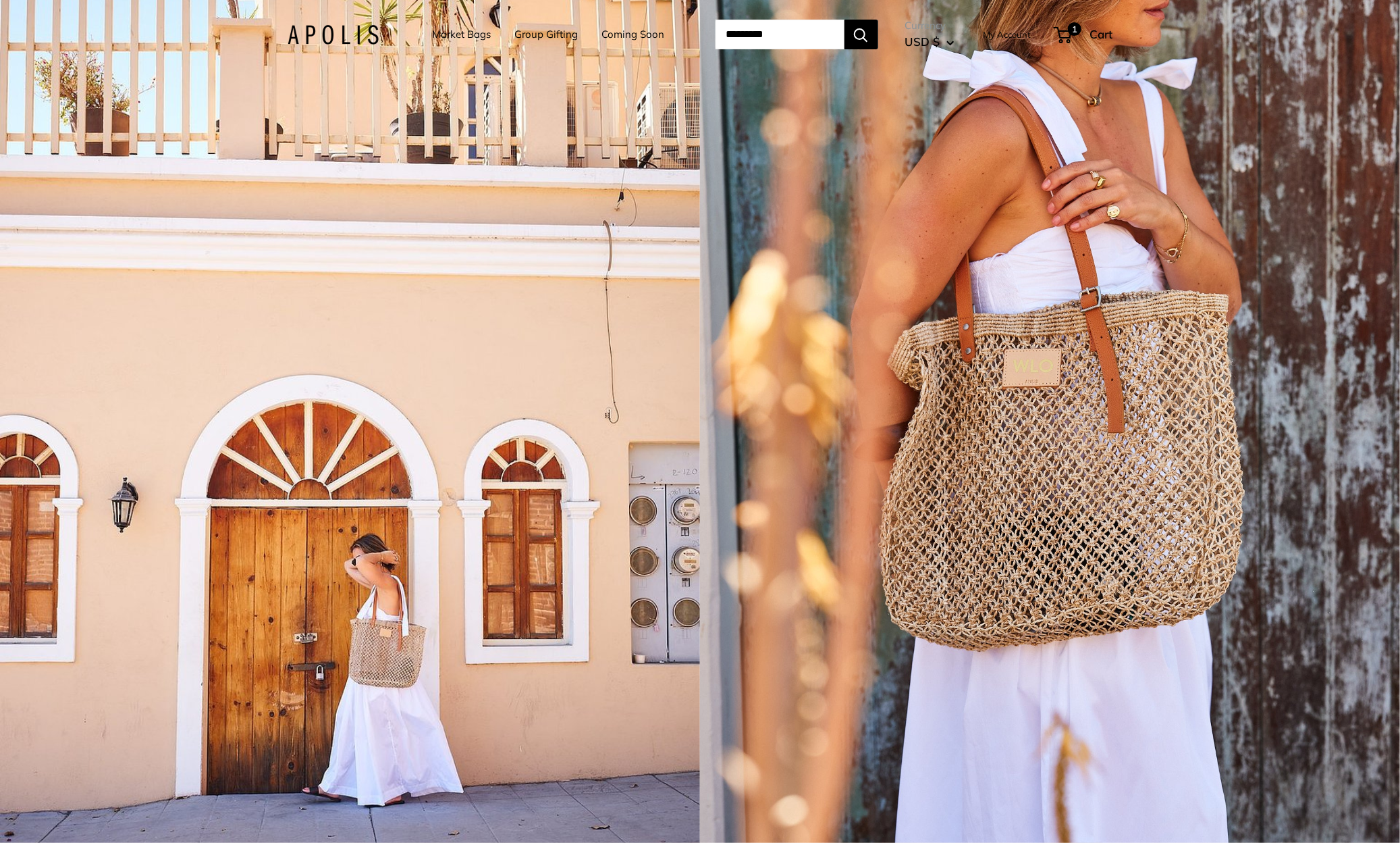
click at [375, 344] on div "1 / 5" at bounding box center [350, 422] width 700 height 843
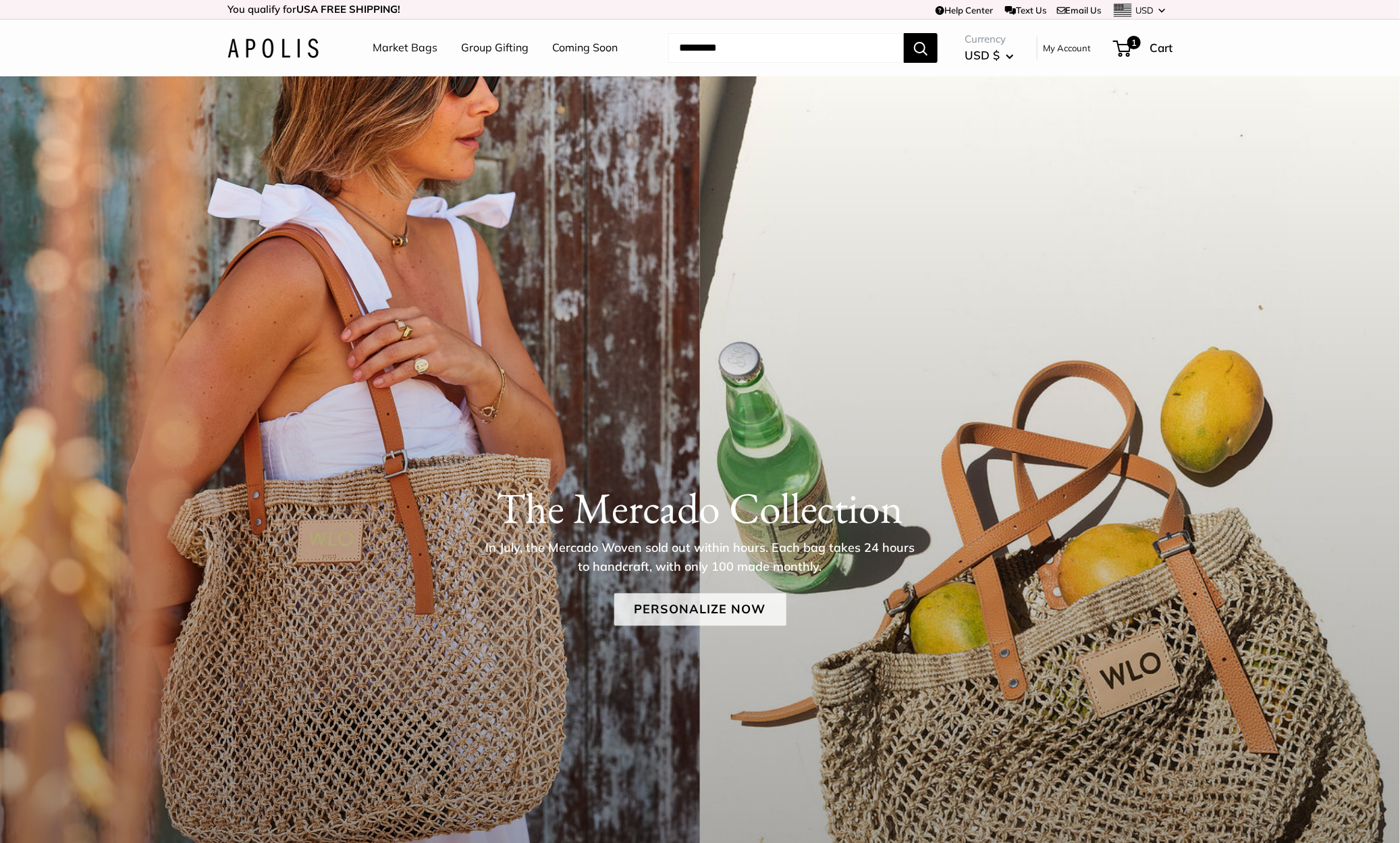
click at [694, 607] on link "Personalize Now" at bounding box center [700, 608] width 172 height 32
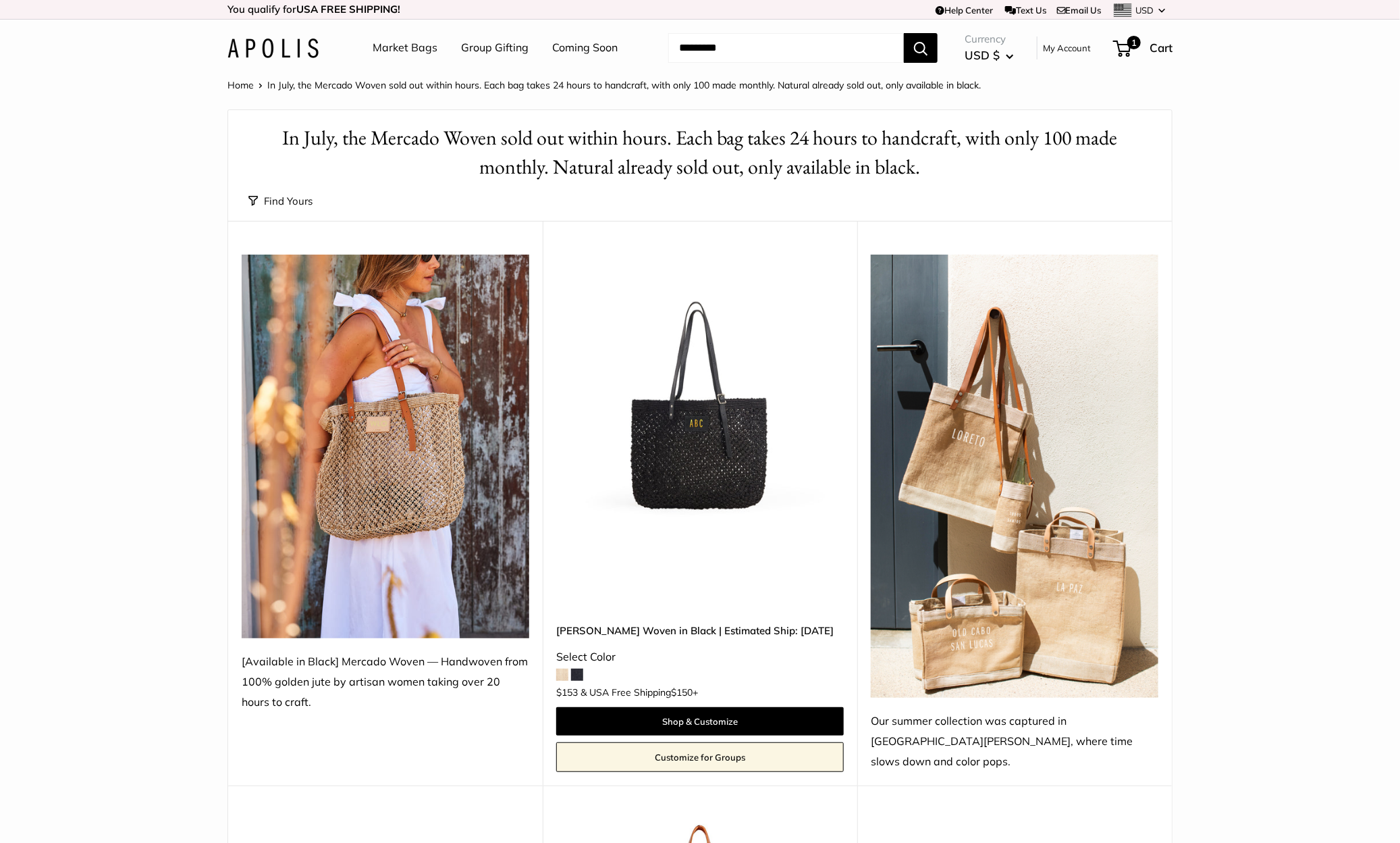
click at [0, 0] on img at bounding box center [0, 0] width 0 height 0
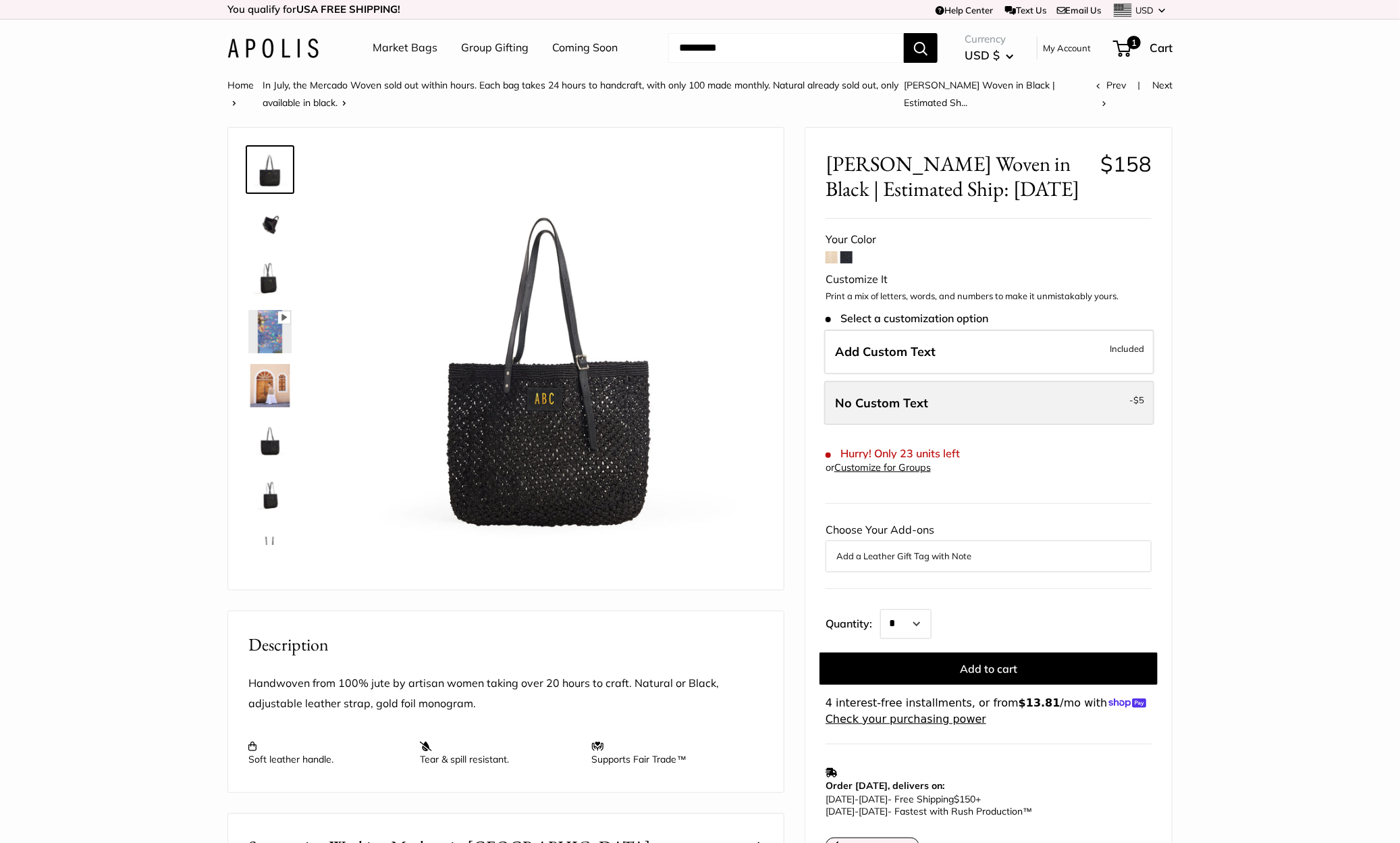
click at [926, 395] on label "No Custom Text - $5" at bounding box center [990, 402] width 330 height 44
click at [414, 45] on link "Market Bags" at bounding box center [405, 48] width 65 height 20
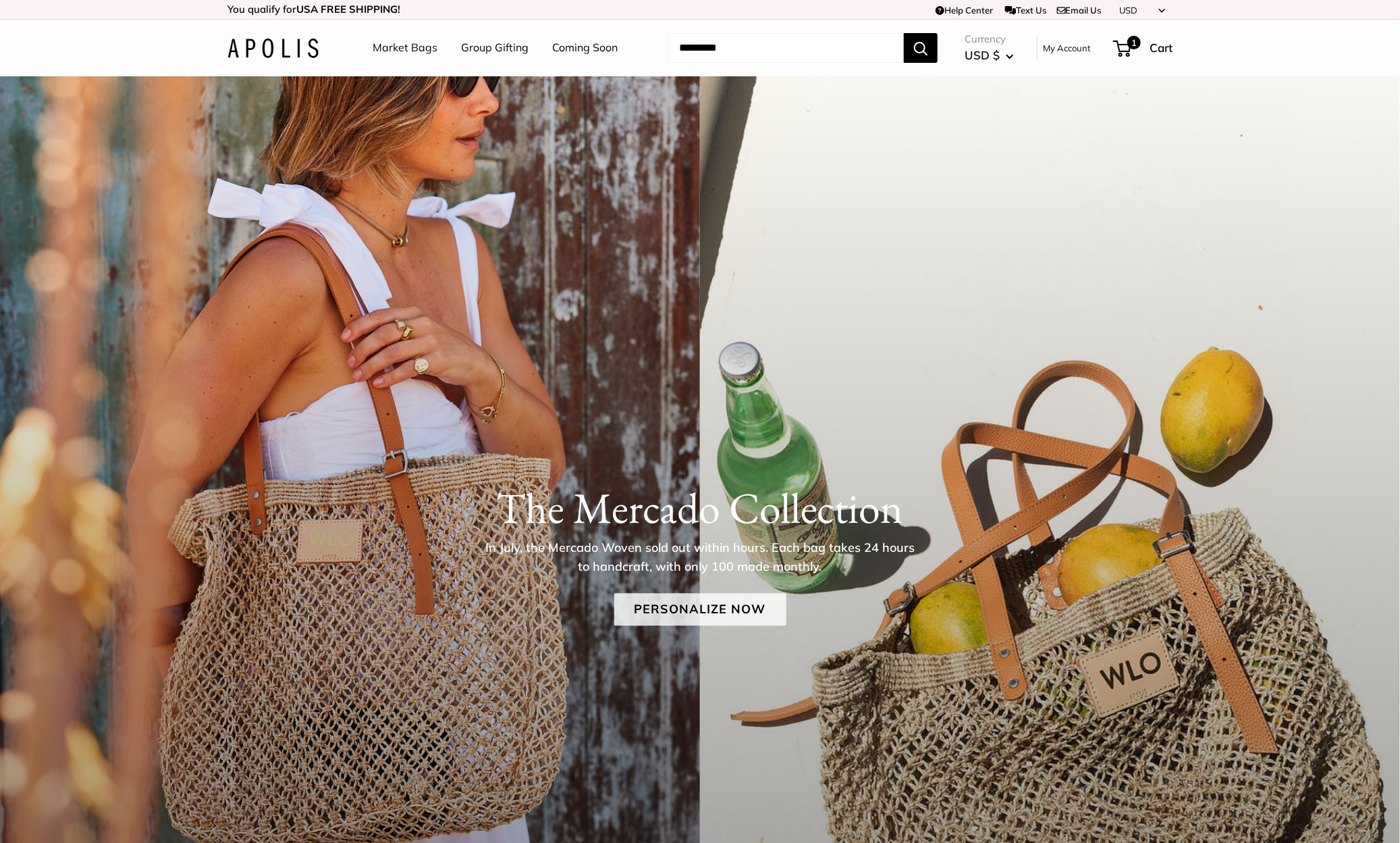
click at [720, 614] on link "Personalize Now" at bounding box center [700, 608] width 172 height 32
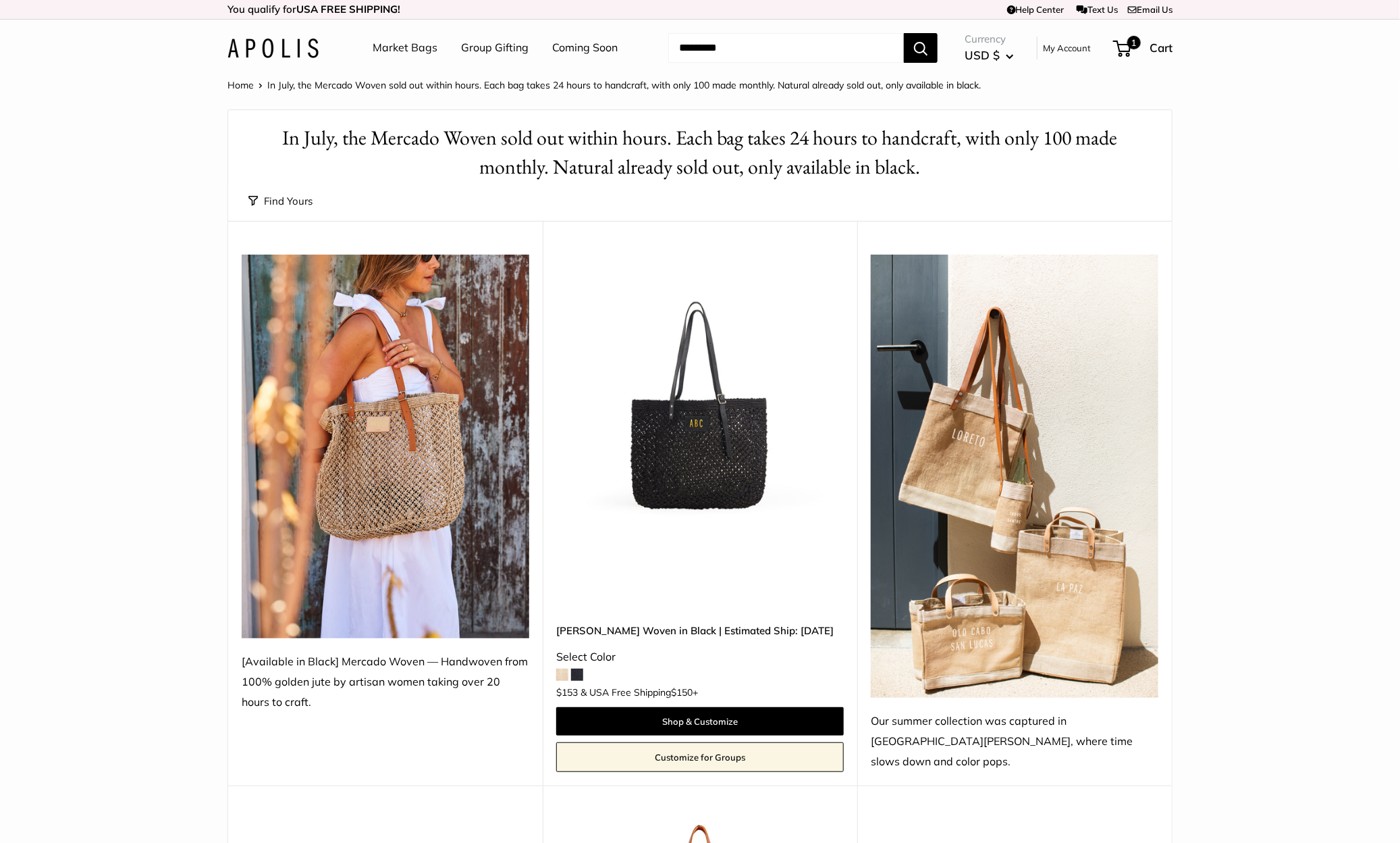
click at [0, 0] on img at bounding box center [0, 0] width 0 height 0
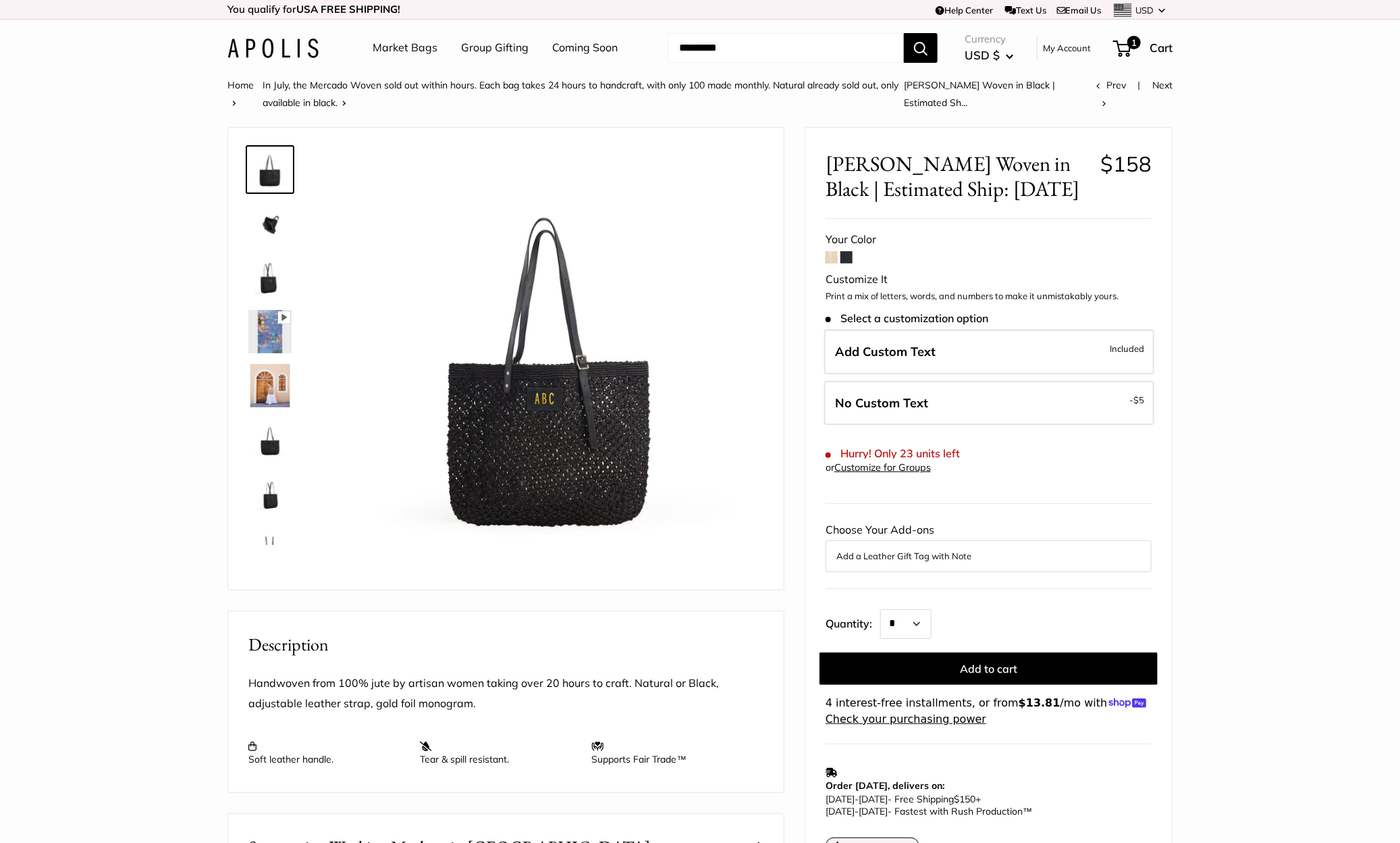
click at [283, 343] on img at bounding box center [270, 332] width 43 height 43
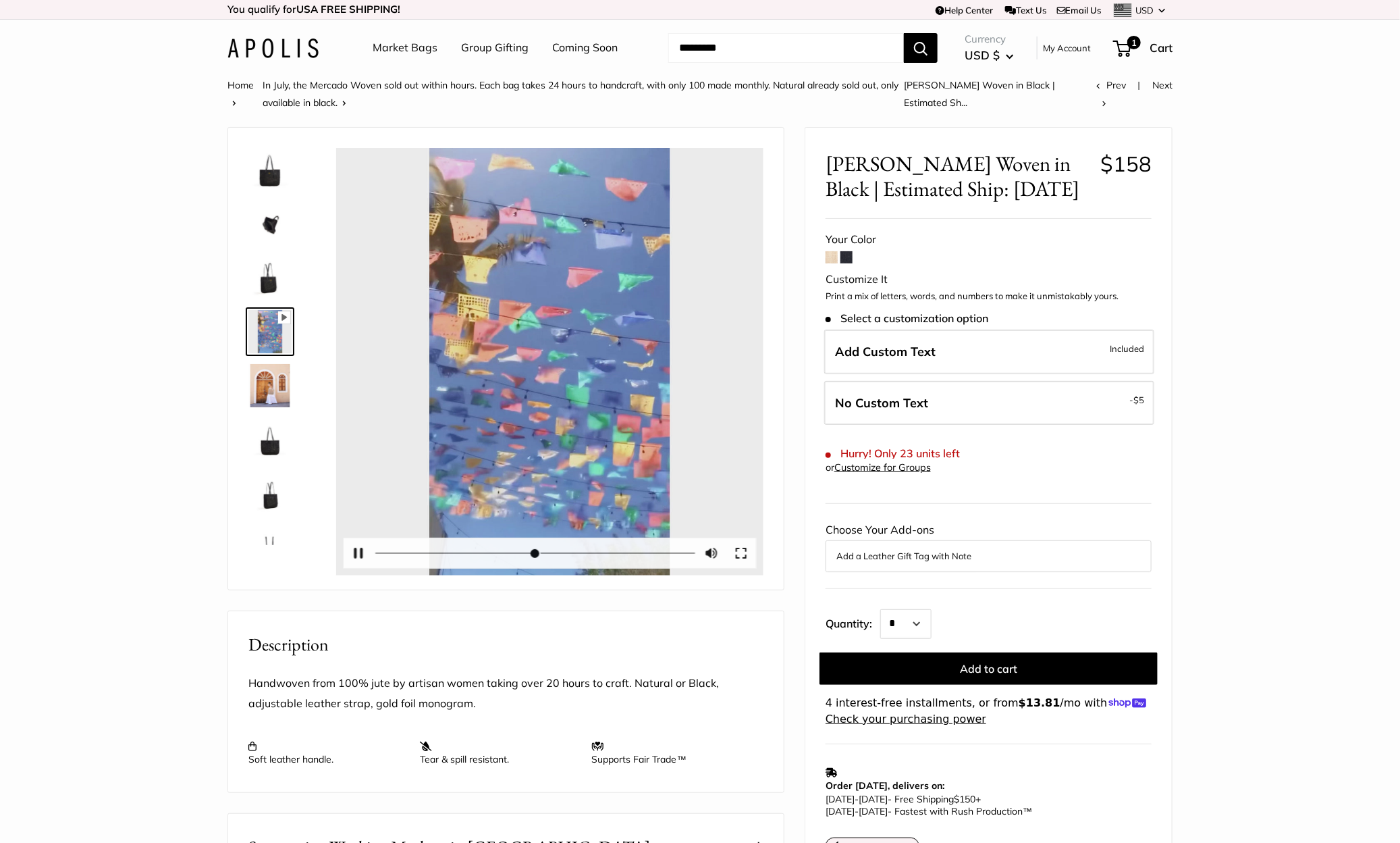
click at [562, 380] on div "Pause Play % buffered 00:00 Unmute Mute Exit fullscreen Enter fullscreen Play" at bounding box center [550, 362] width 428 height 428
click at [358, 552] on button "Pause Play" at bounding box center [358, 553] width 30 height 30
click at [358, 559] on button "Pause Play" at bounding box center [358, 553] width 30 height 30
type input "*****"
click at [417, 44] on link "Market Bags" at bounding box center [405, 48] width 65 height 20
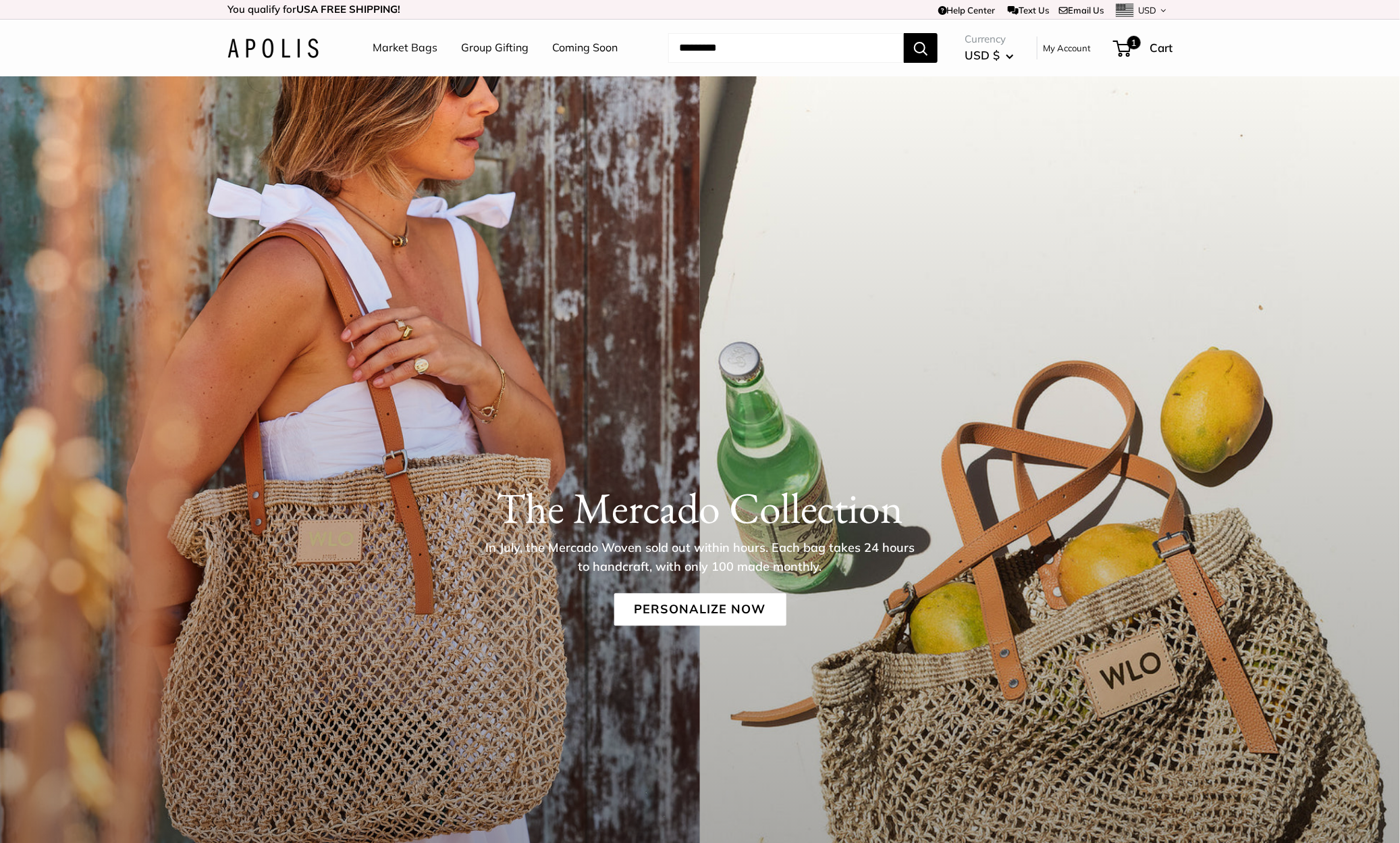
click at [680, 627] on div "The [PERSON_NAME] Collection In July, the [PERSON_NAME] Woven sold out within h…" at bounding box center [700, 548] width 1400 height 187
click at [687, 603] on link "Personalize Now" at bounding box center [700, 608] width 172 height 32
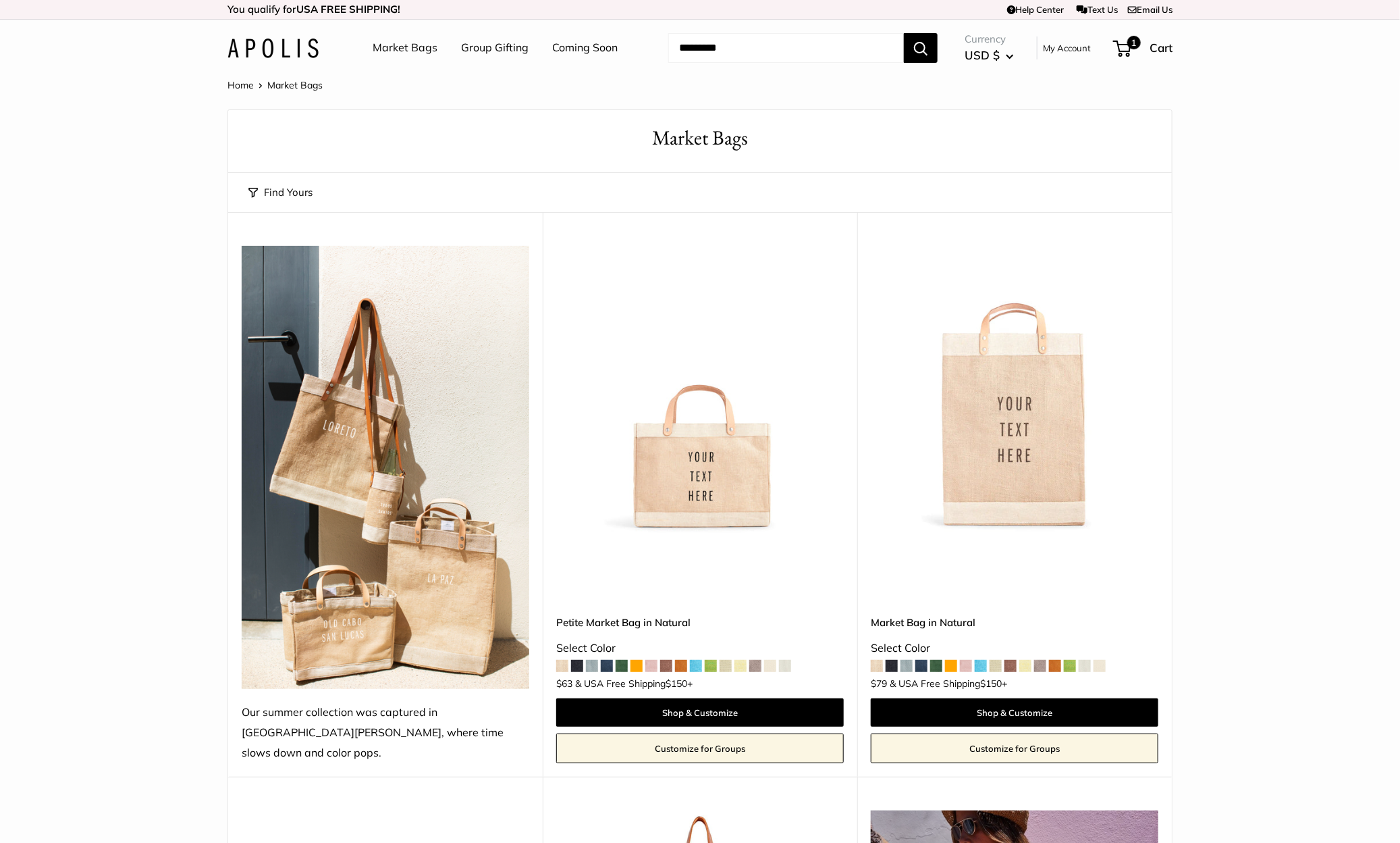
click at [414, 50] on link "Market Bags" at bounding box center [405, 48] width 65 height 20
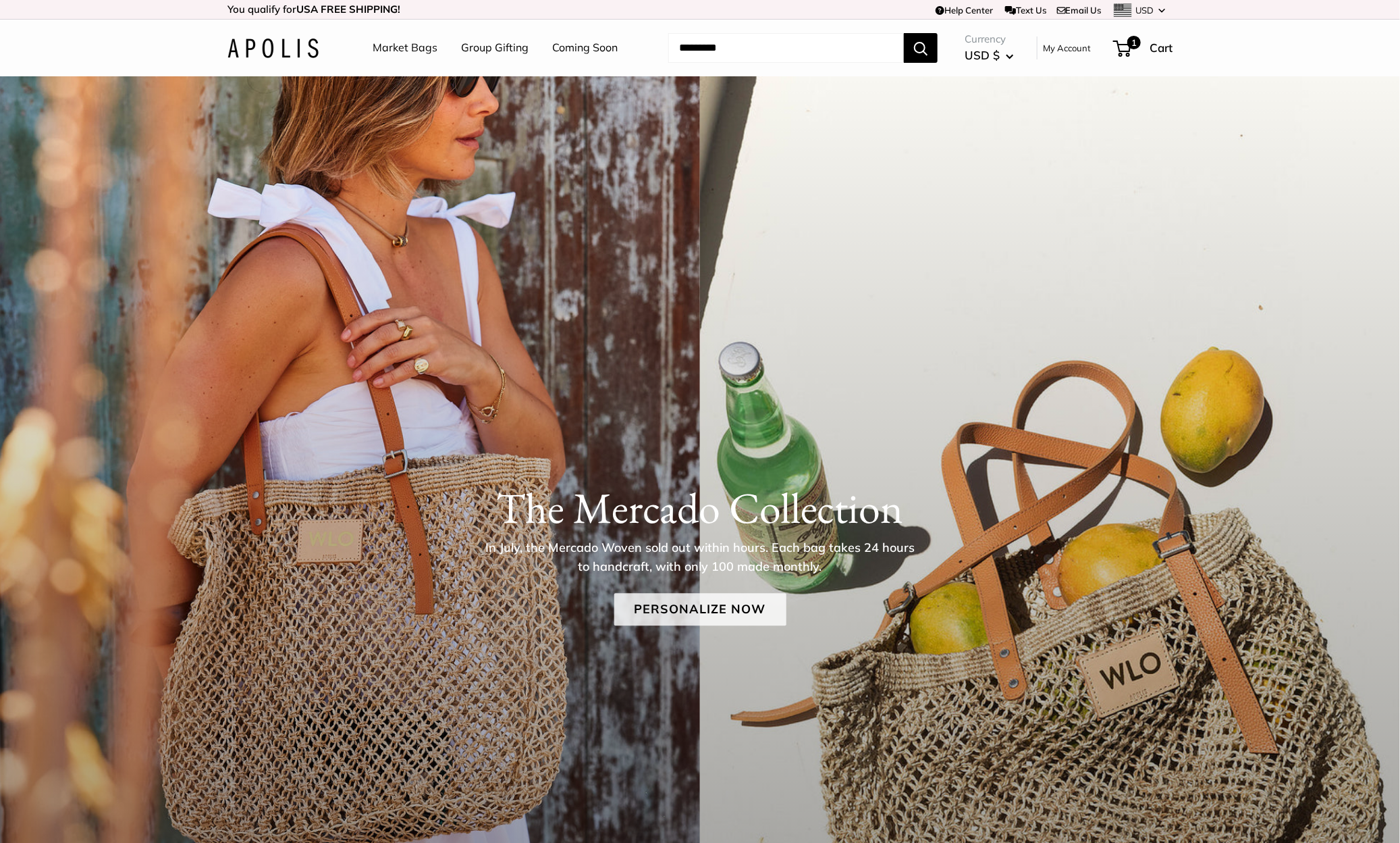
click at [668, 620] on link "Personalize Now" at bounding box center [700, 608] width 172 height 32
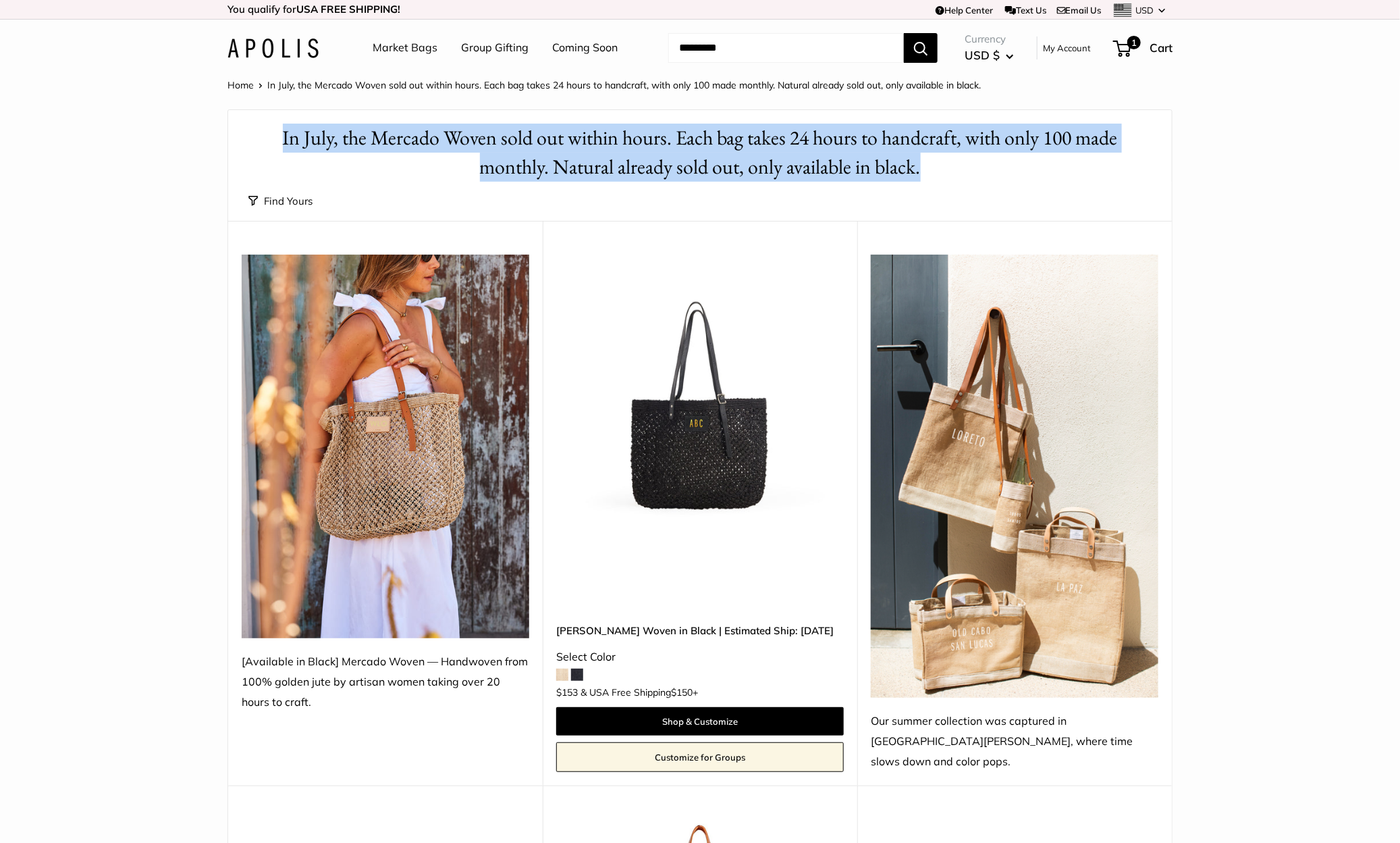
drag, startPoint x: 953, startPoint y: 171, endPoint x: 229, endPoint y: 137, distance: 724.8
click at [229, 137] on header "In July, the Mercado Woven sold out within hours. Each bag takes 24 hours to ha…" at bounding box center [700, 146] width 944 height 71
copy h1 "In July, the Mercado Woven sold out within hours. Each bag takes 24 hours to ha…"
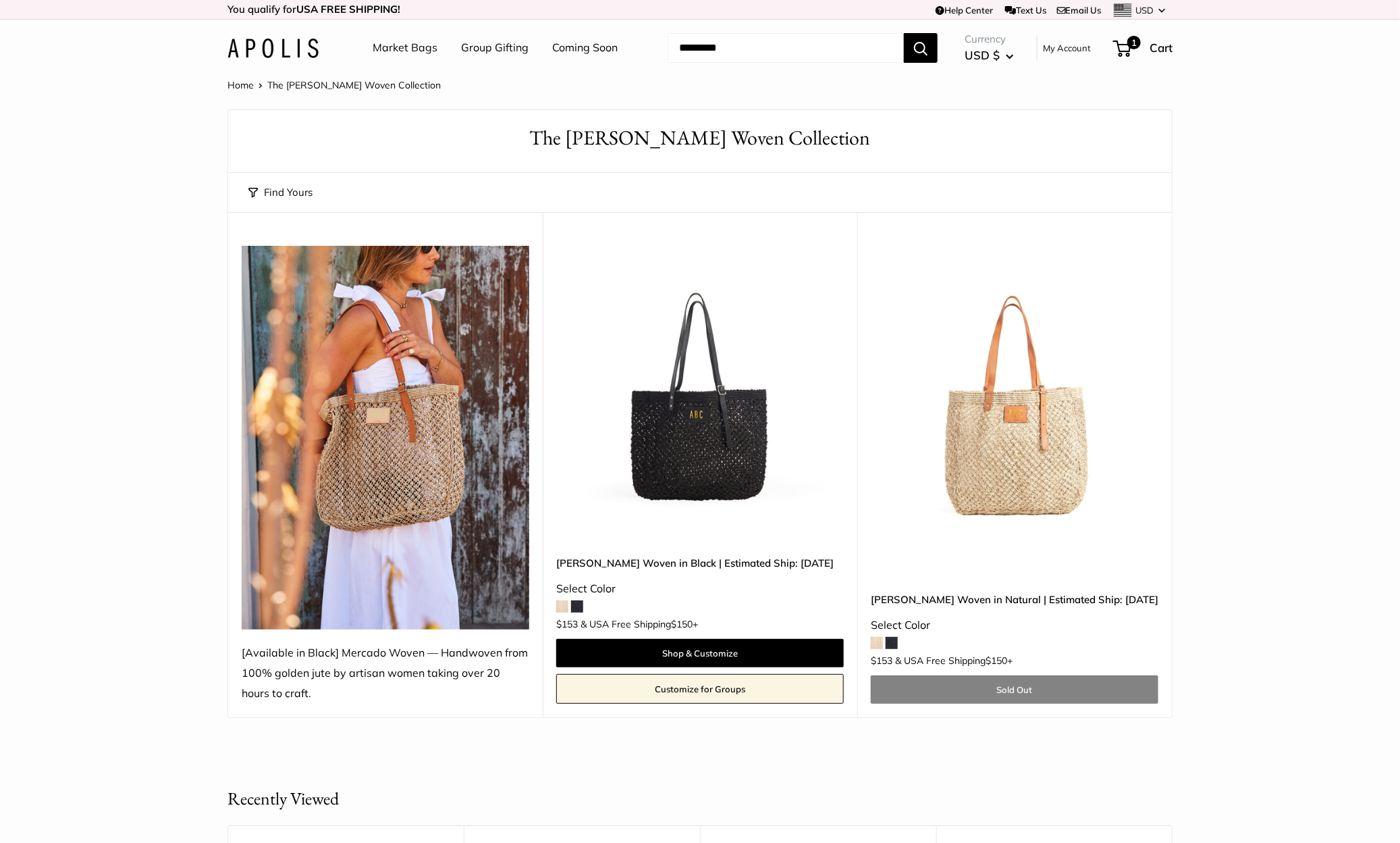
click at [292, 54] on img at bounding box center [273, 48] width 91 height 20
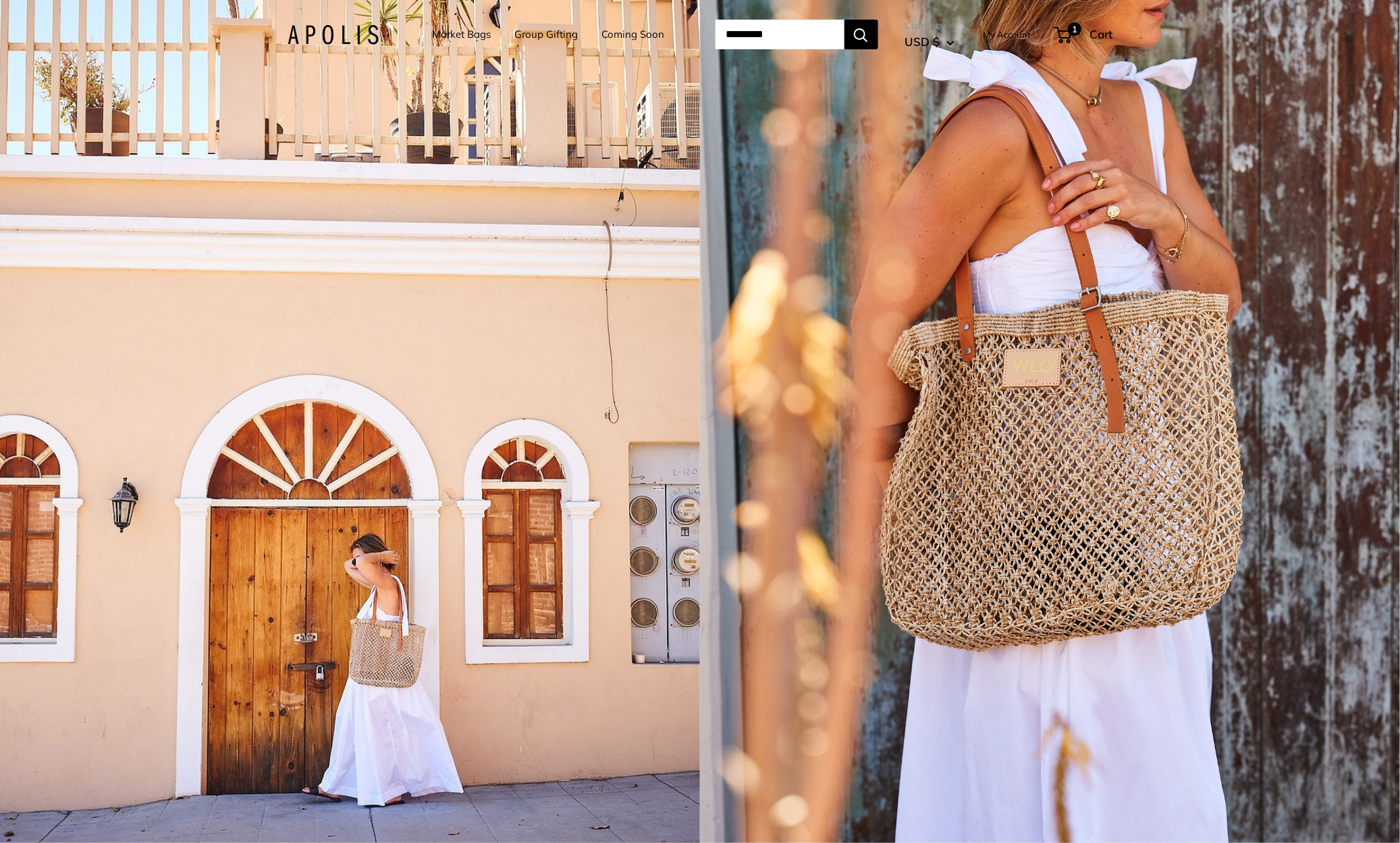
click at [387, 228] on div "1 / 5" at bounding box center [350, 422] width 700 height 843
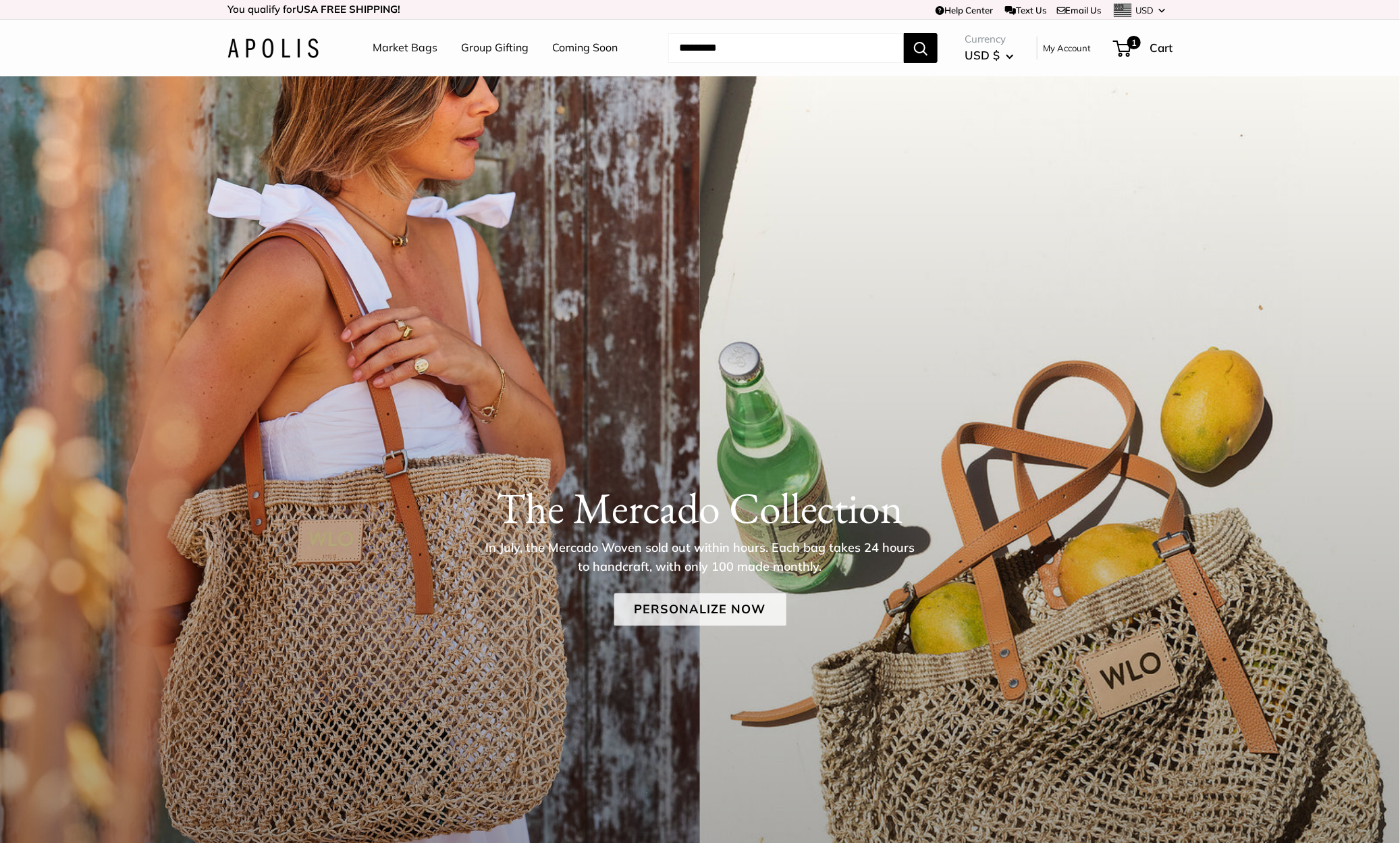
click at [760, 620] on link "Personalize Now" at bounding box center [700, 608] width 172 height 32
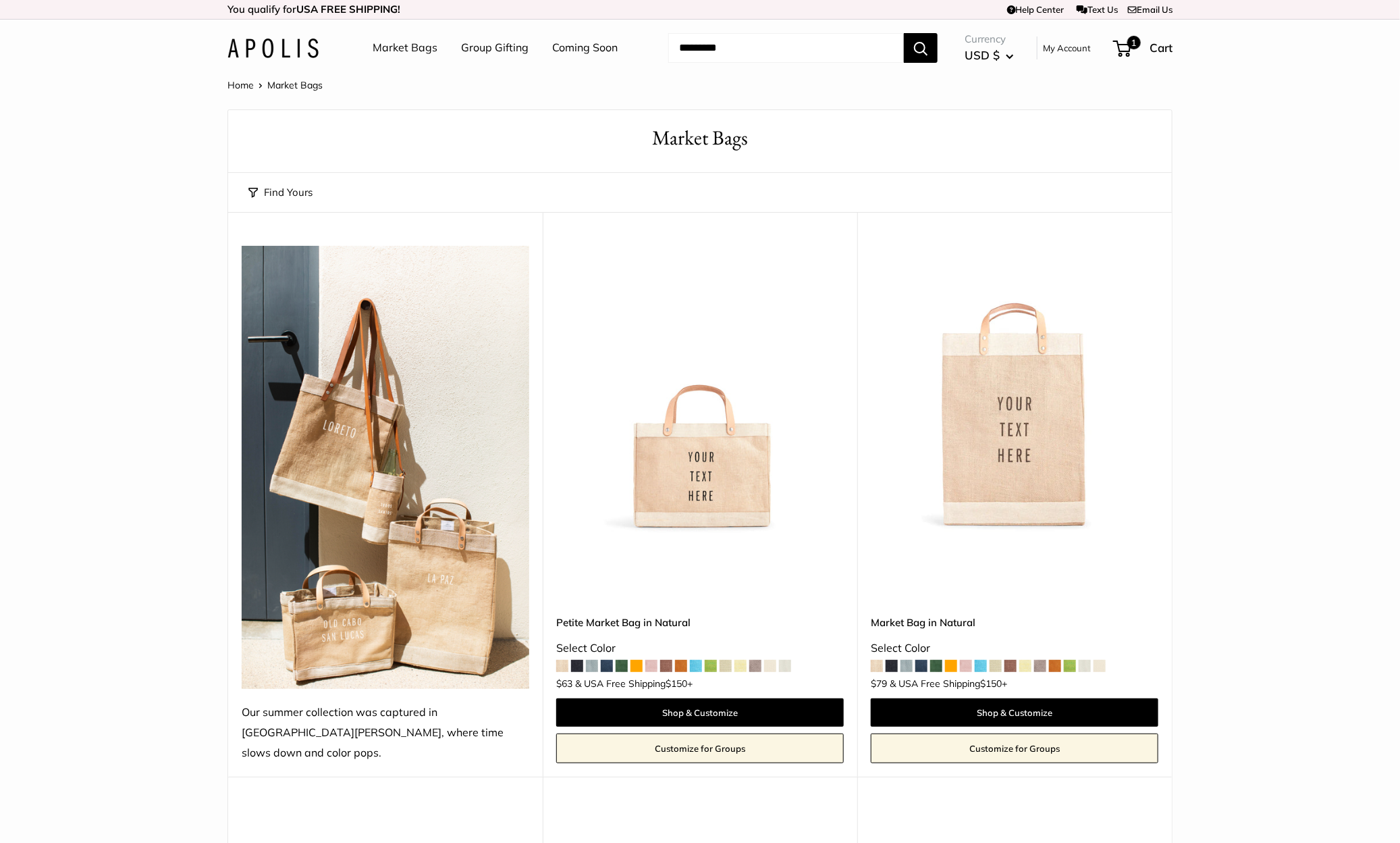
click at [574, 53] on link "Coming Soon" at bounding box center [584, 48] width 65 height 20
